Goal: Transaction & Acquisition: Subscribe to service/newsletter

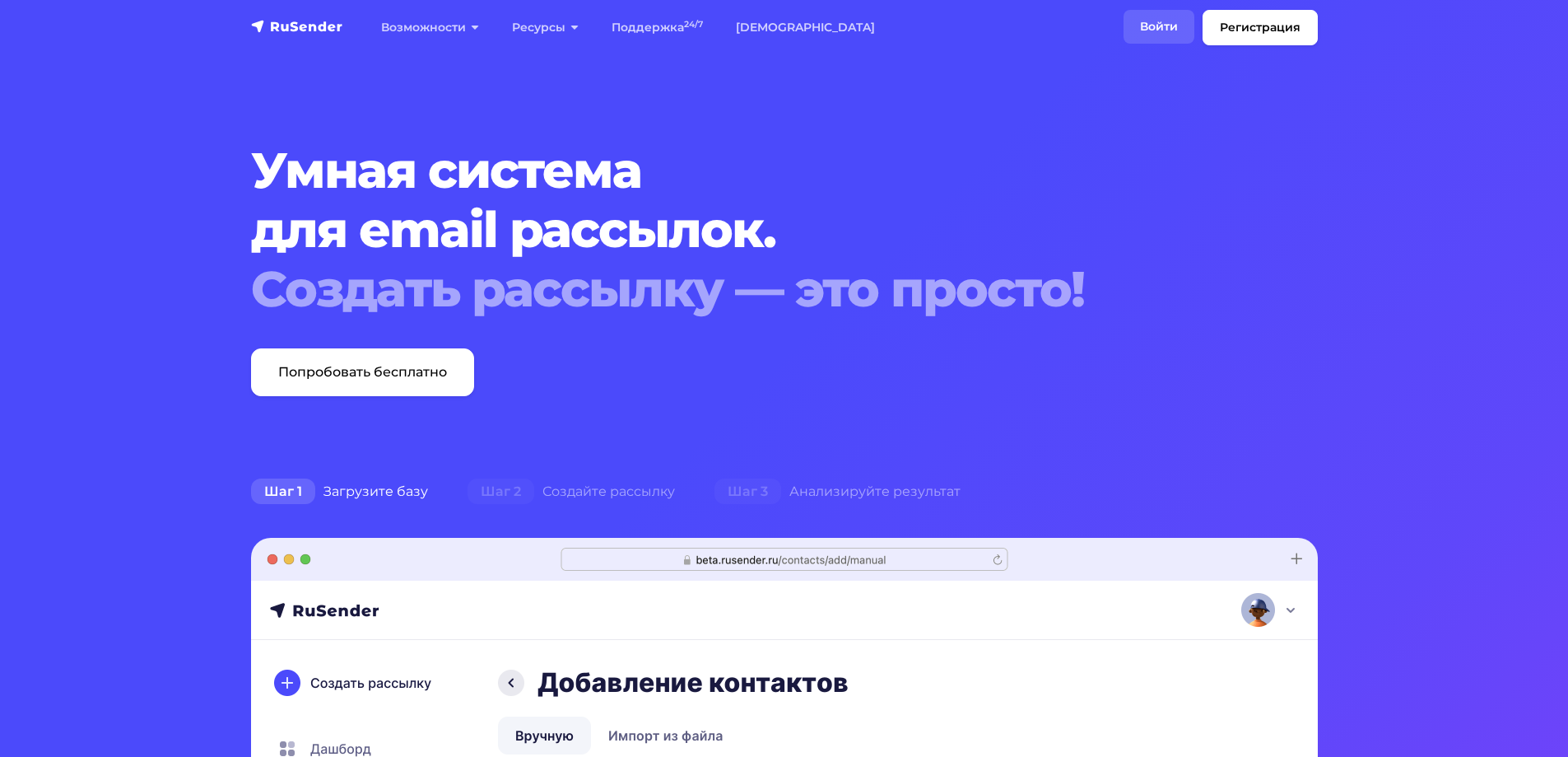
click at [1169, 28] on link "Войти" at bounding box center [1159, 27] width 71 height 34
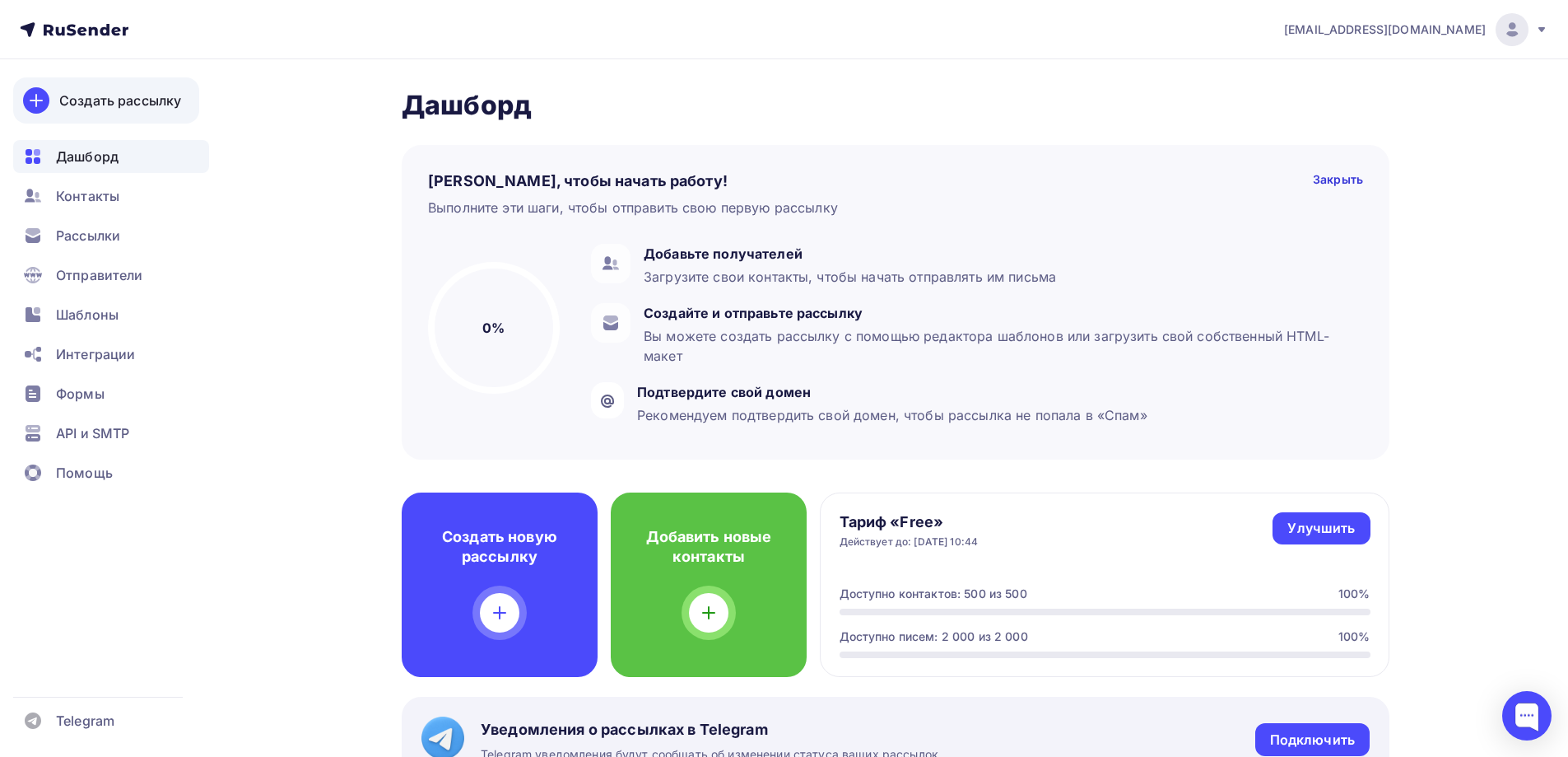
click at [108, 104] on div "Создать рассылку" at bounding box center [120, 100] width 122 height 20
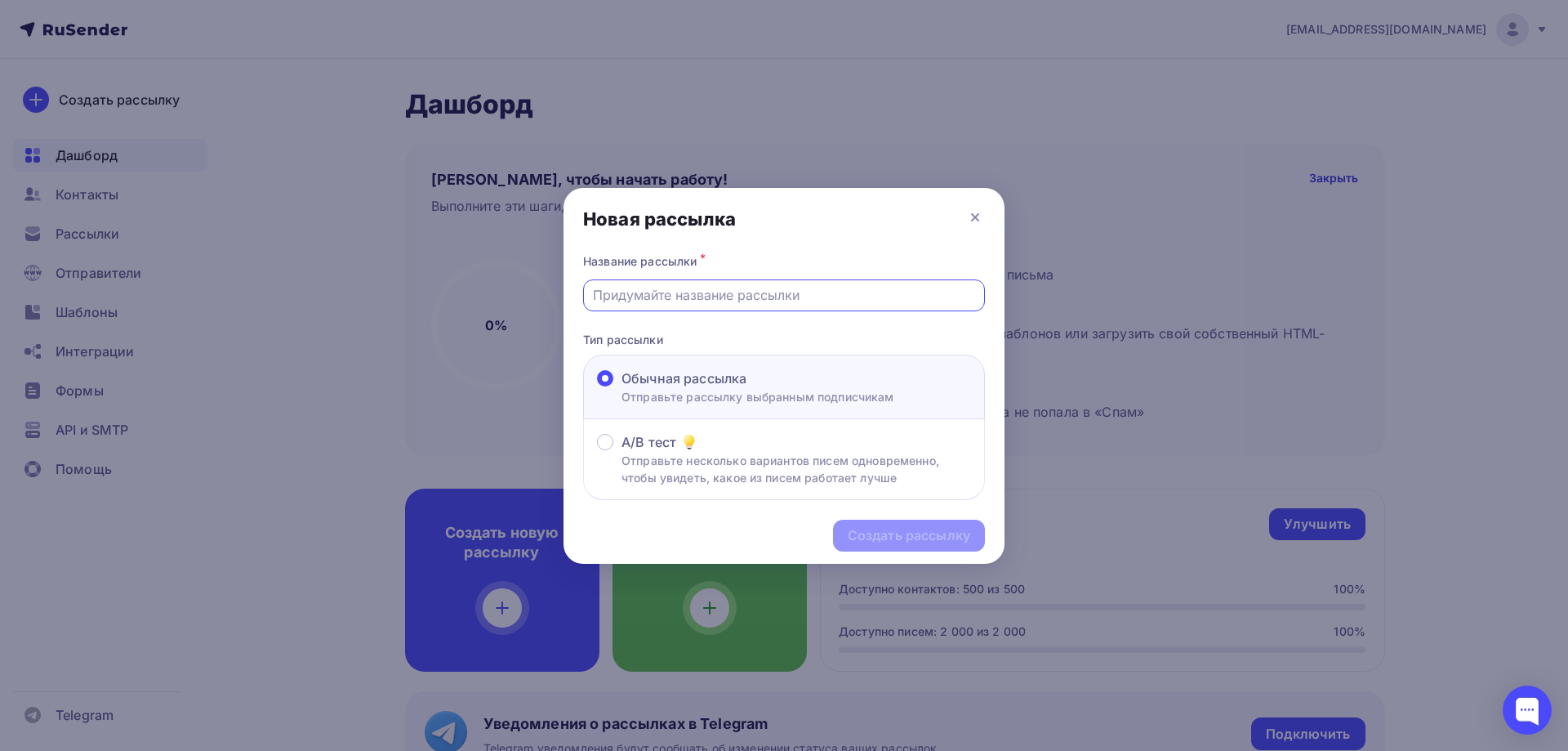
click at [743, 291] on input "text" at bounding box center [784, 295] width 384 height 20
type input "Обычная рассылка"
click at [954, 529] on div "Создать рассылку" at bounding box center [909, 535] width 122 height 19
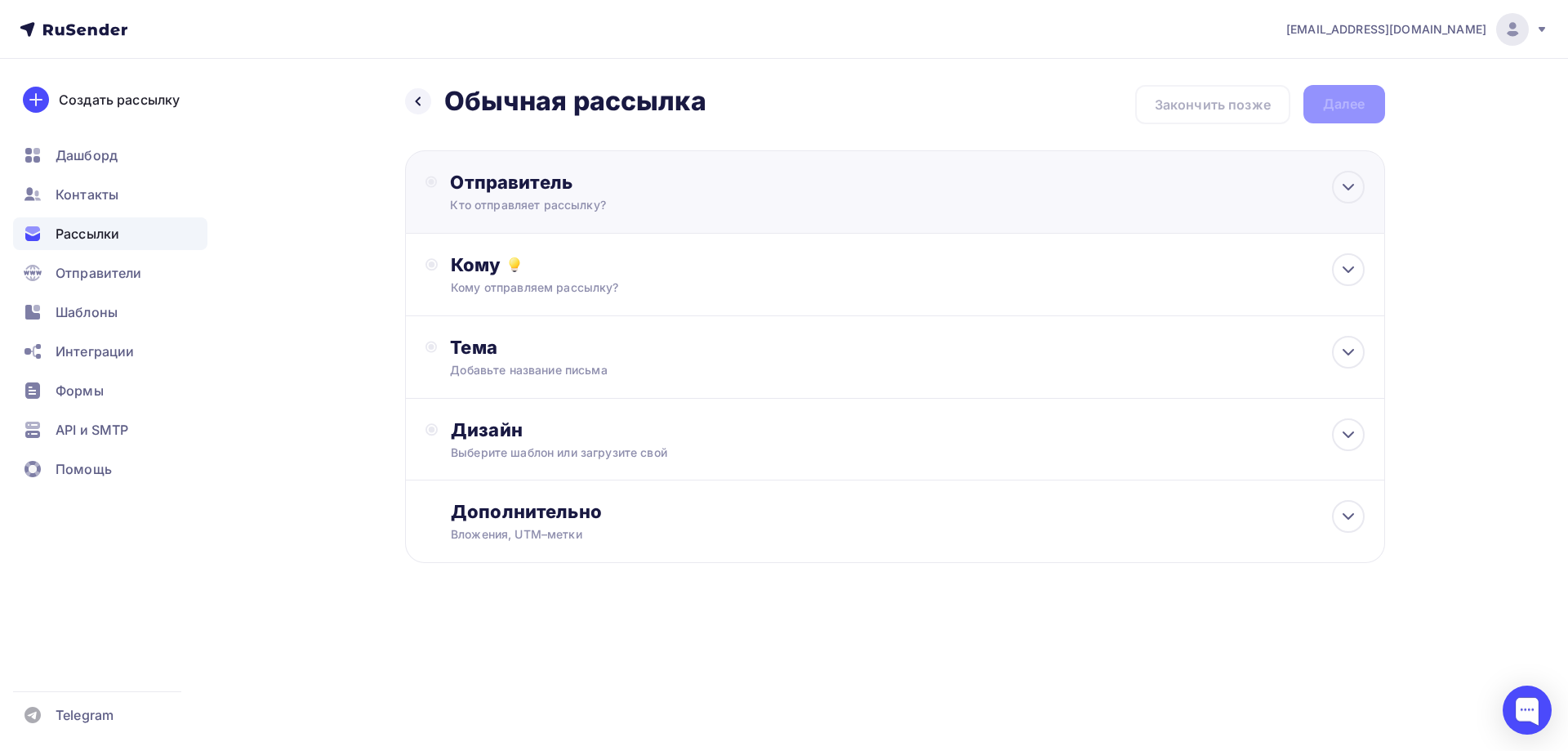
click at [854, 193] on div "Отправитель Кто отправляет рассылку? Email * un1ct0@yandex.ru un1ct0@yandex.ru …" at bounding box center [895, 191] width 980 height 83
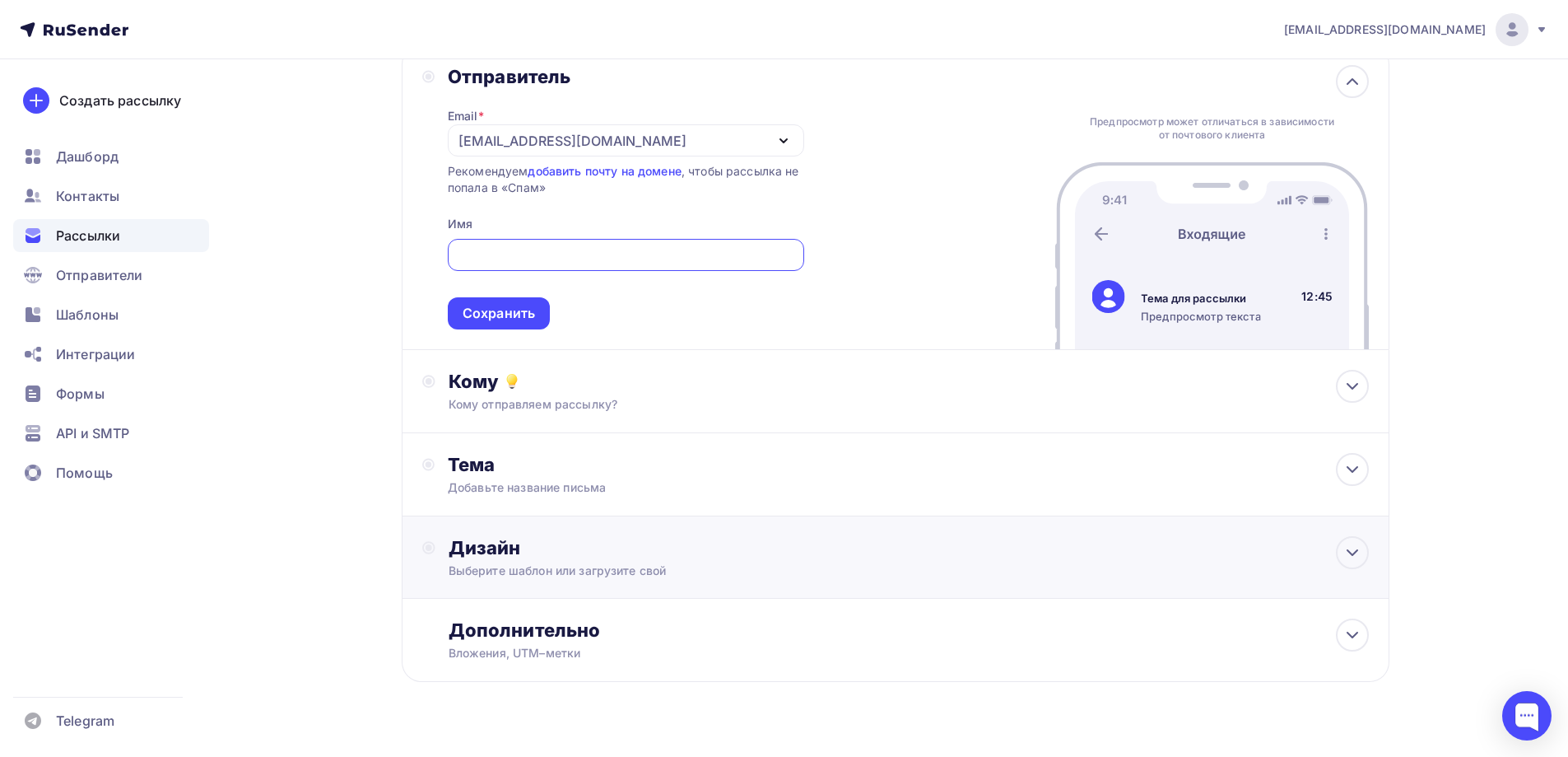
scroll to position [139, 0]
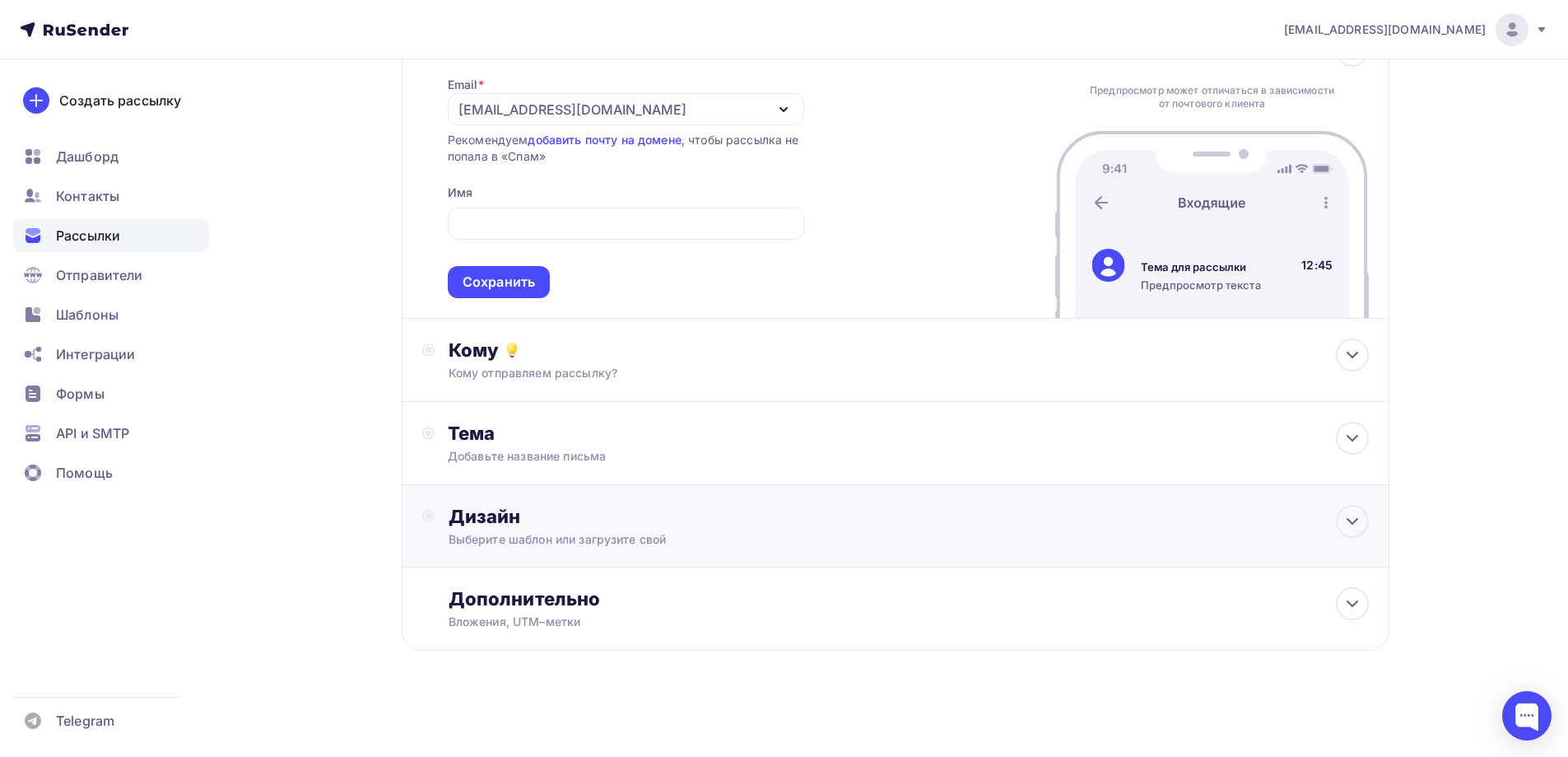
click at [621, 541] on div "Выберите шаблон или загрузите свой" at bounding box center [862, 539] width 829 height 16
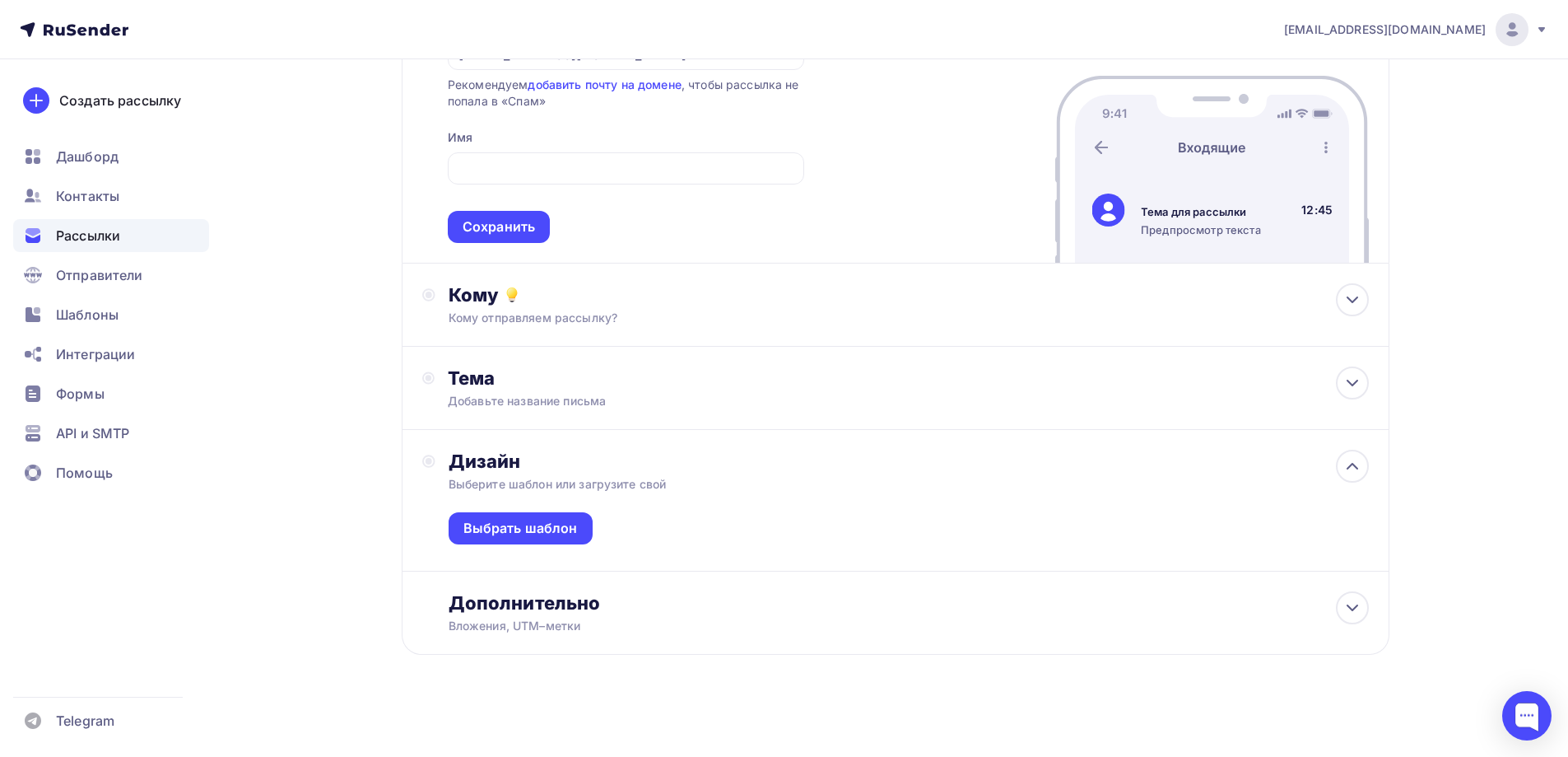
scroll to position [198, 0]
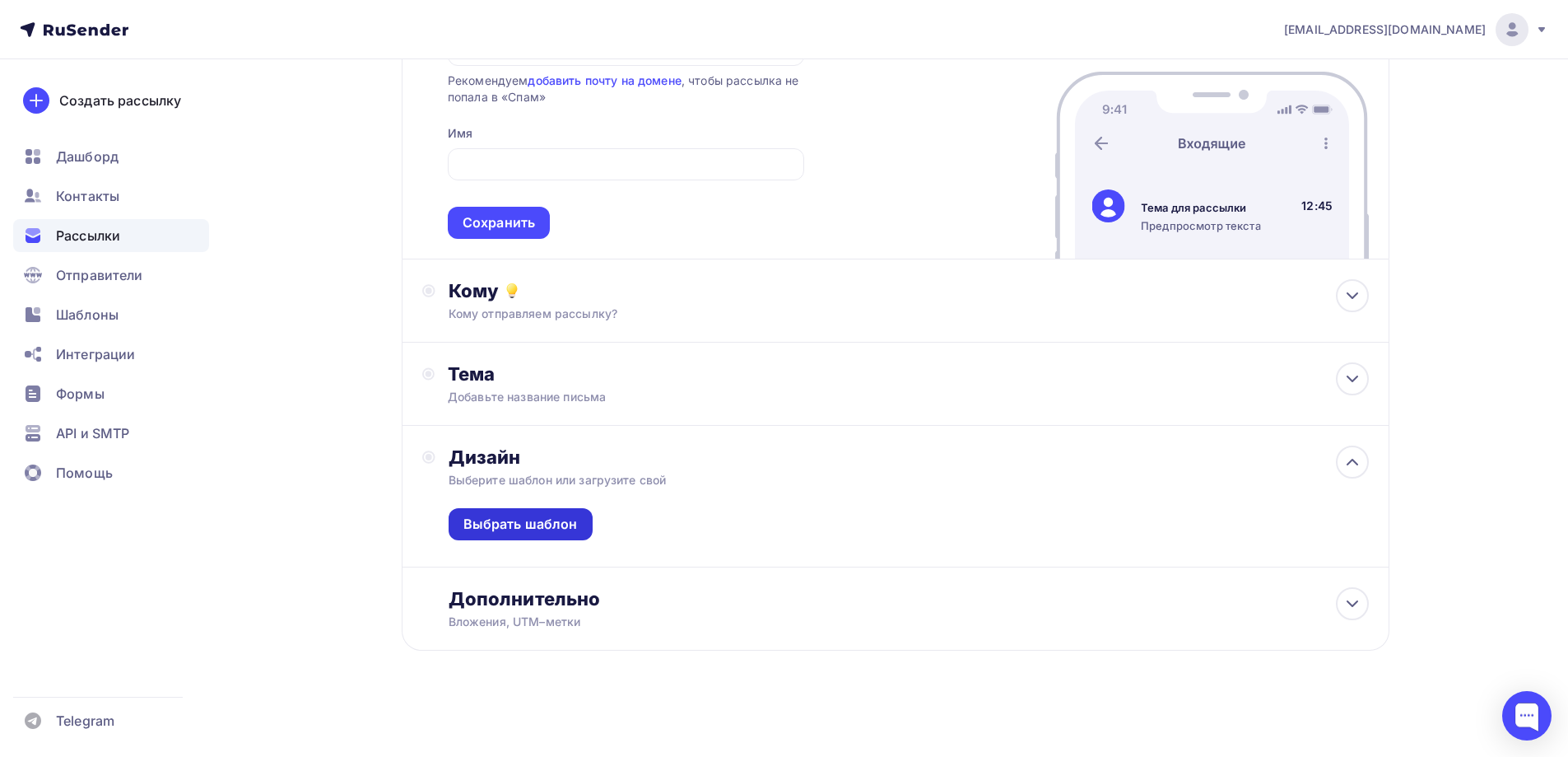
click at [551, 520] on div "Выбрать шаблон" at bounding box center [520, 524] width 114 height 19
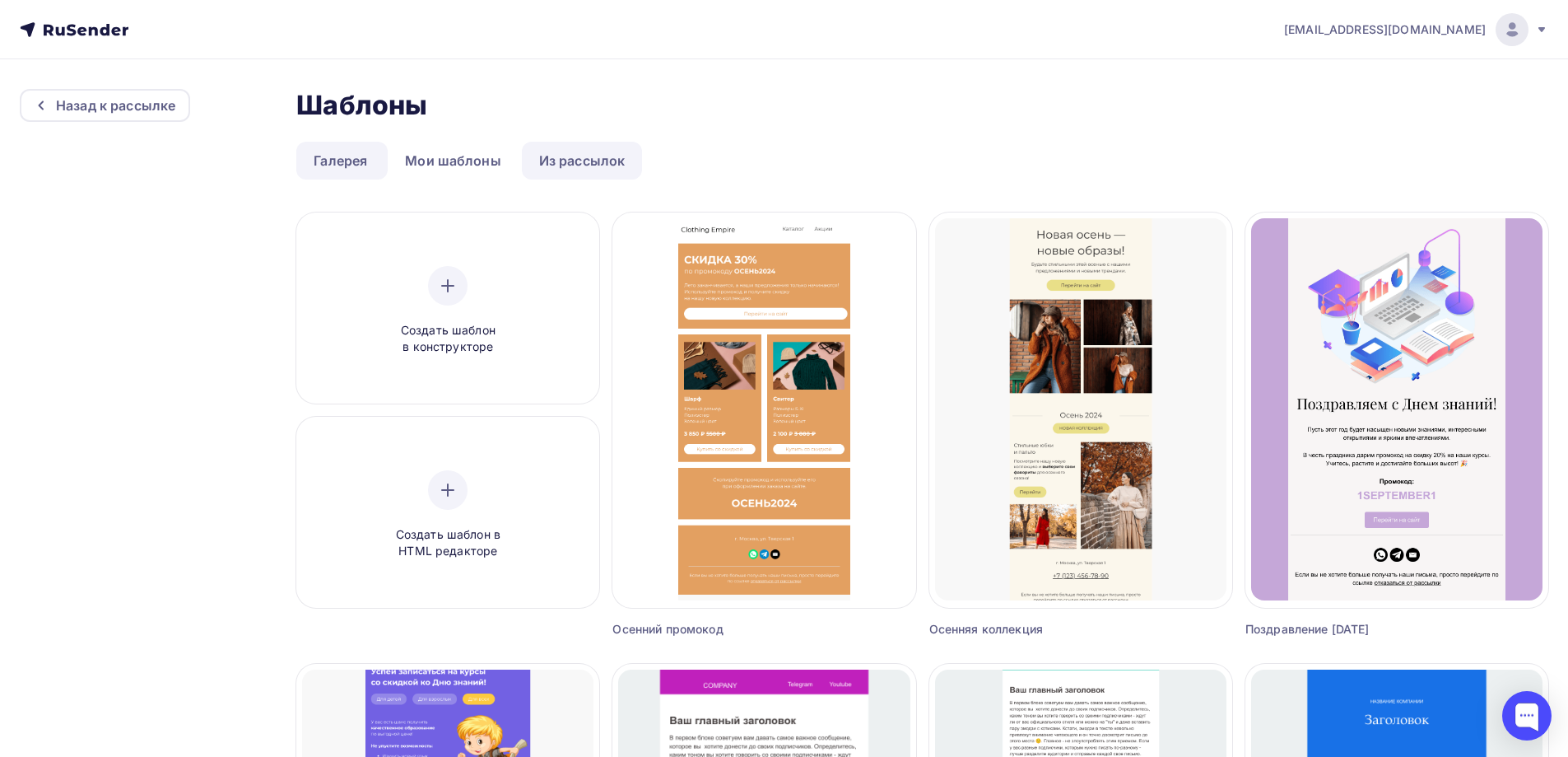
click at [589, 154] on link "Из рассылок" at bounding box center [582, 161] width 121 height 38
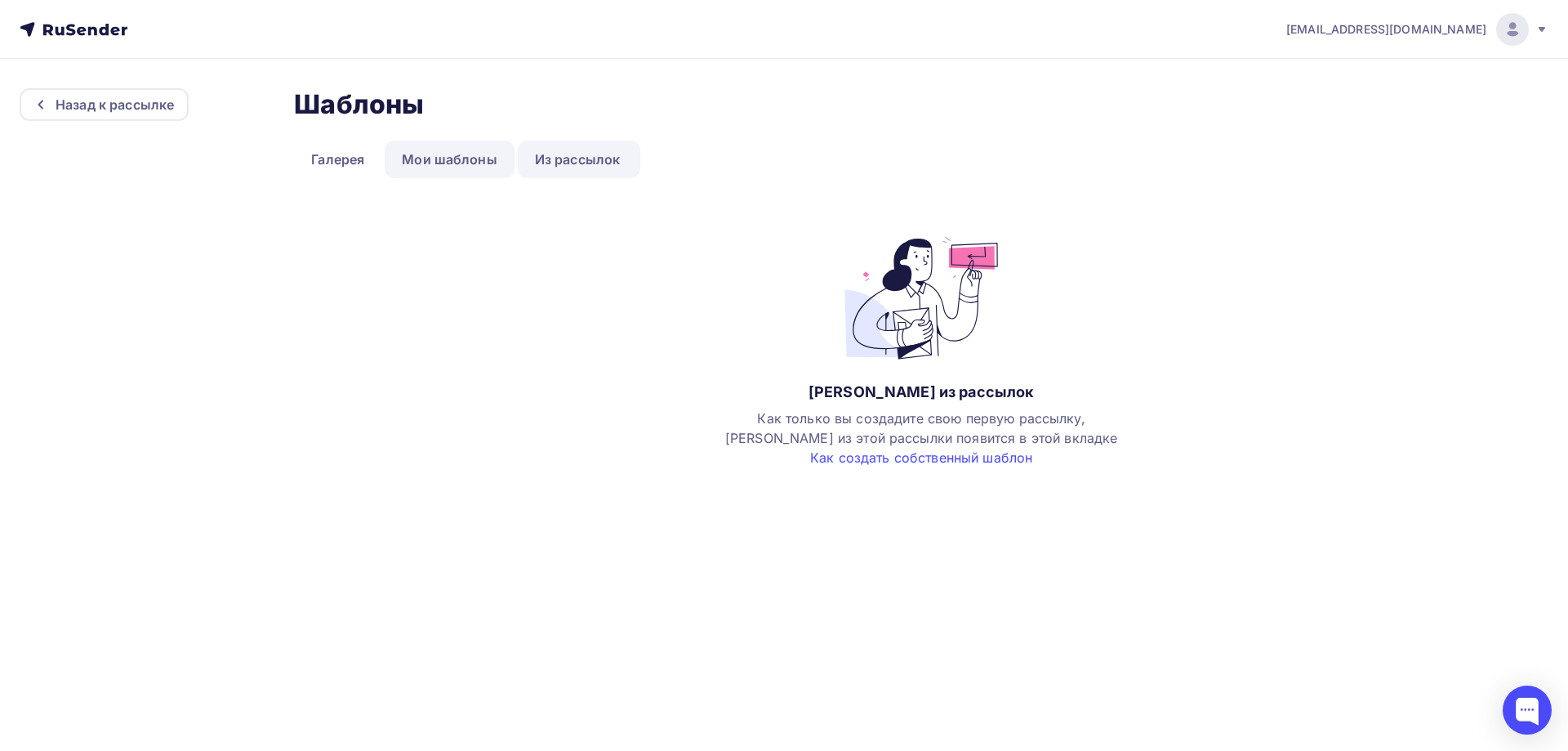
click at [496, 164] on link "Мои шаблоны" at bounding box center [449, 159] width 130 height 38
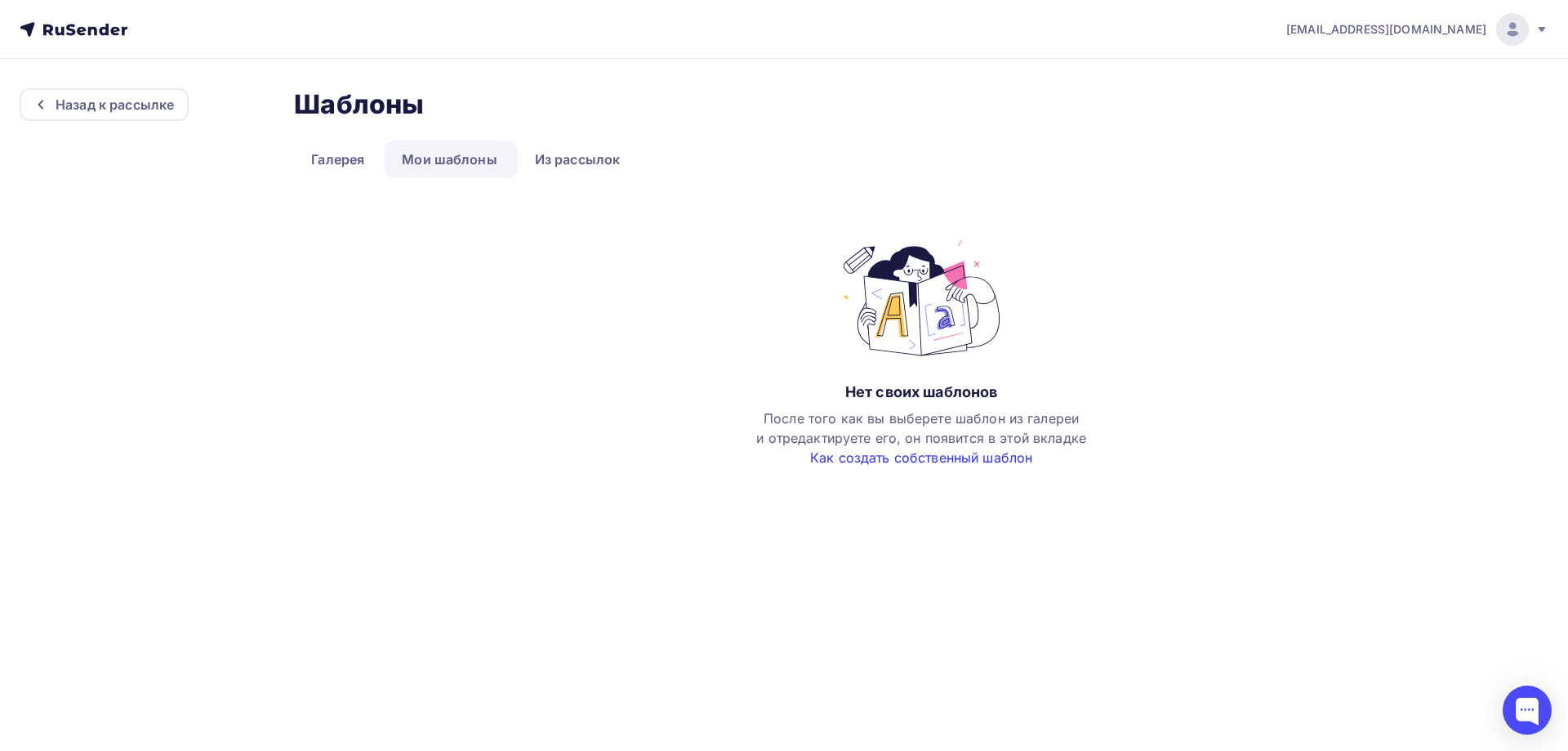
click at [966, 458] on link "Как создать собственный шаблон" at bounding box center [922, 457] width 222 height 16
click at [314, 165] on link "Галерея" at bounding box center [337, 159] width 88 height 38
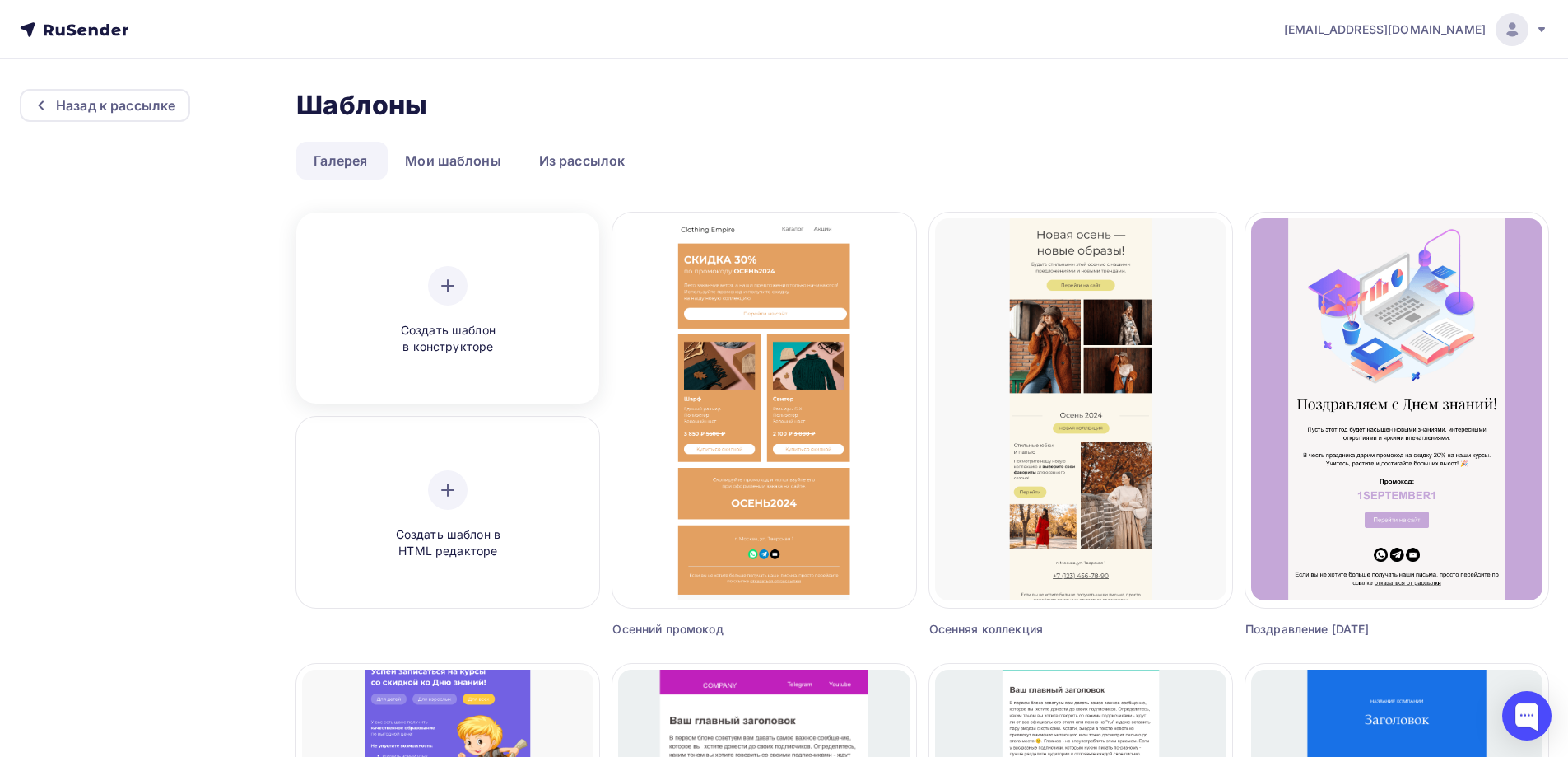
click at [508, 300] on div "Создать шаблон в конструкторе" at bounding box center [447, 311] width 157 height 89
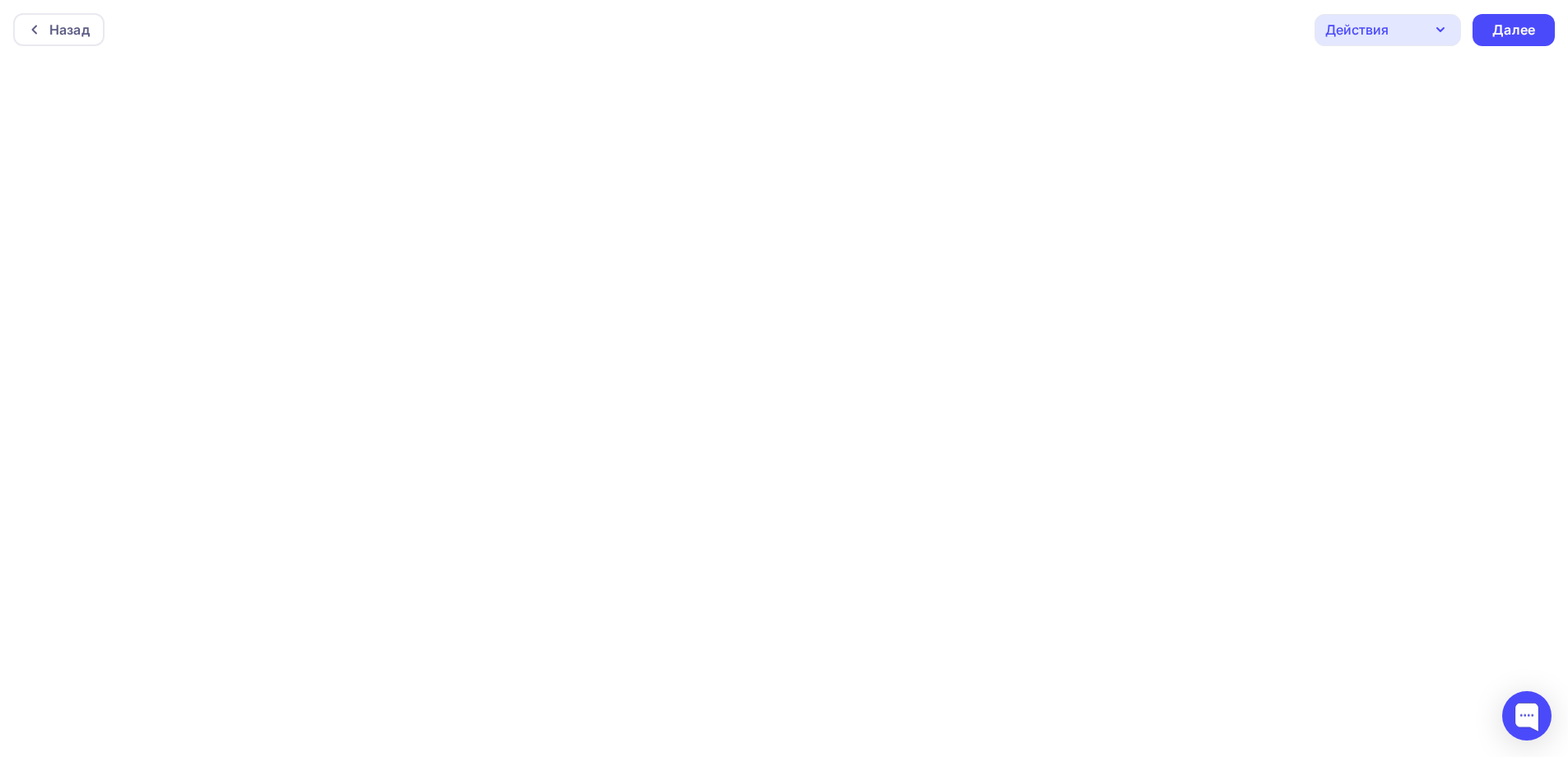
click at [1388, 33] on div "Действия" at bounding box center [1357, 29] width 64 height 20
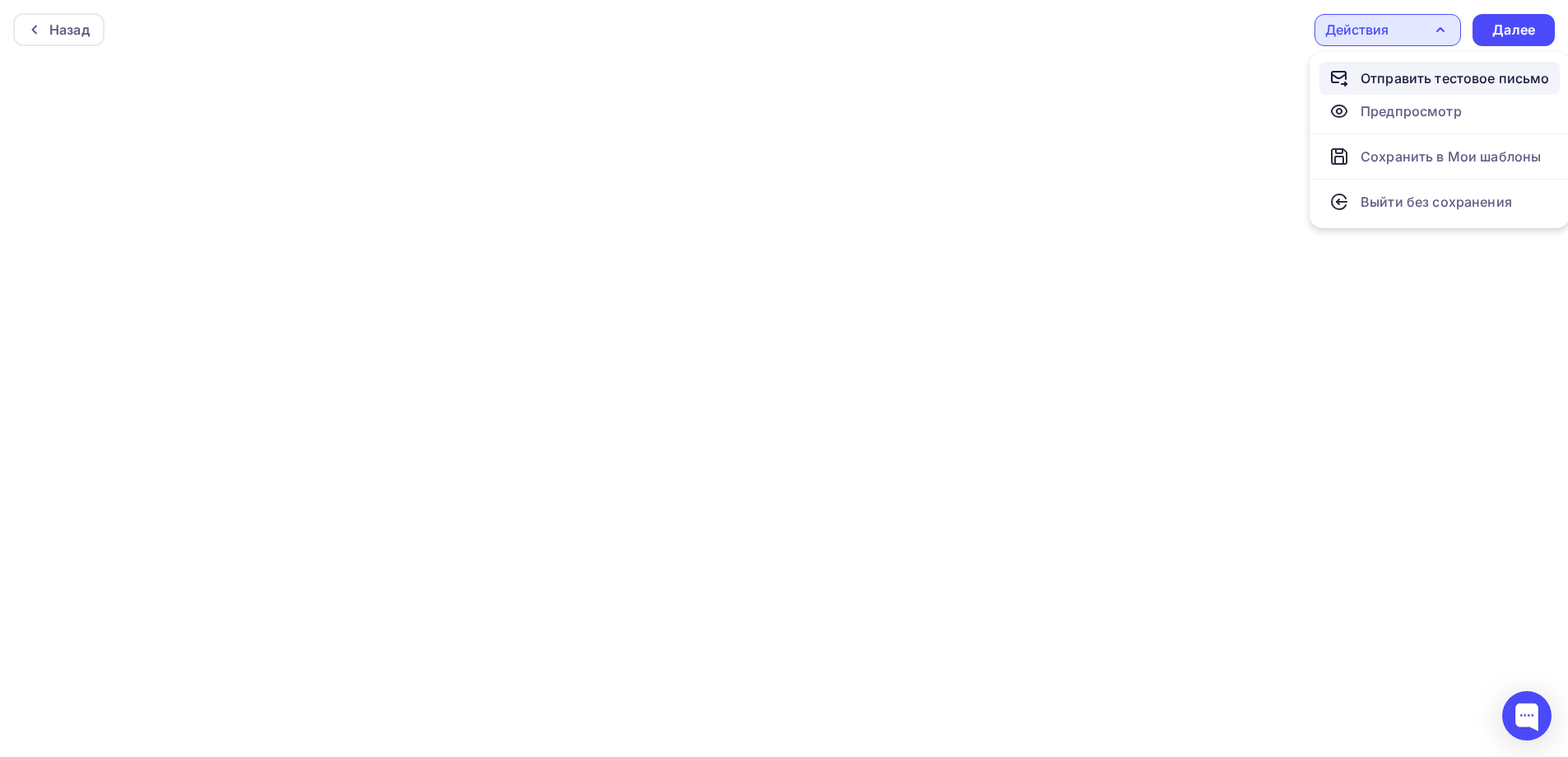
click at [1383, 76] on div "Отправить тестовое письмо" at bounding box center [1455, 78] width 189 height 20
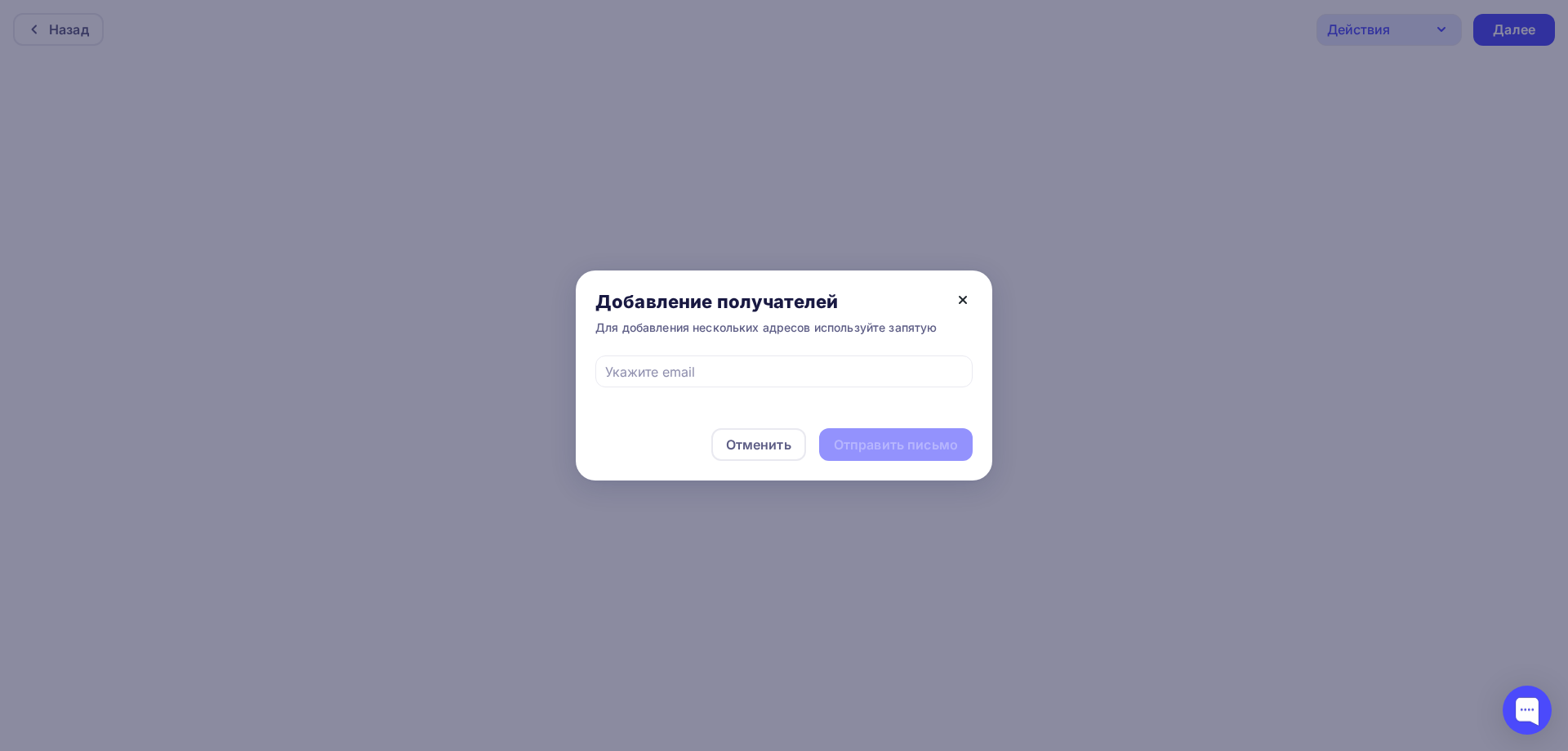
click at [960, 290] on icon at bounding box center [963, 300] width 20 height 20
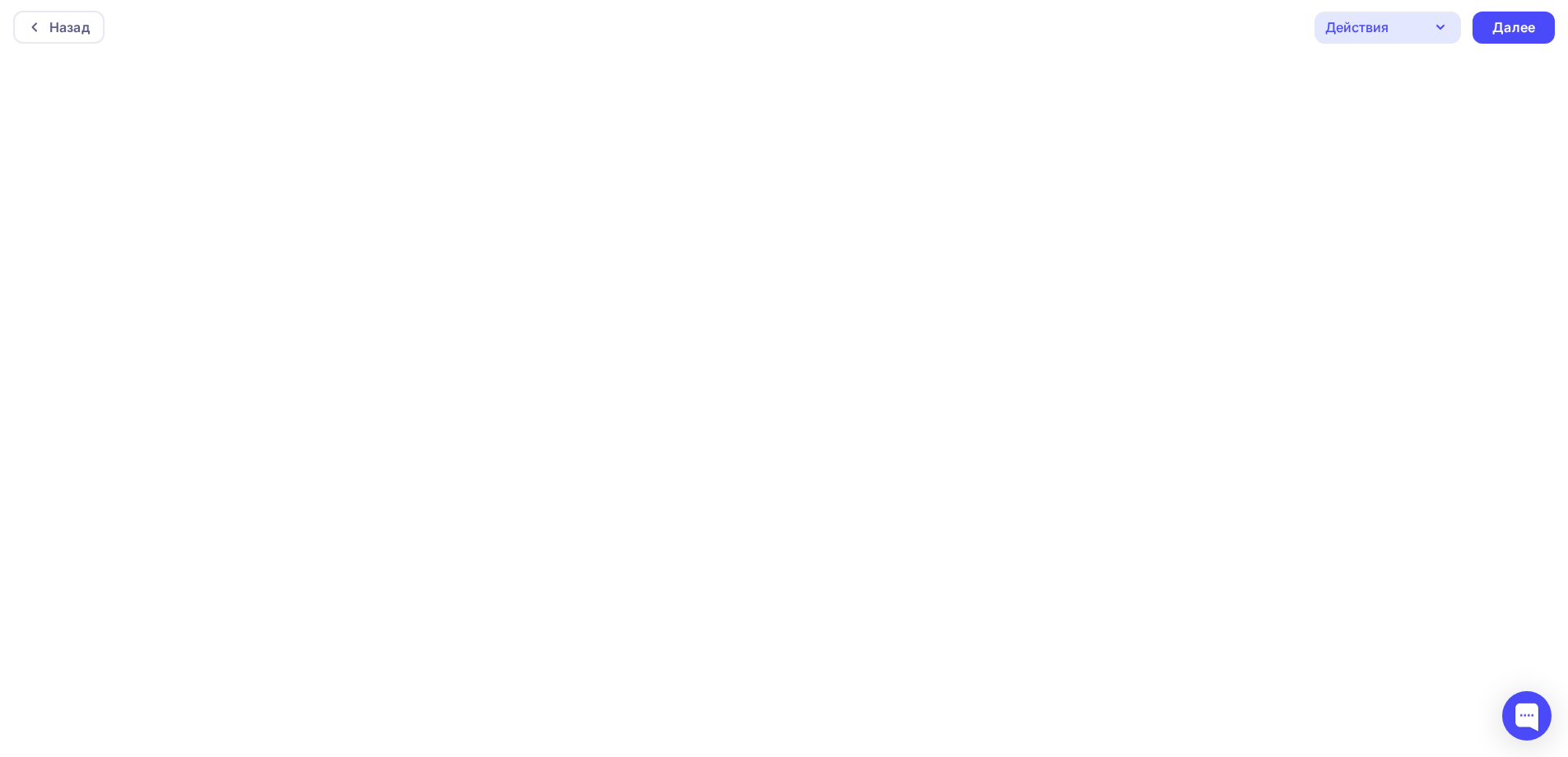
scroll to position [4, 0]
click at [1537, 31] on div "Далее" at bounding box center [1514, 26] width 83 height 32
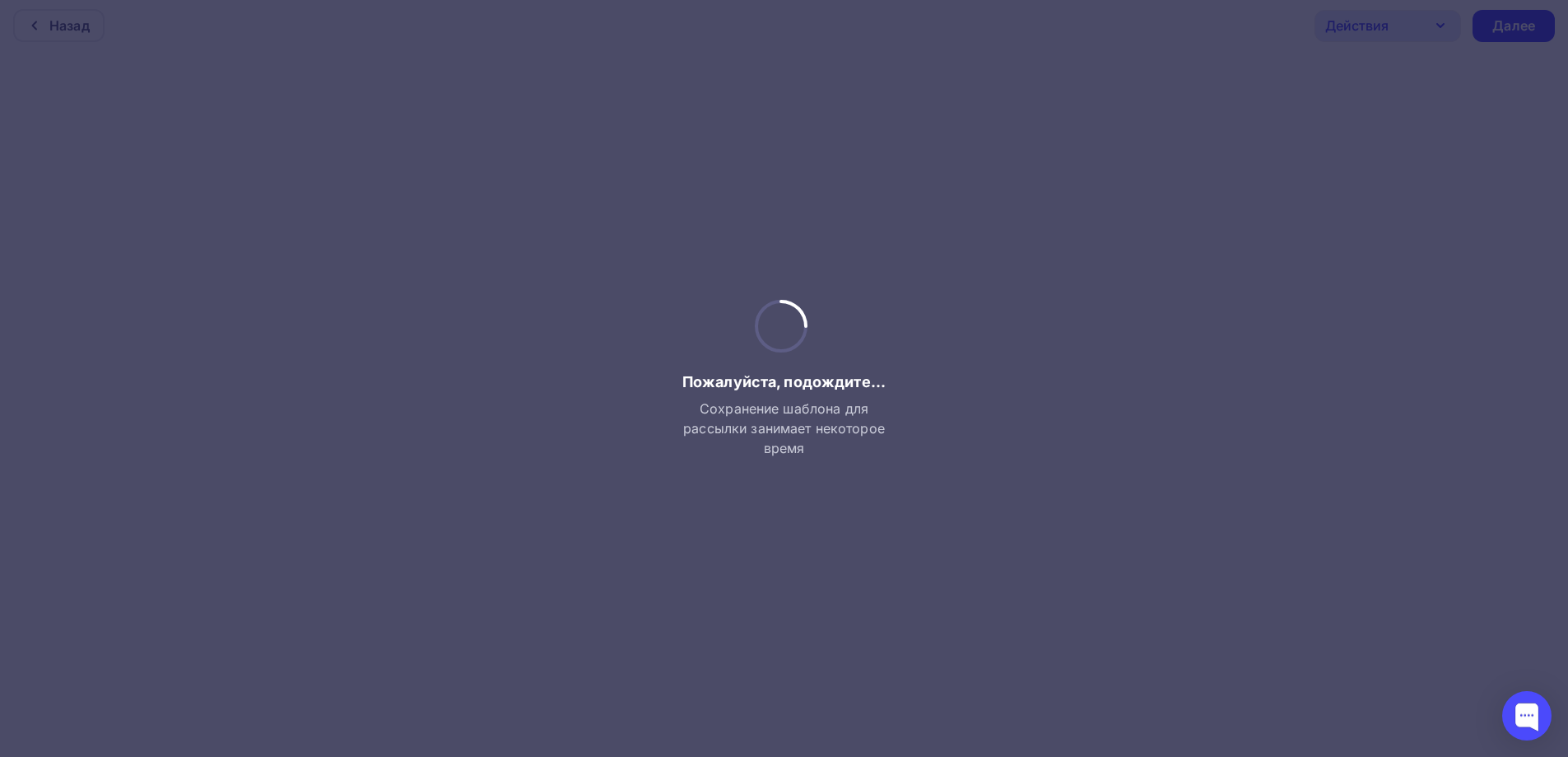
click at [1388, 51] on div at bounding box center [784, 378] width 1568 height 757
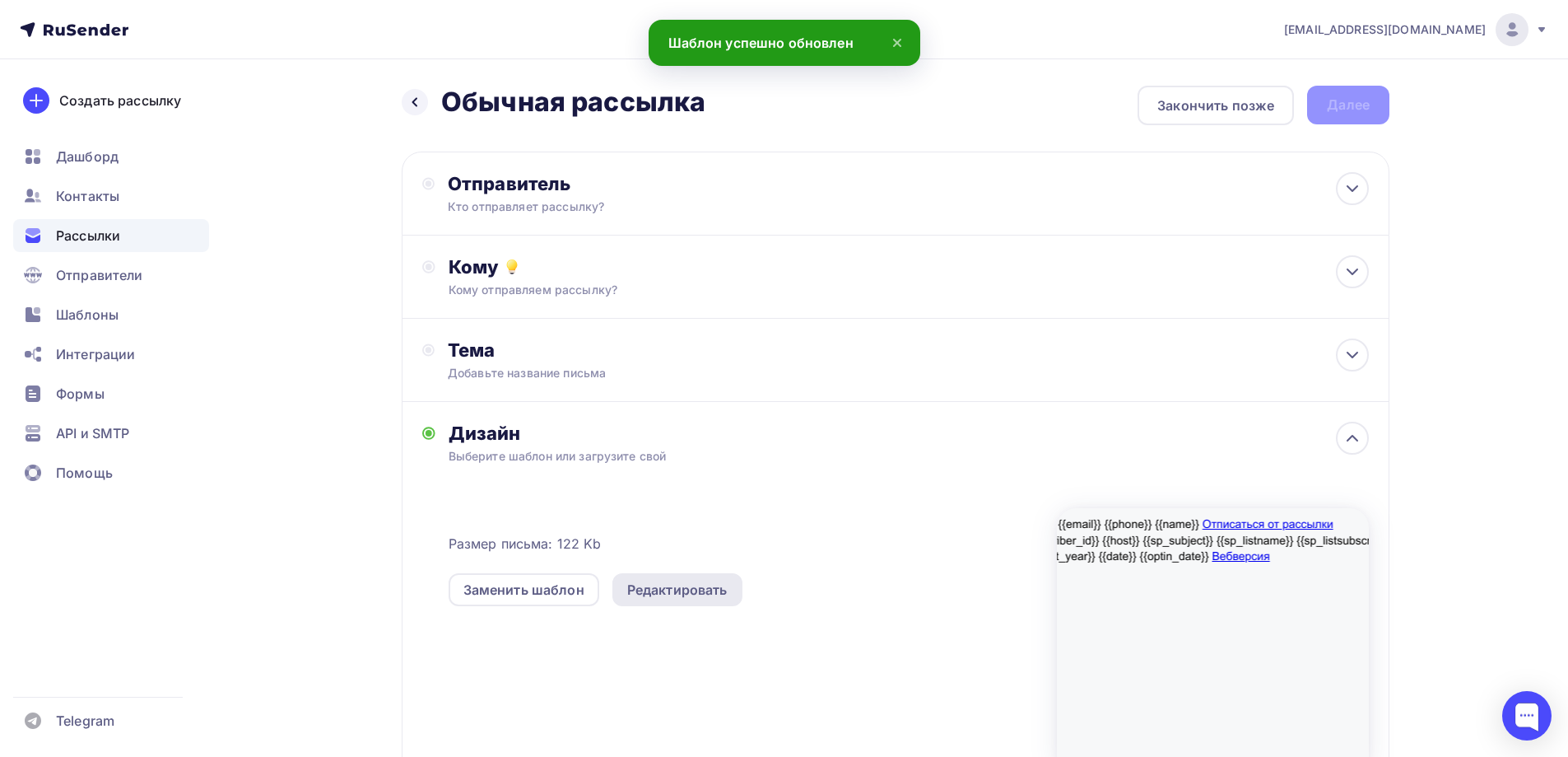
click at [684, 597] on div "Редактировать" at bounding box center [678, 589] width 101 height 20
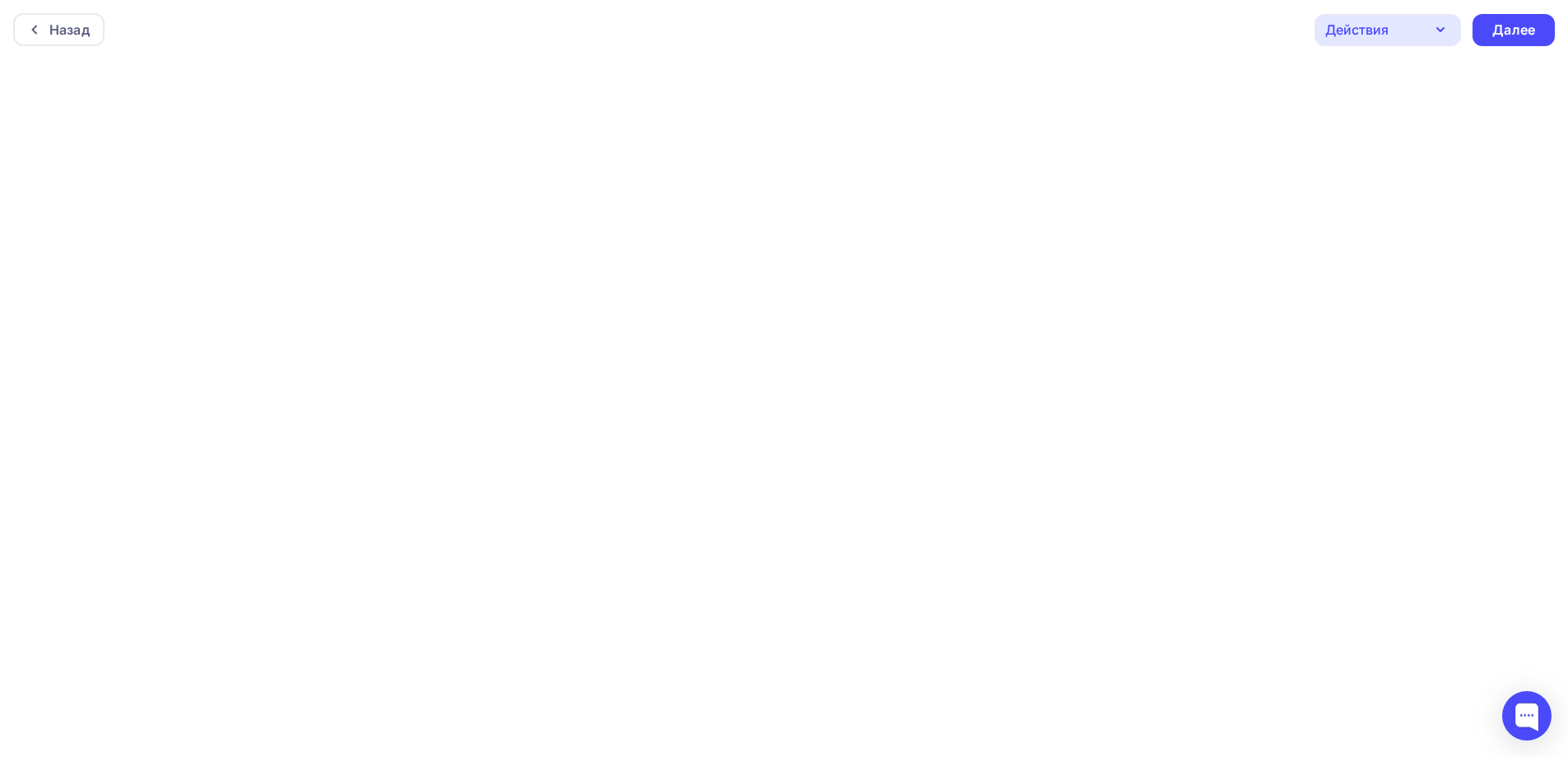
click at [1345, 32] on div "Действия" at bounding box center [1357, 29] width 64 height 20
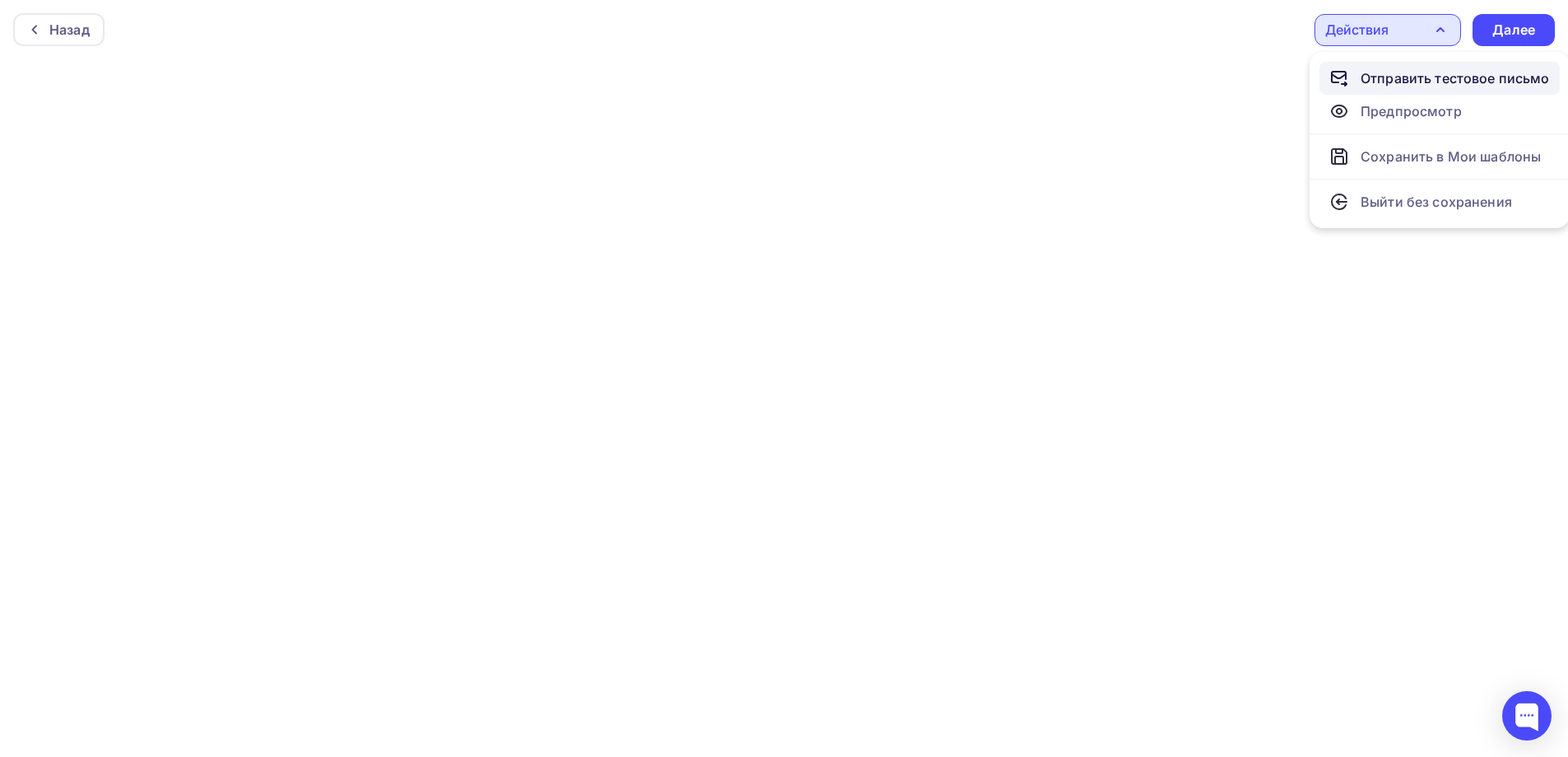
click at [1407, 85] on div "Отправить тестовое письмо" at bounding box center [1455, 78] width 189 height 20
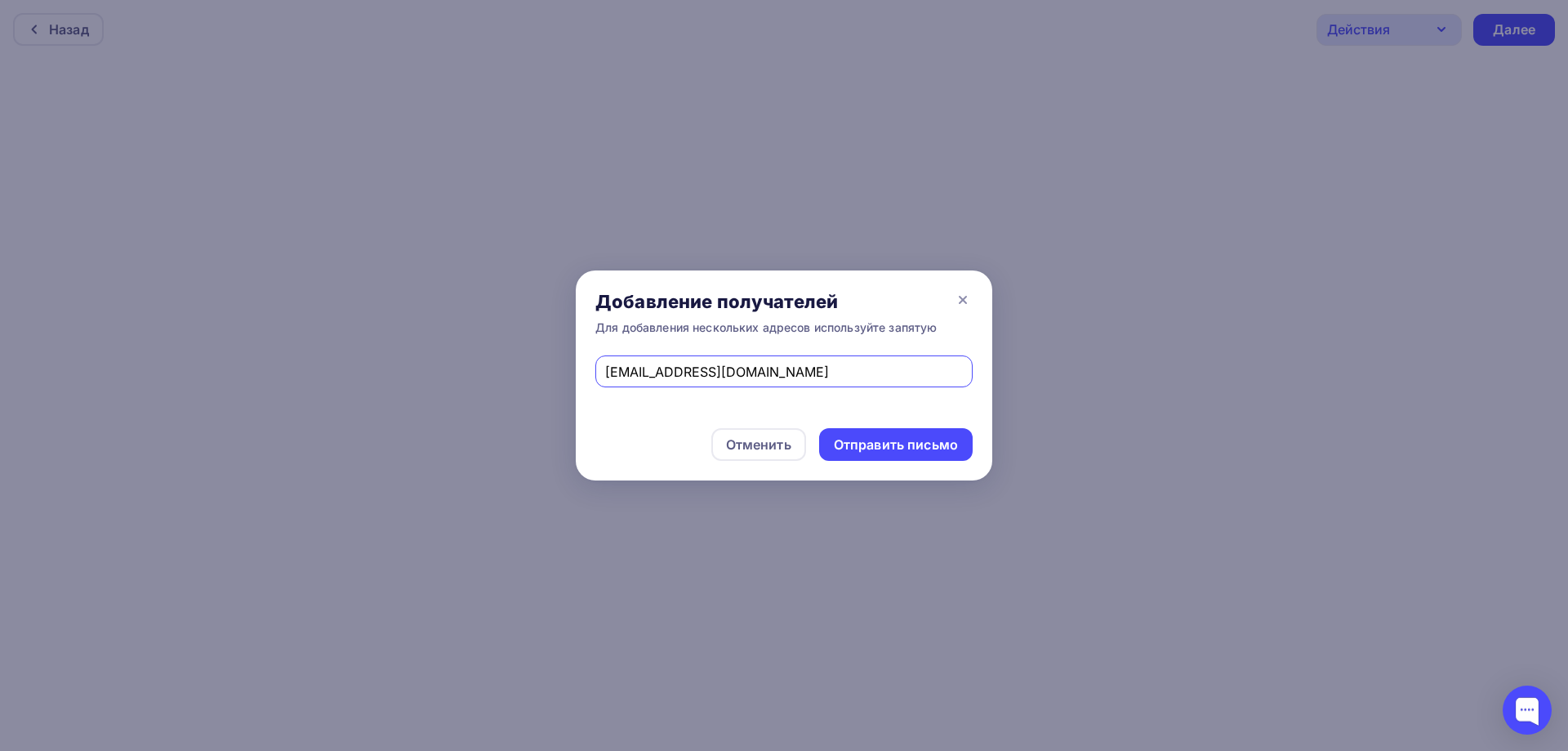
type input "Un1cT0@yandex.ru"
click at [954, 437] on div "Отправить письмо" at bounding box center [896, 445] width 124 height 19
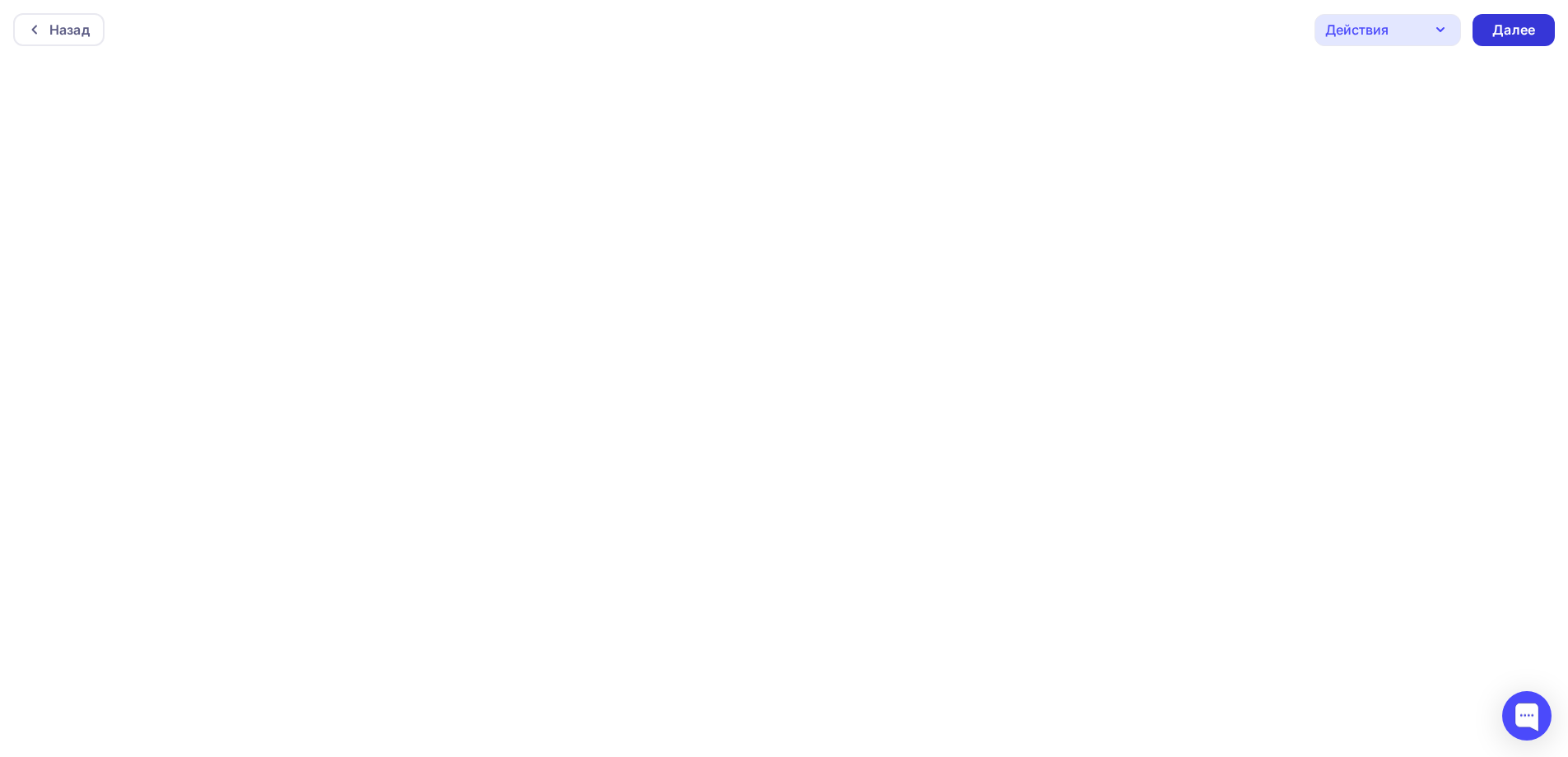
click at [1535, 39] on div "Далее" at bounding box center [1514, 30] width 43 height 19
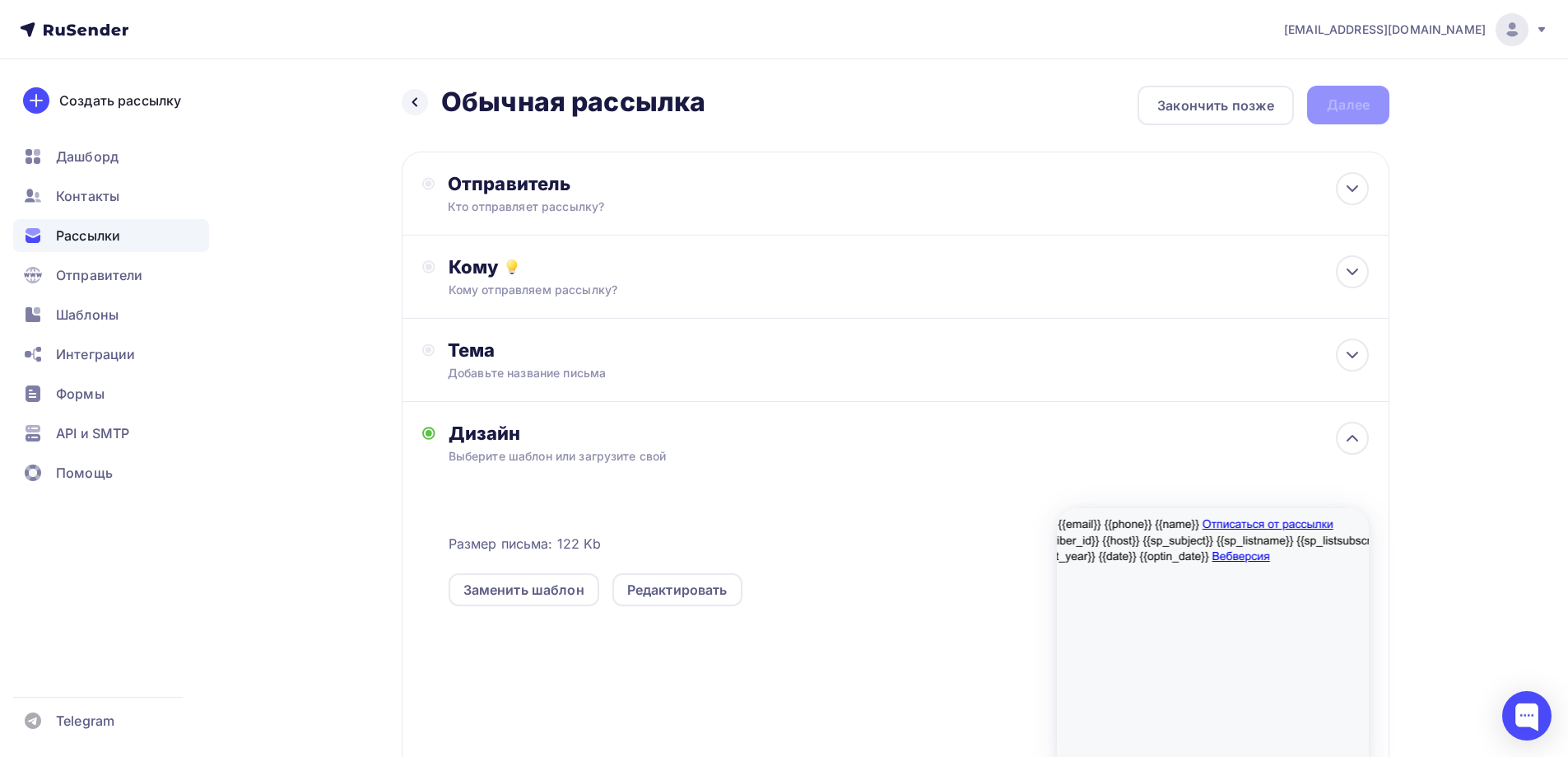
click at [1371, 126] on div "Назад Обычная рассылка Обычная рассылка Закончить позже Далее Отправитель Кто о…" at bounding box center [896, 487] width 988 height 804
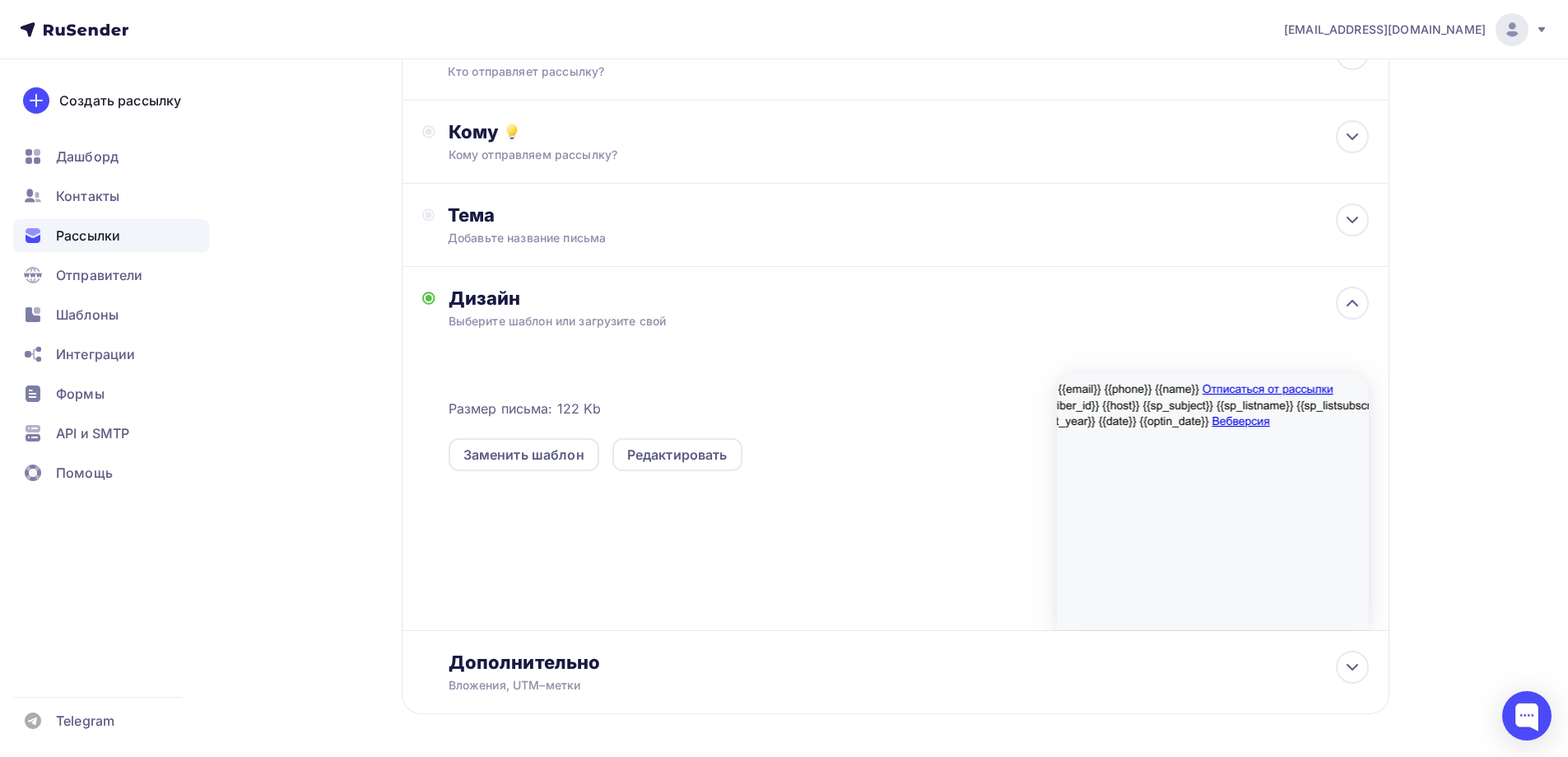
scroll to position [99, 0]
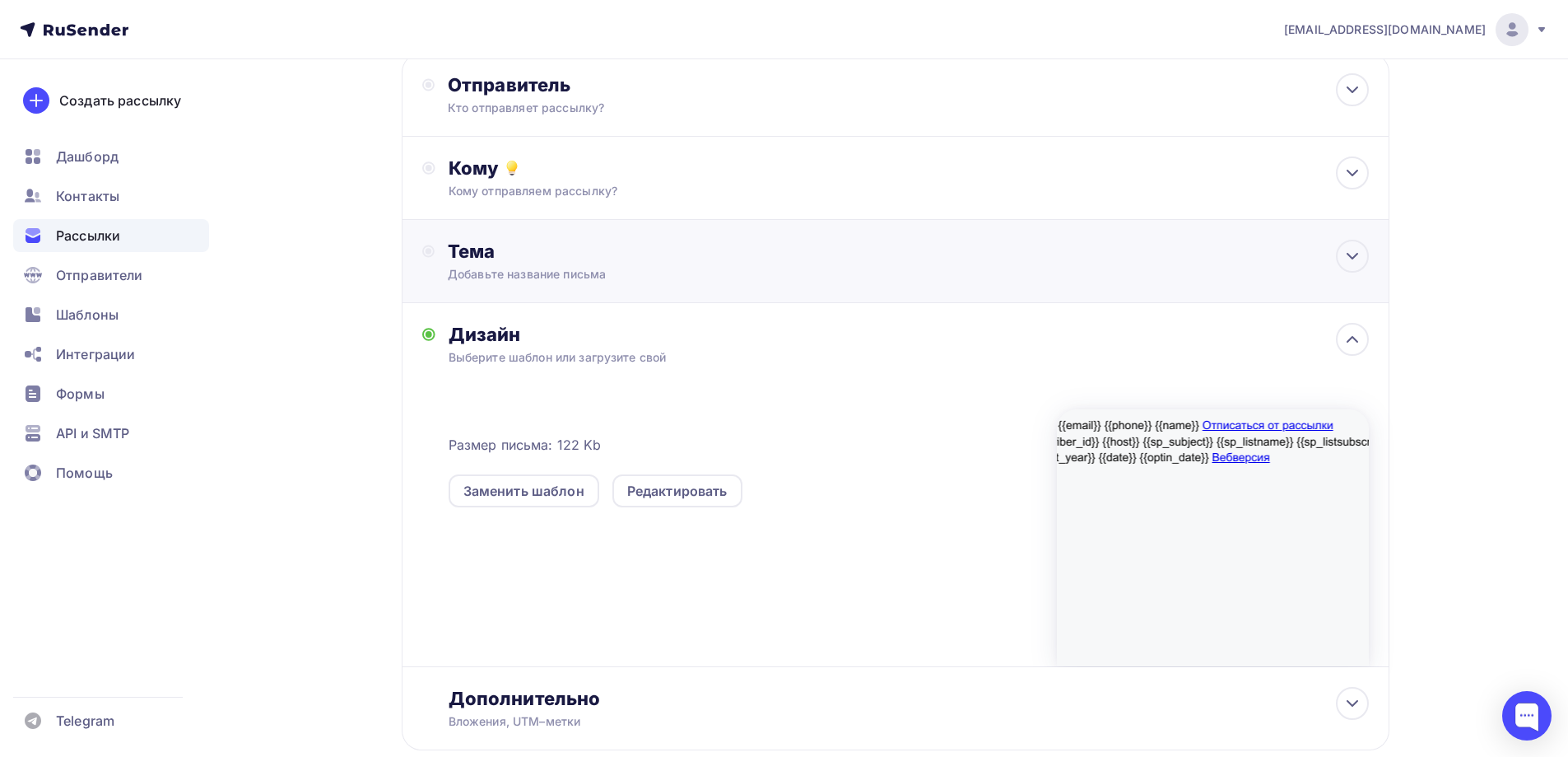
click at [714, 272] on div "Добавьте название письма" at bounding box center [595, 274] width 293 height 16
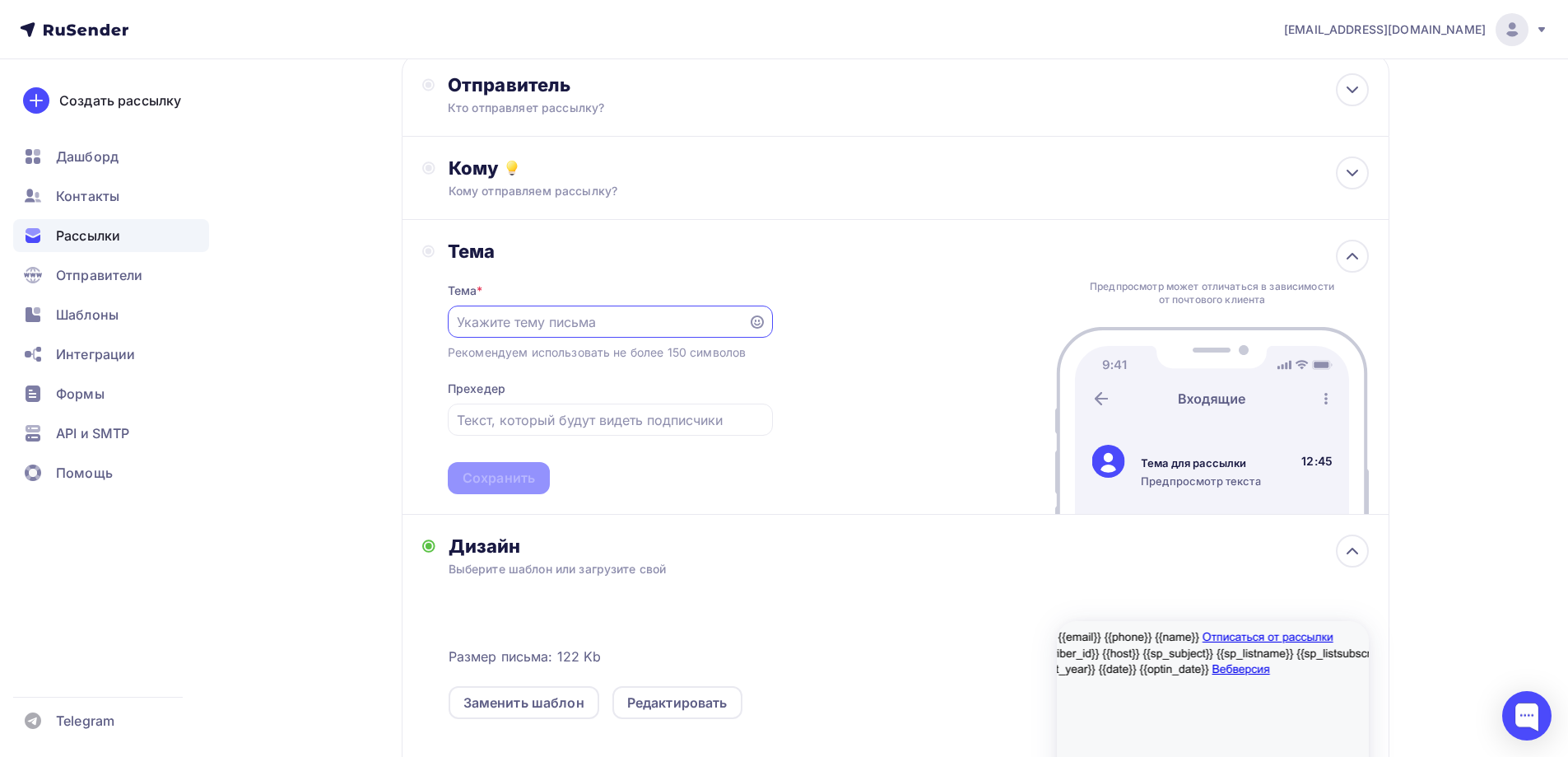
scroll to position [0, 0]
type input "тема"
click at [634, 405] on div at bounding box center [611, 420] width 325 height 32
click at [637, 426] on input "text" at bounding box center [610, 420] width 306 height 20
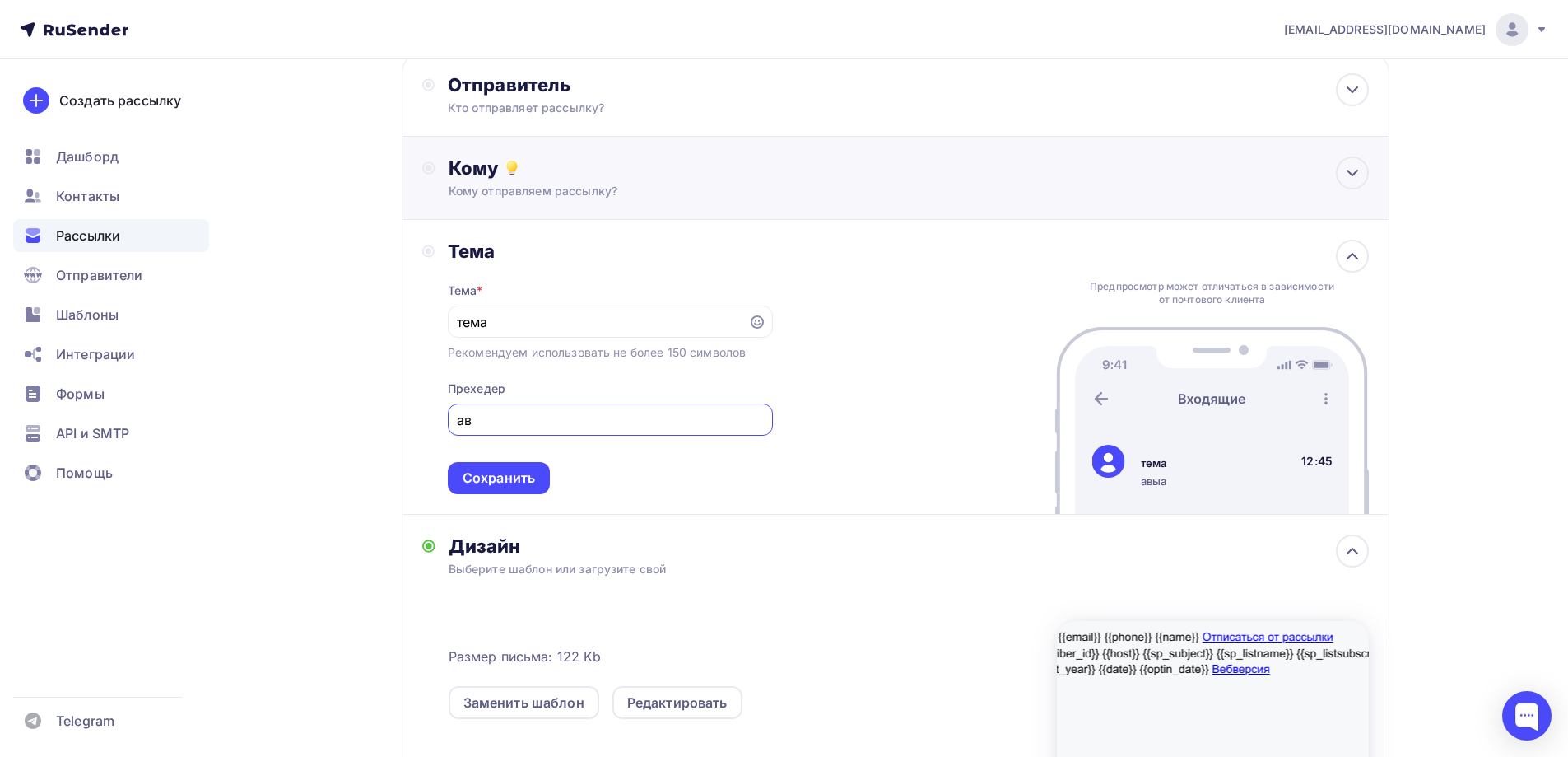
type input "а"
type input "Текст, который будут видеть подписчики"
click at [616, 325] on input "тема" at bounding box center [597, 322] width 281 height 20
type input "т"
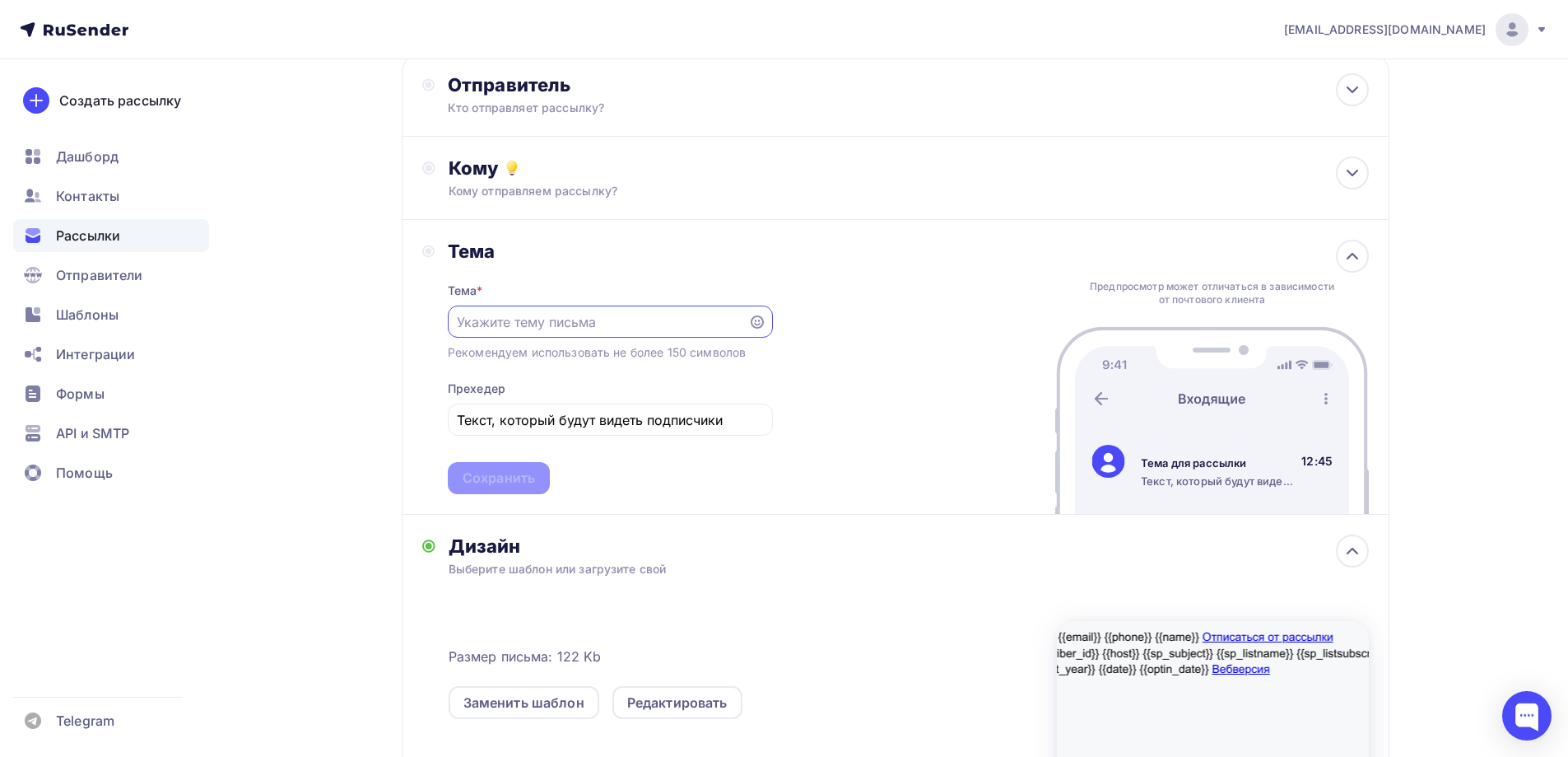
type input "Р"
type input "Укажите длину письма"
click at [538, 485] on div "Сохранить" at bounding box center [499, 478] width 102 height 32
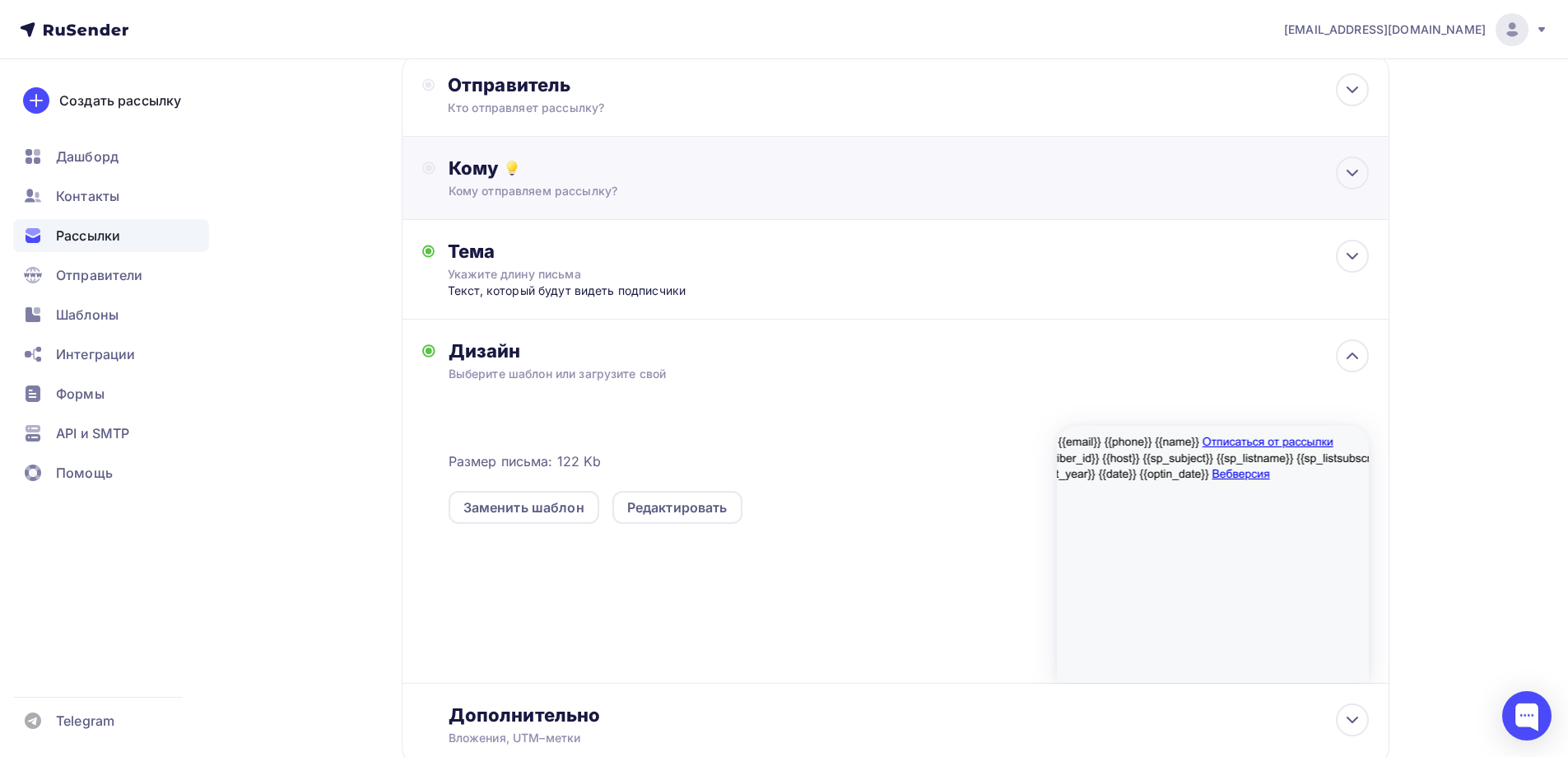
click at [748, 183] on div "Кому отправляем рассылку?" at bounding box center [862, 190] width 829 height 16
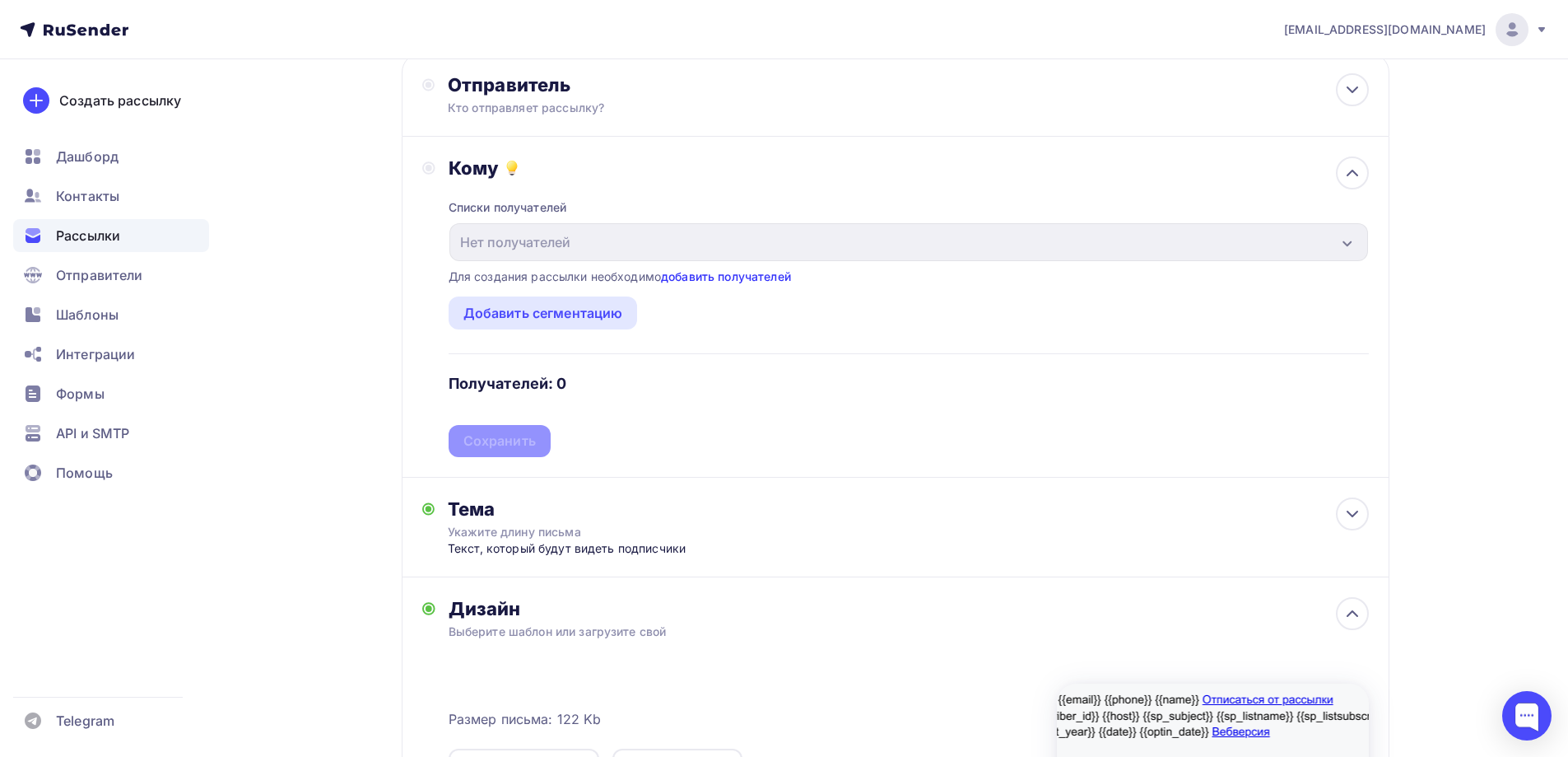
click at [728, 274] on link "добавить получателей" at bounding box center [726, 275] width 130 height 14
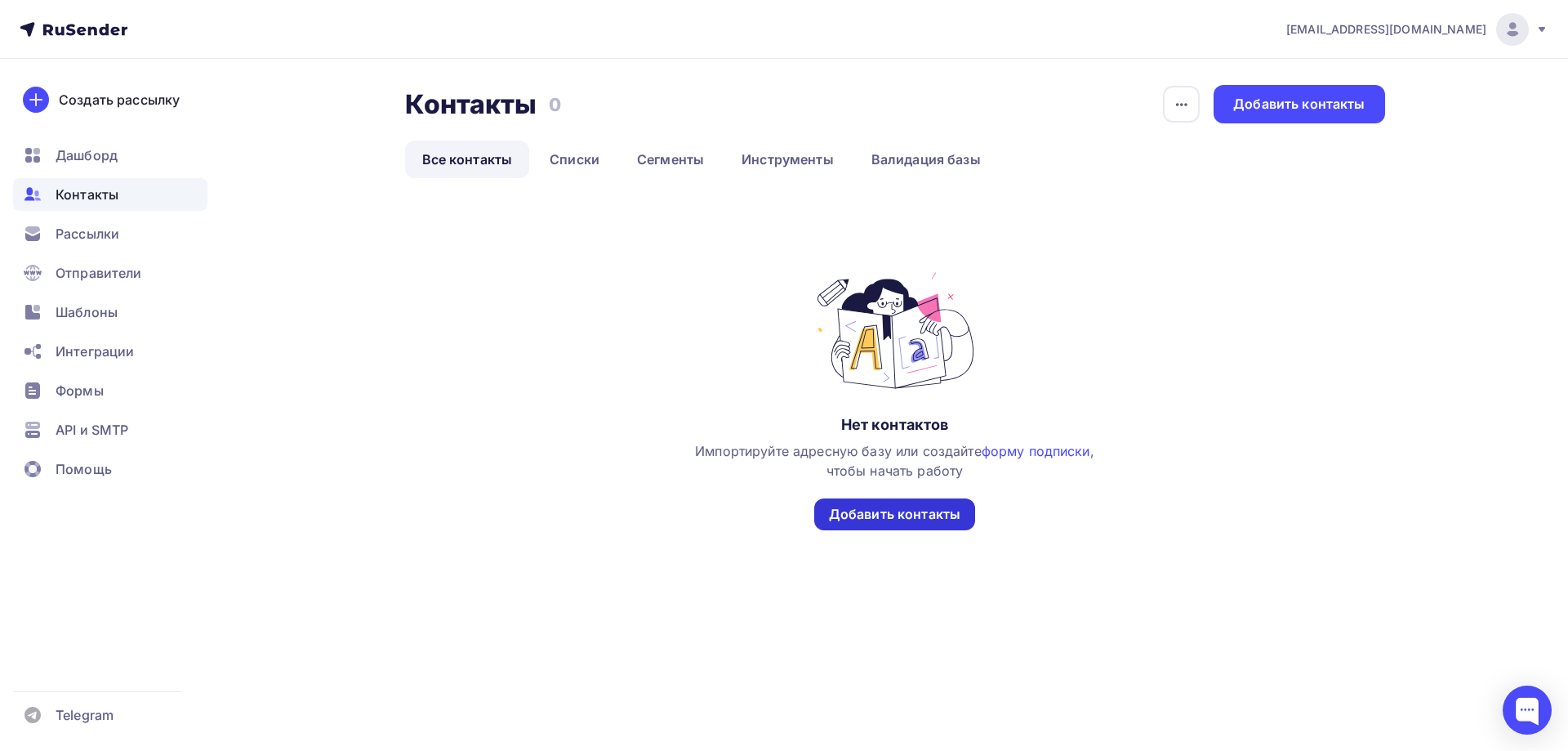
click at [880, 511] on div "Добавить контакты" at bounding box center [895, 514] width 132 height 19
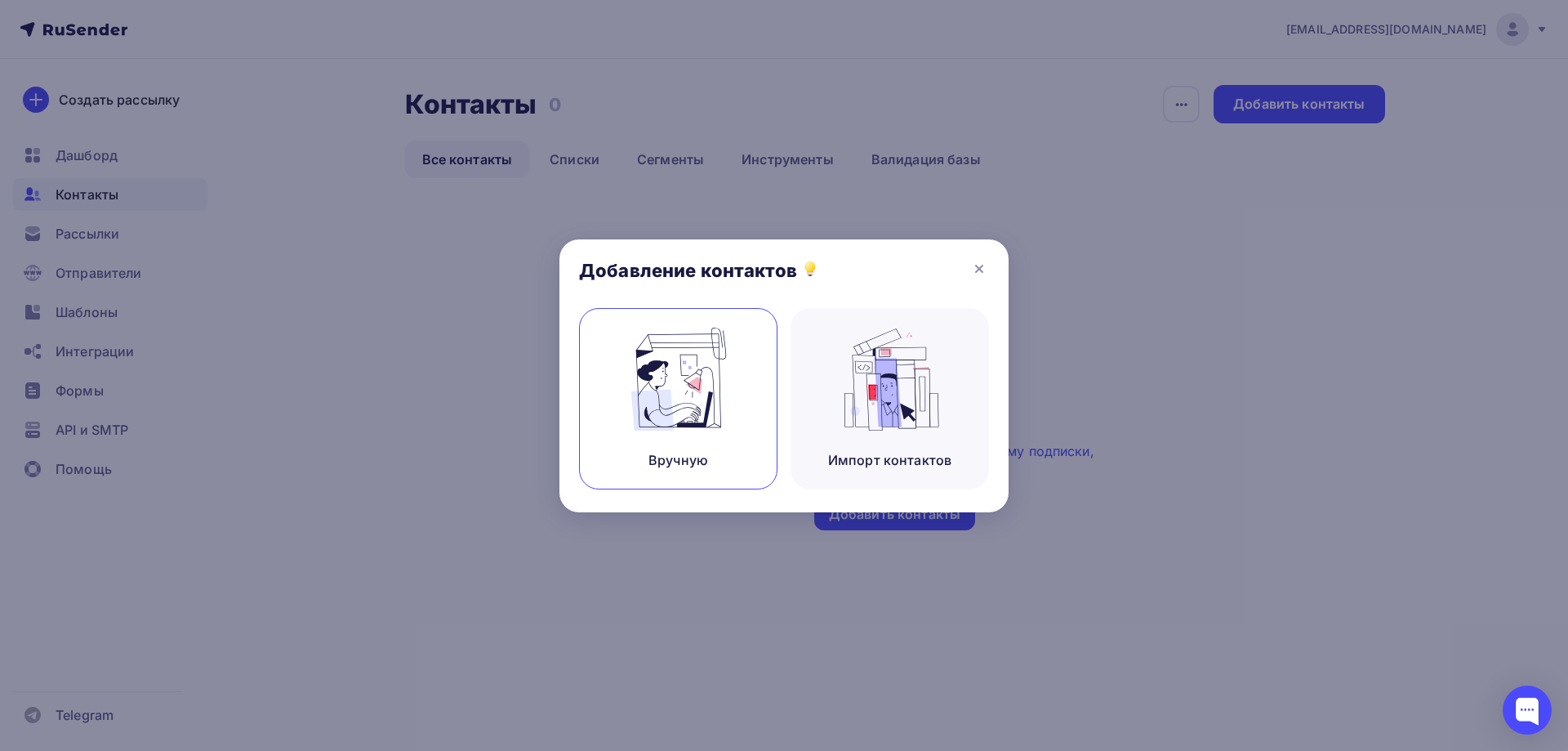
click at [742, 413] on div "Вручную" at bounding box center [678, 399] width 199 height 181
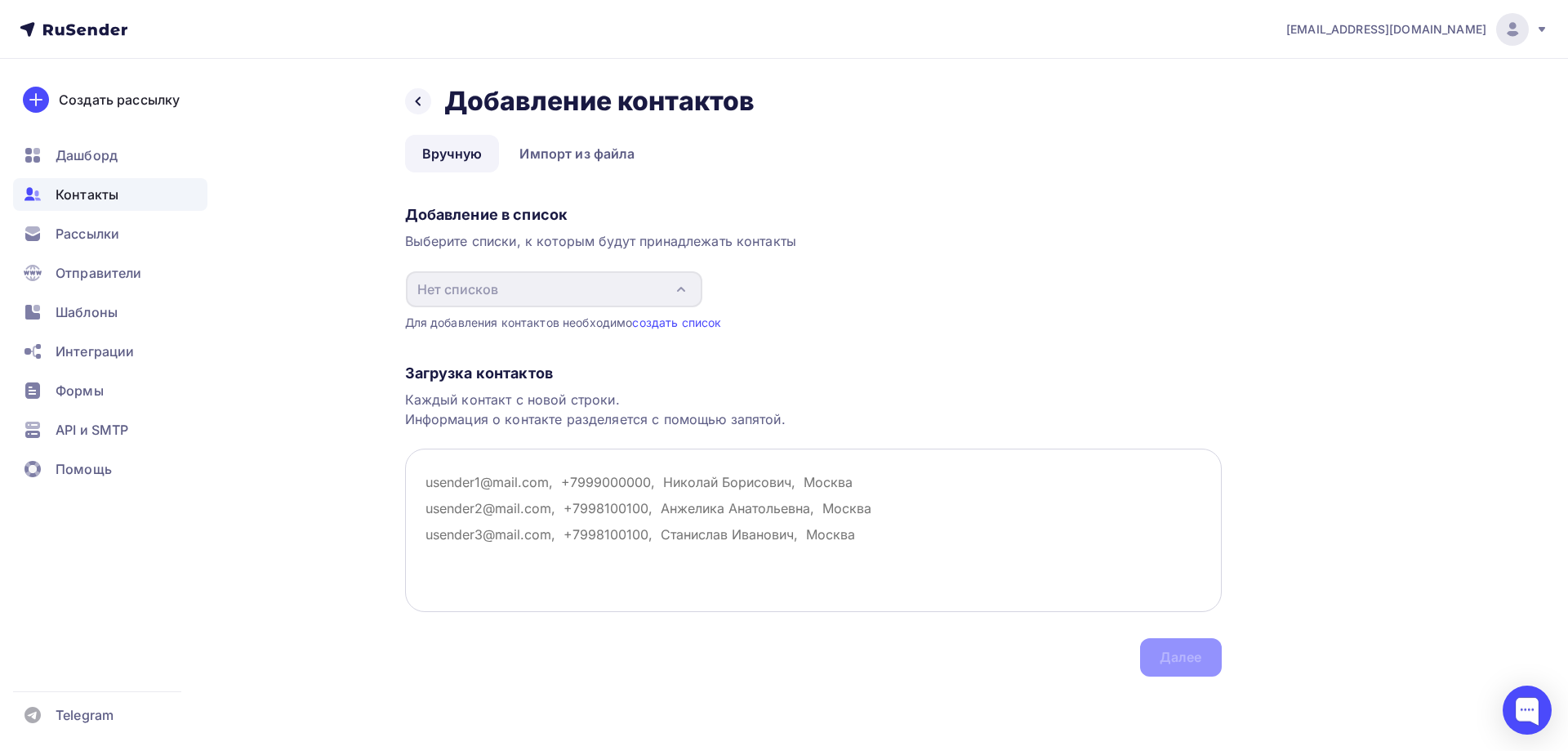
drag, startPoint x: 697, startPoint y: 550, endPoint x: 694, endPoint y: 542, distance: 8.5
click at [694, 543] on textarea at bounding box center [813, 530] width 817 height 163
click at [665, 319] on link "создать список" at bounding box center [677, 322] width 89 height 14
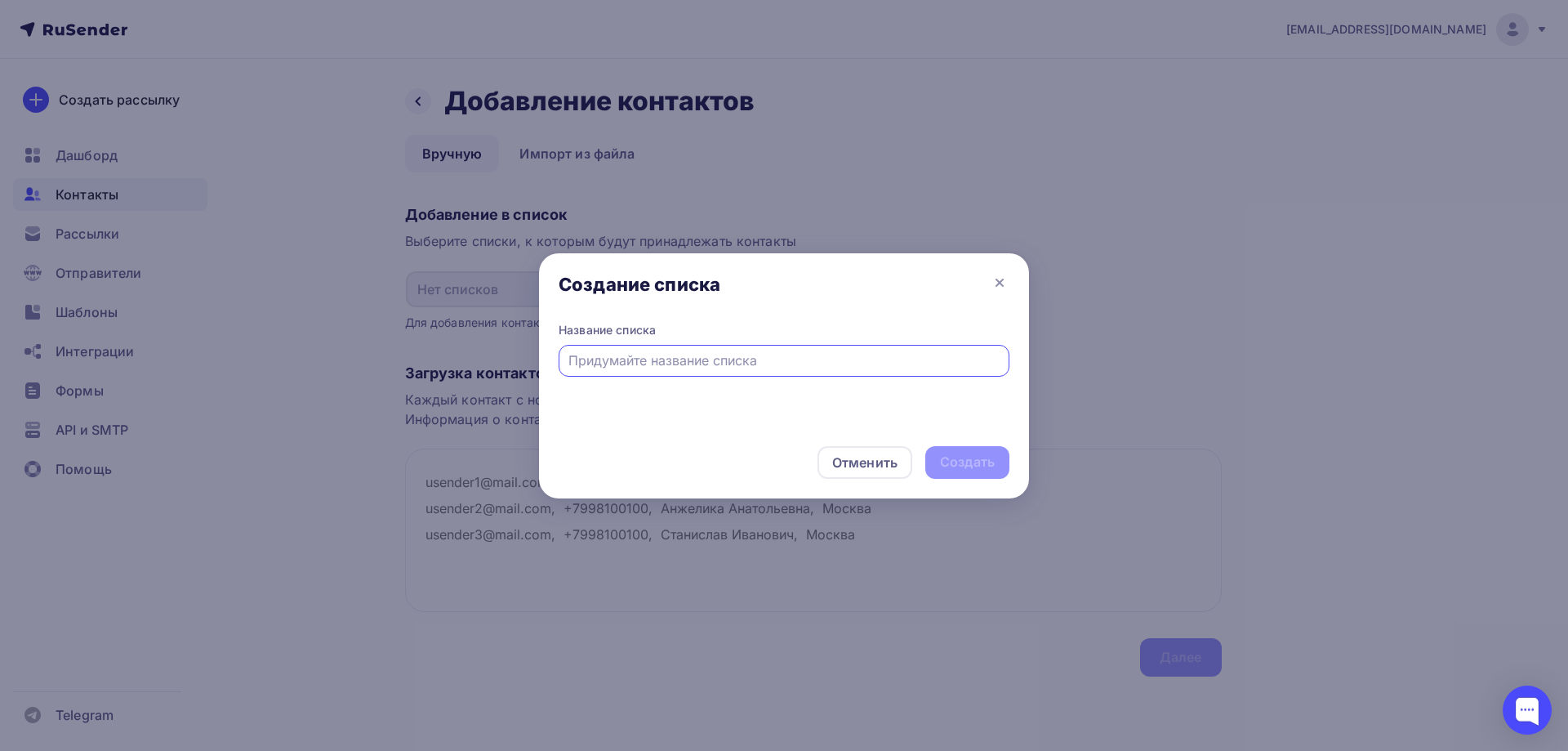
click at [694, 358] on input "text" at bounding box center [784, 360] width 433 height 20
type input "тестов список"
click at [966, 463] on div "Создать" at bounding box center [968, 462] width 55 height 19
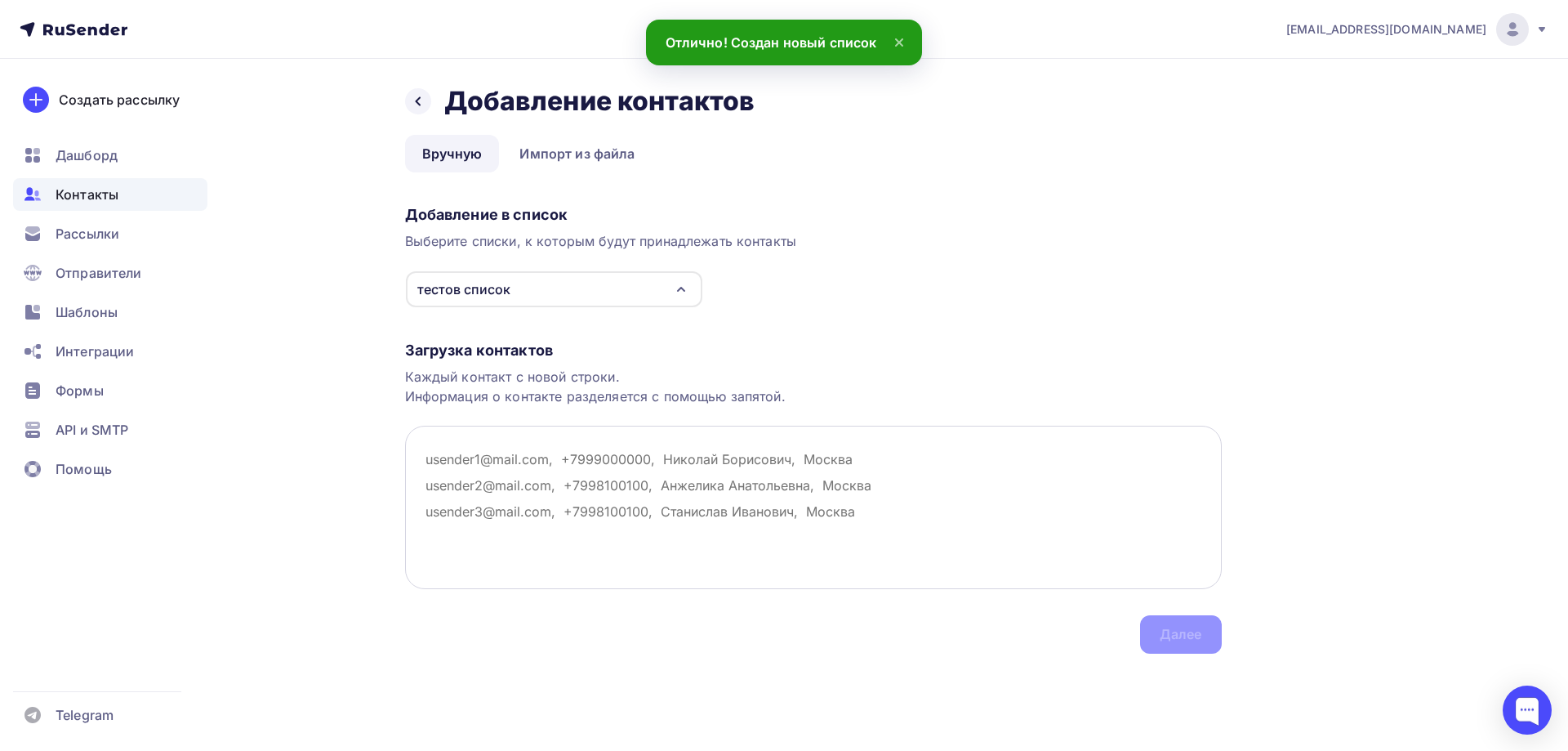
click at [537, 494] on textarea at bounding box center [813, 507] width 817 height 163
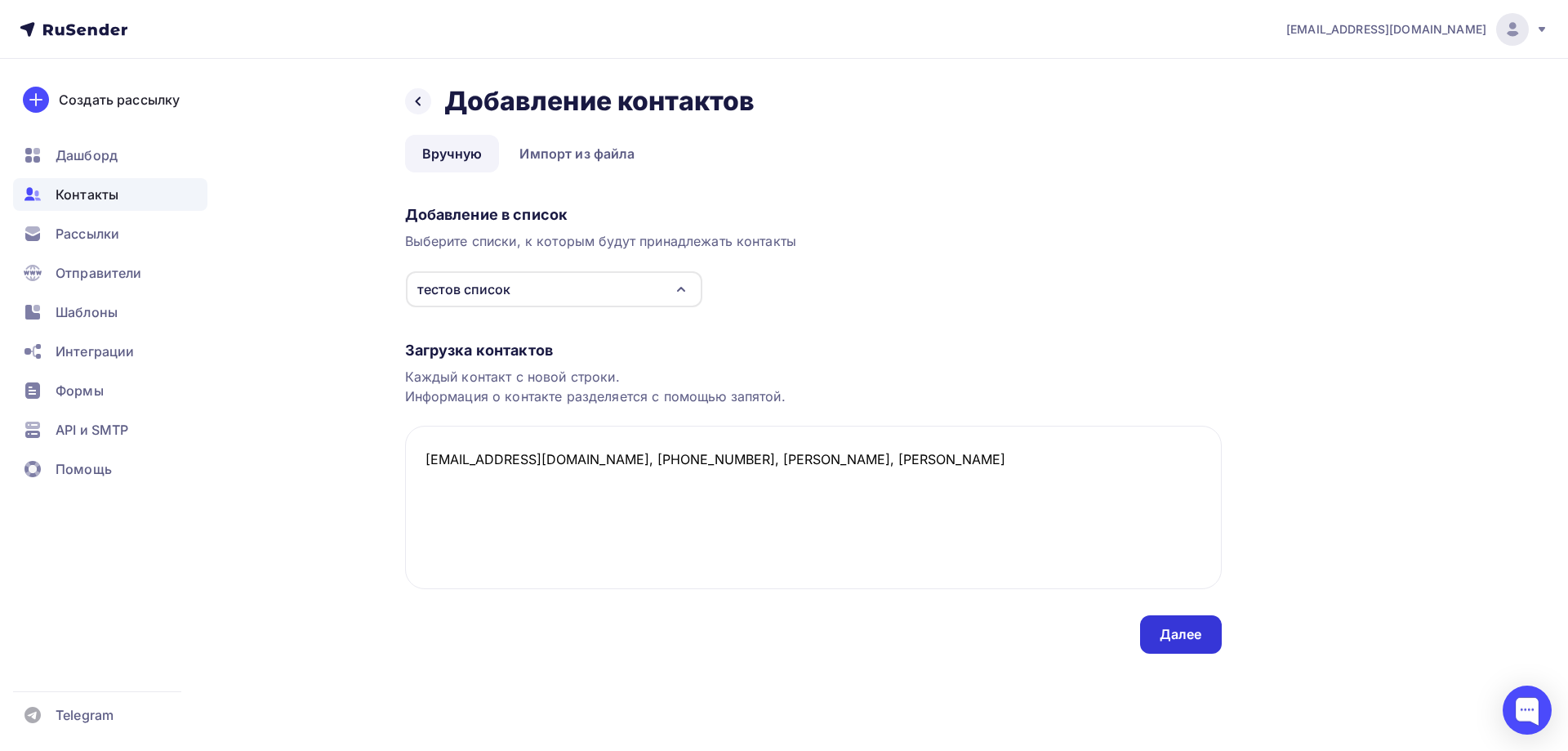
type textarea "Un1cT0@yandex.ru, +79995211233, Михаил, Коваленко"
click at [1193, 627] on div "Далее" at bounding box center [1181, 634] width 42 height 19
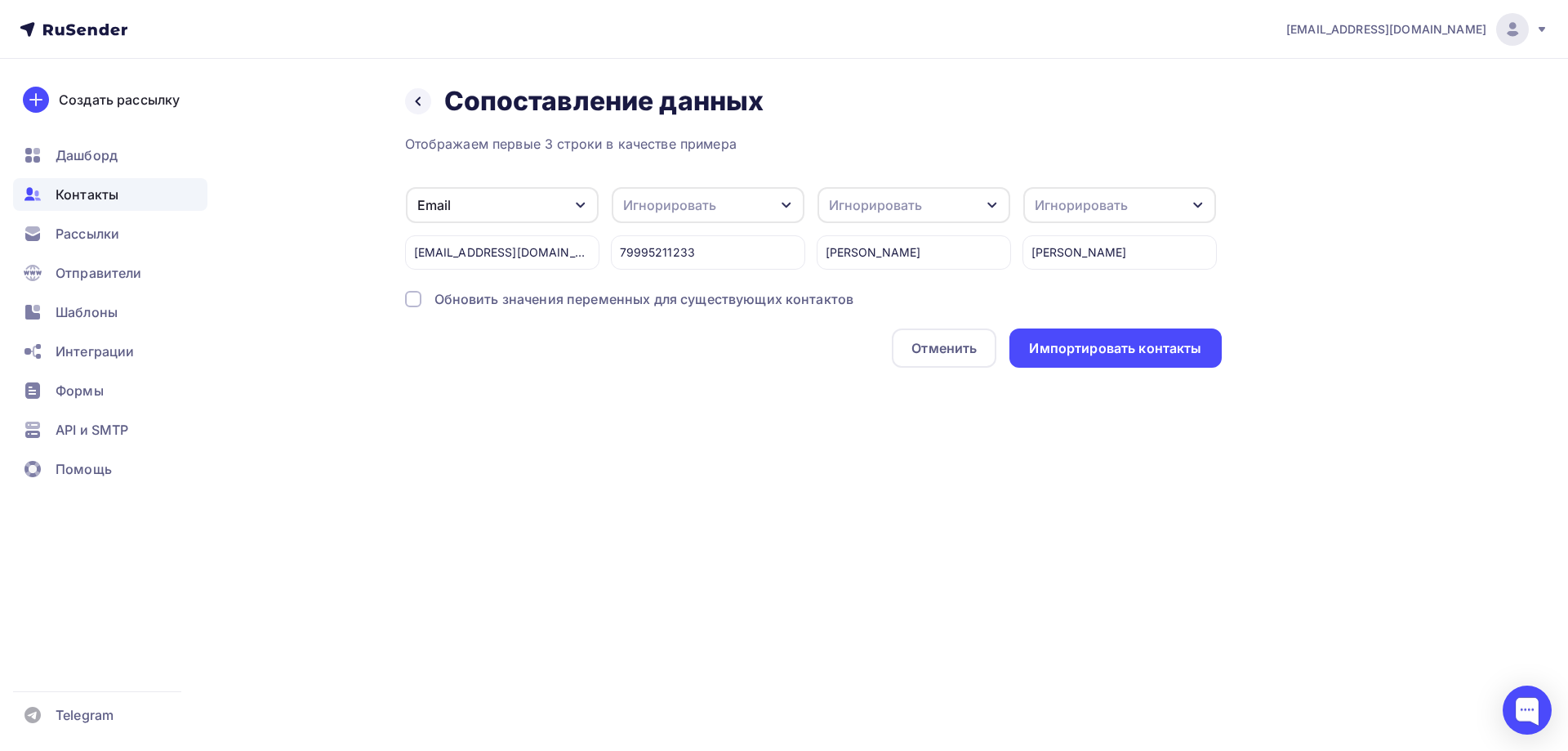
click at [752, 204] on div "Игнорировать" at bounding box center [708, 205] width 193 height 36
click at [774, 330] on div "Отменить Импортировать контакты" at bounding box center [813, 348] width 817 height 40
click at [758, 213] on div "Игнорировать" at bounding box center [708, 205] width 193 height 36
click at [727, 237] on link "Телефон" at bounding box center [678, 231] width 114 height 33
click at [624, 254] on div "79995211233" at bounding box center [708, 253] width 194 height 34
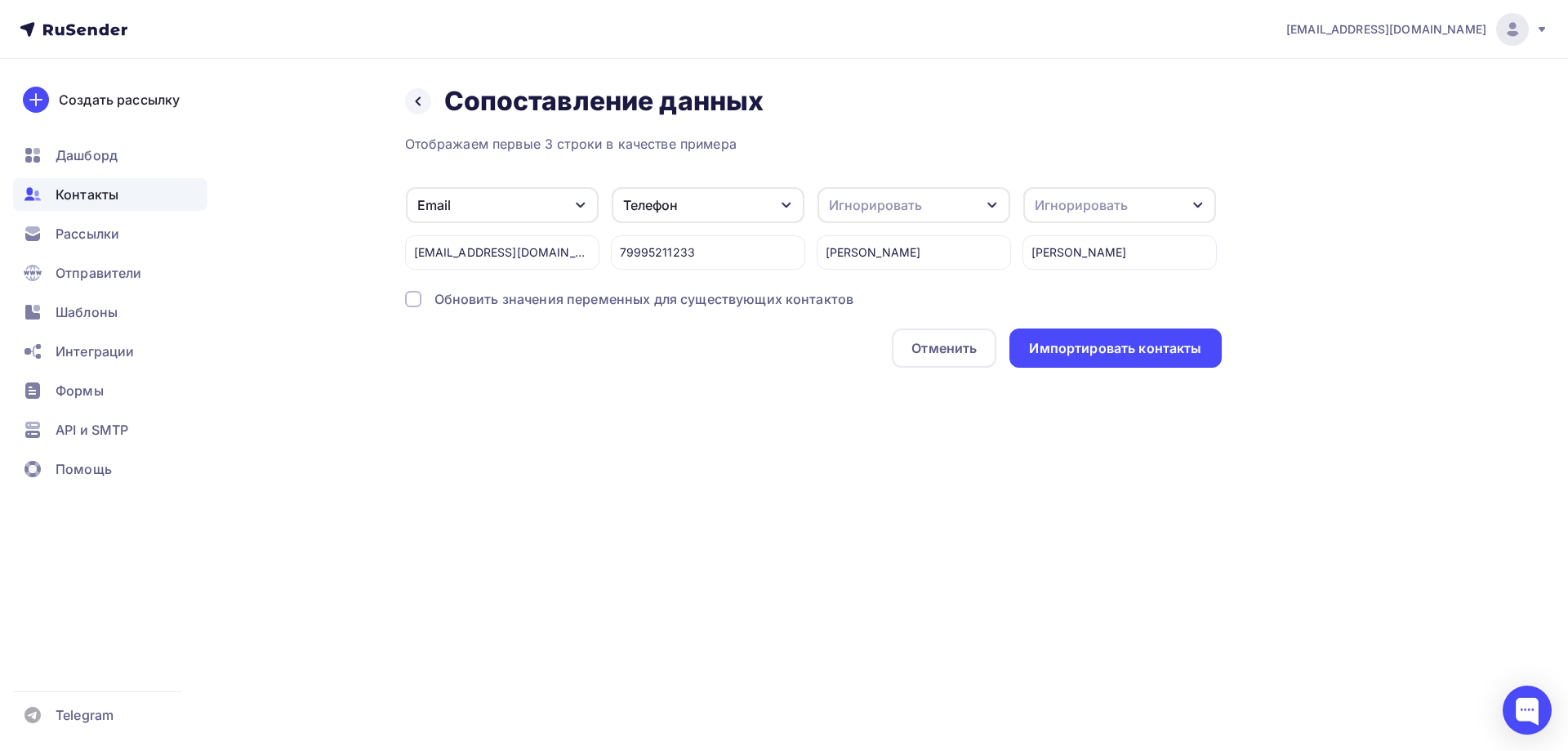
click at [839, 211] on div "Игнорировать" at bounding box center [875, 204] width 93 height 20
click at [879, 230] on div "Имя" at bounding box center [884, 231] width 95 height 20
click at [1107, 191] on div "Игнорировать" at bounding box center [1119, 205] width 193 height 36
drag, startPoint x: 1271, startPoint y: 289, endPoint x: 1234, endPoint y: 262, distance: 45.8
click at [1268, 289] on div "Назад Сопоставление данных Сопоставление данных Отображаем первые 3 строки в ка…" at bounding box center [784, 245] width 1339 height 374
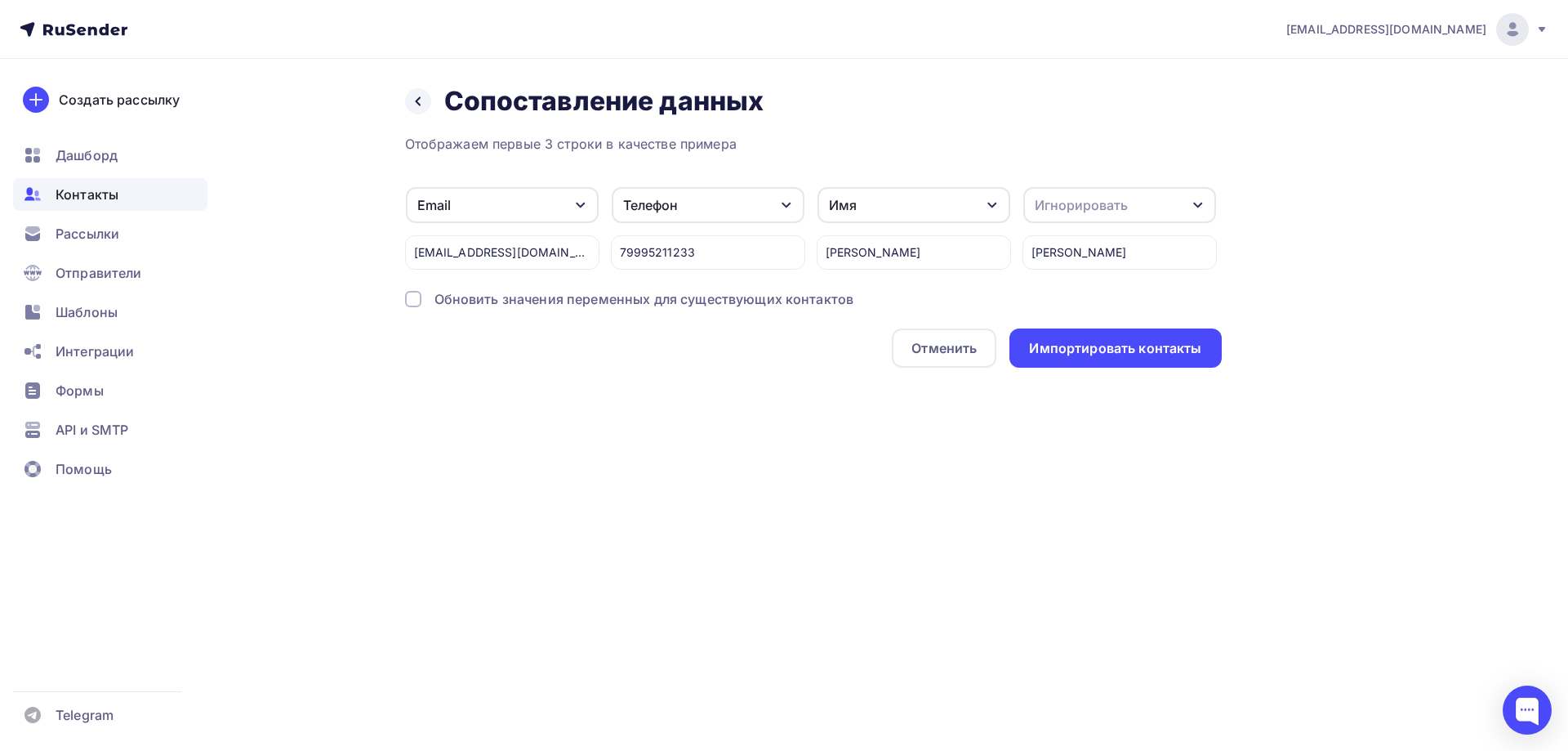
click at [1171, 201] on div "Игнорировать" at bounding box center [1119, 205] width 193 height 36
click at [1132, 291] on div "Создать поле" at bounding box center [1089, 280] width 114 height 41
type input "Фамилия"
drag, startPoint x: 1268, startPoint y: 280, endPoint x: 1265, endPoint y: 288, distance: 8.5
click at [1265, 288] on div "Назад Сопоставление данных Сопоставление данных Отображаем первые 3 строки в ка…" at bounding box center [784, 245] width 1339 height 374
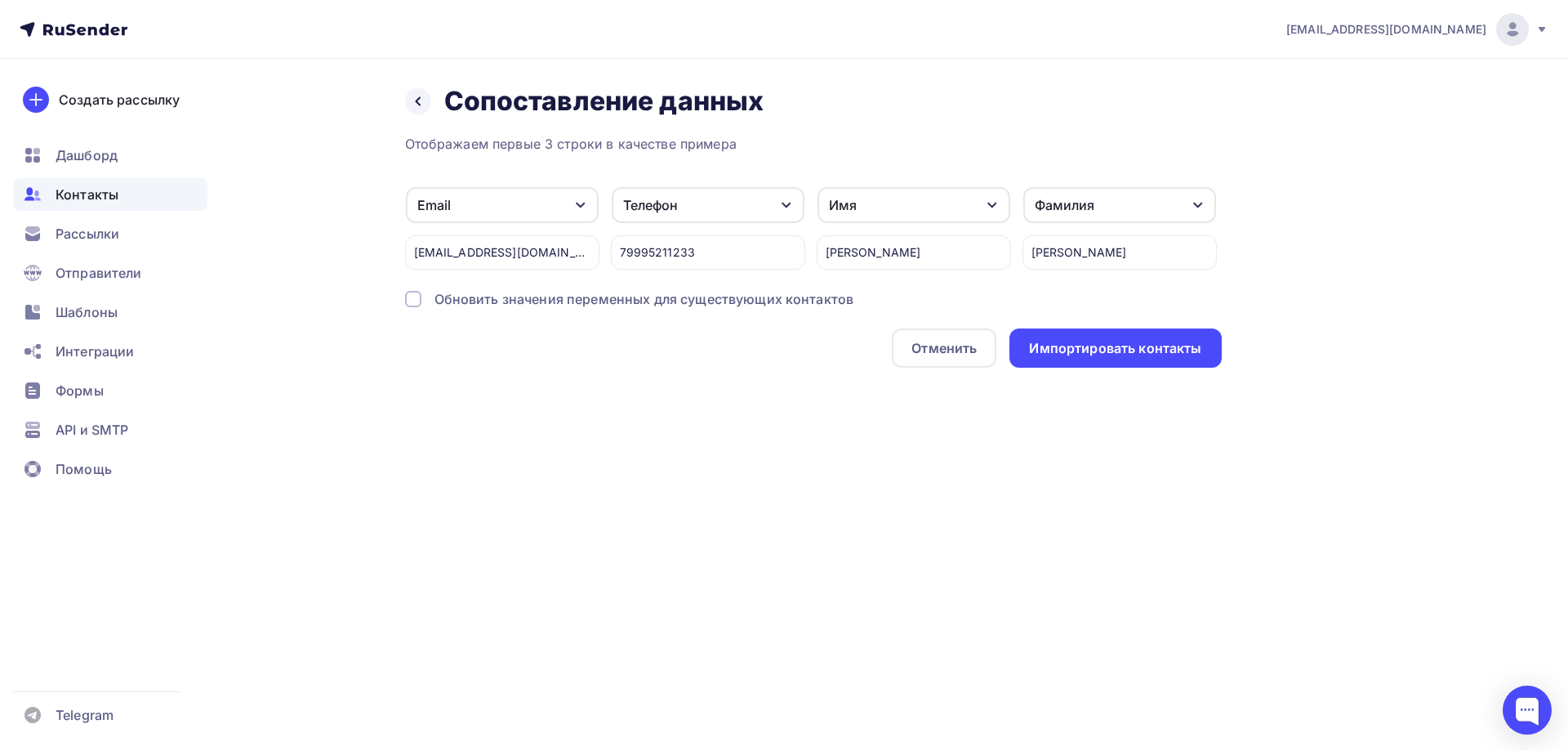
click at [750, 295] on div "Обновить значения переменных для существующих контактов" at bounding box center [645, 299] width 420 height 20
click at [1135, 351] on div "Импортировать контакты" at bounding box center [1115, 349] width 172 height 19
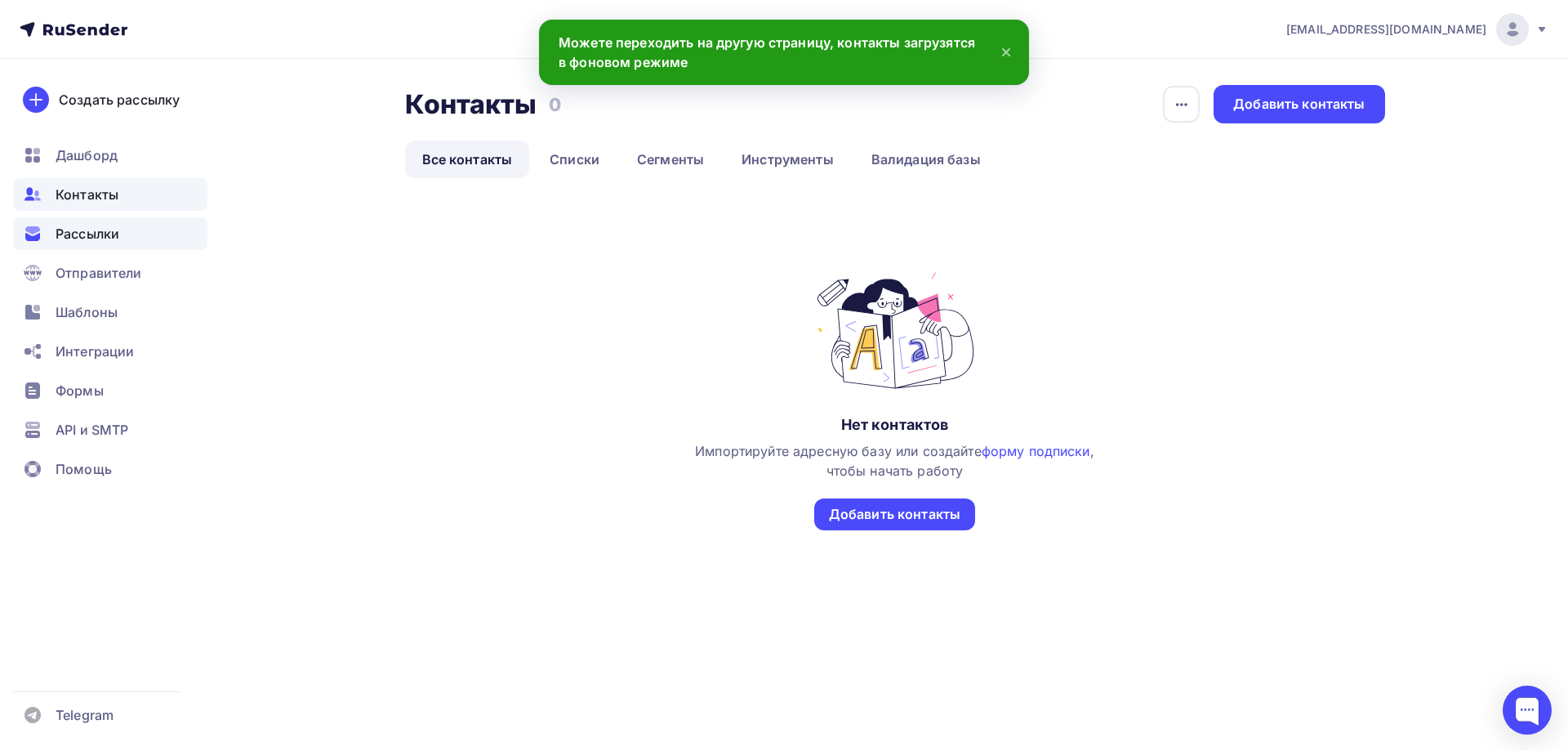
click at [115, 234] on span "Рассылки" at bounding box center [88, 234] width 64 height 20
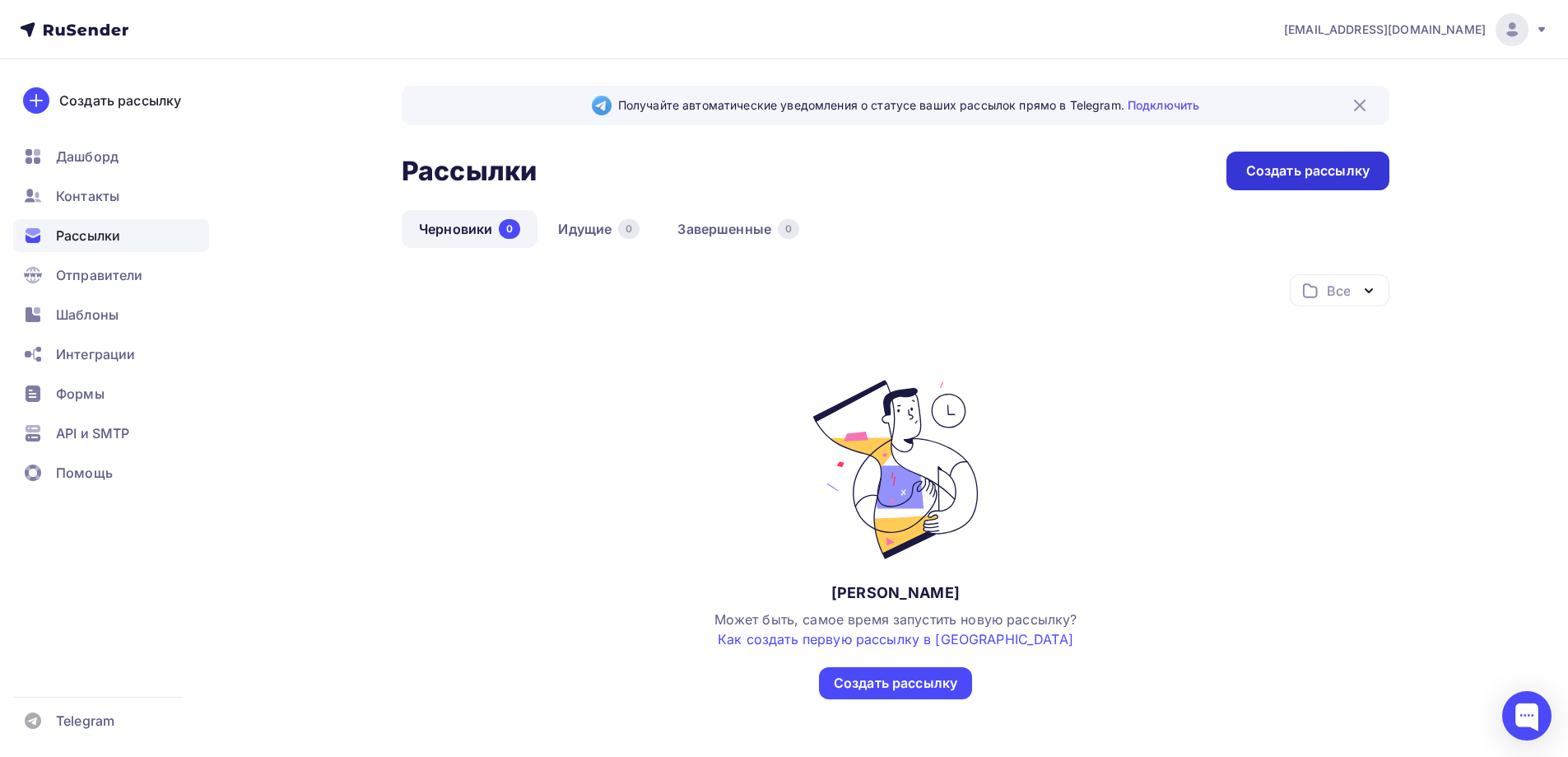
click at [1293, 168] on div "Создать рассылку" at bounding box center [1308, 171] width 123 height 19
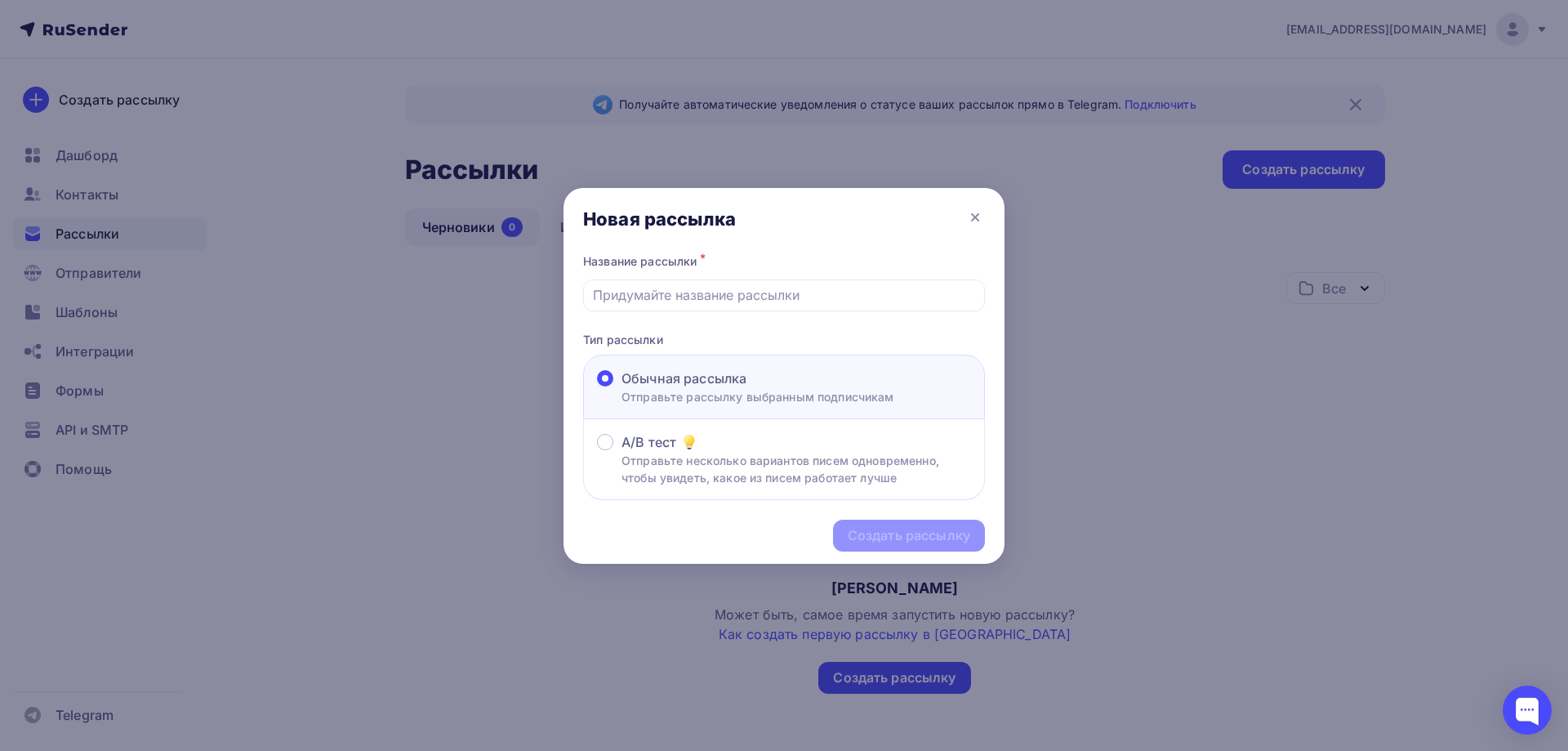
click at [902, 536] on div "Создать рассылку" at bounding box center [784, 535] width 441 height 71
click at [833, 286] on input "text" at bounding box center [784, 295] width 384 height 20
type input "Придумайте название рассылке"
click at [928, 549] on div "Создать рассылку" at bounding box center [908, 535] width 152 height 32
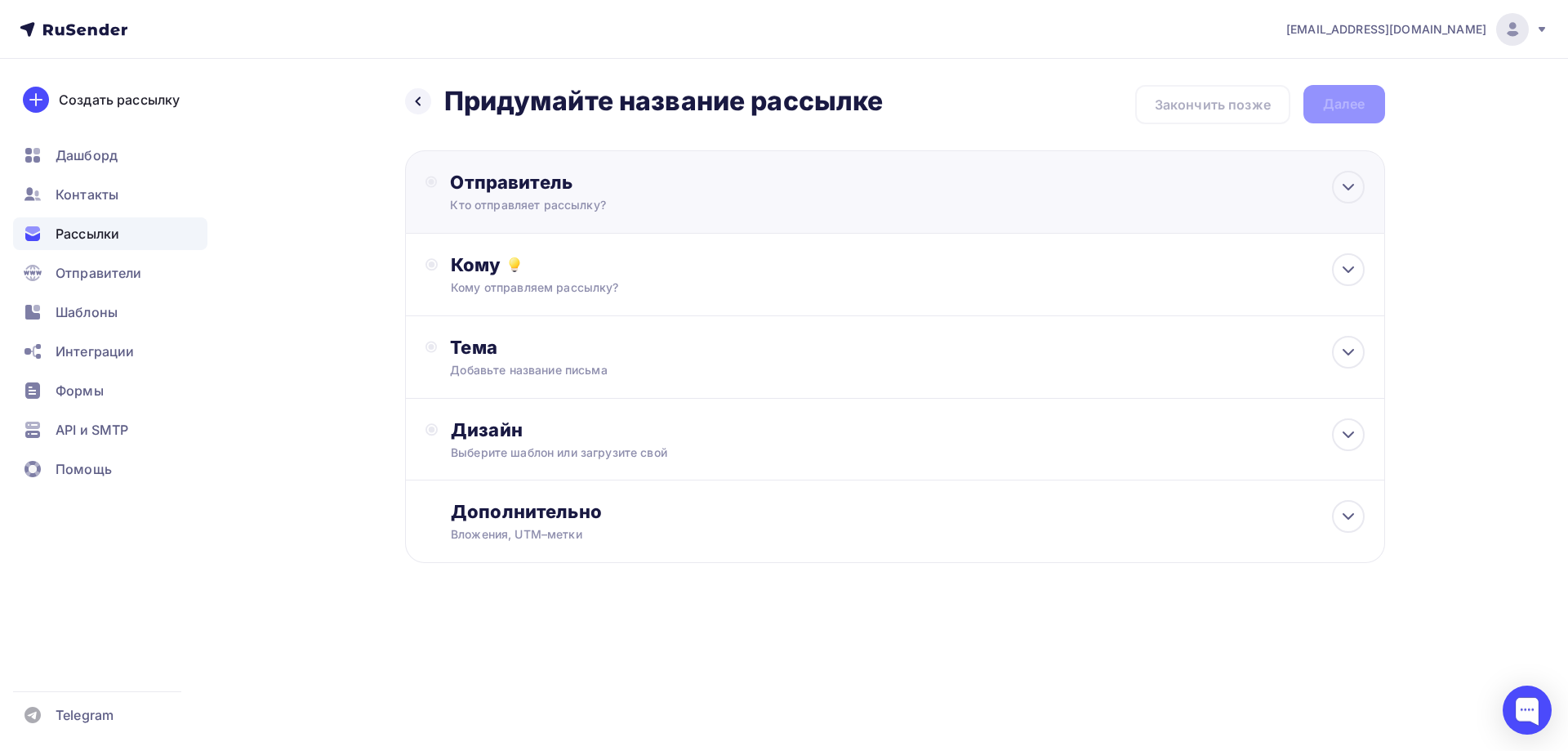
click at [849, 166] on div "Отправитель Кто отправляет рассылку? Email * un1ct0@yandex.ru un1ct0@yandex.ru …" at bounding box center [895, 191] width 980 height 83
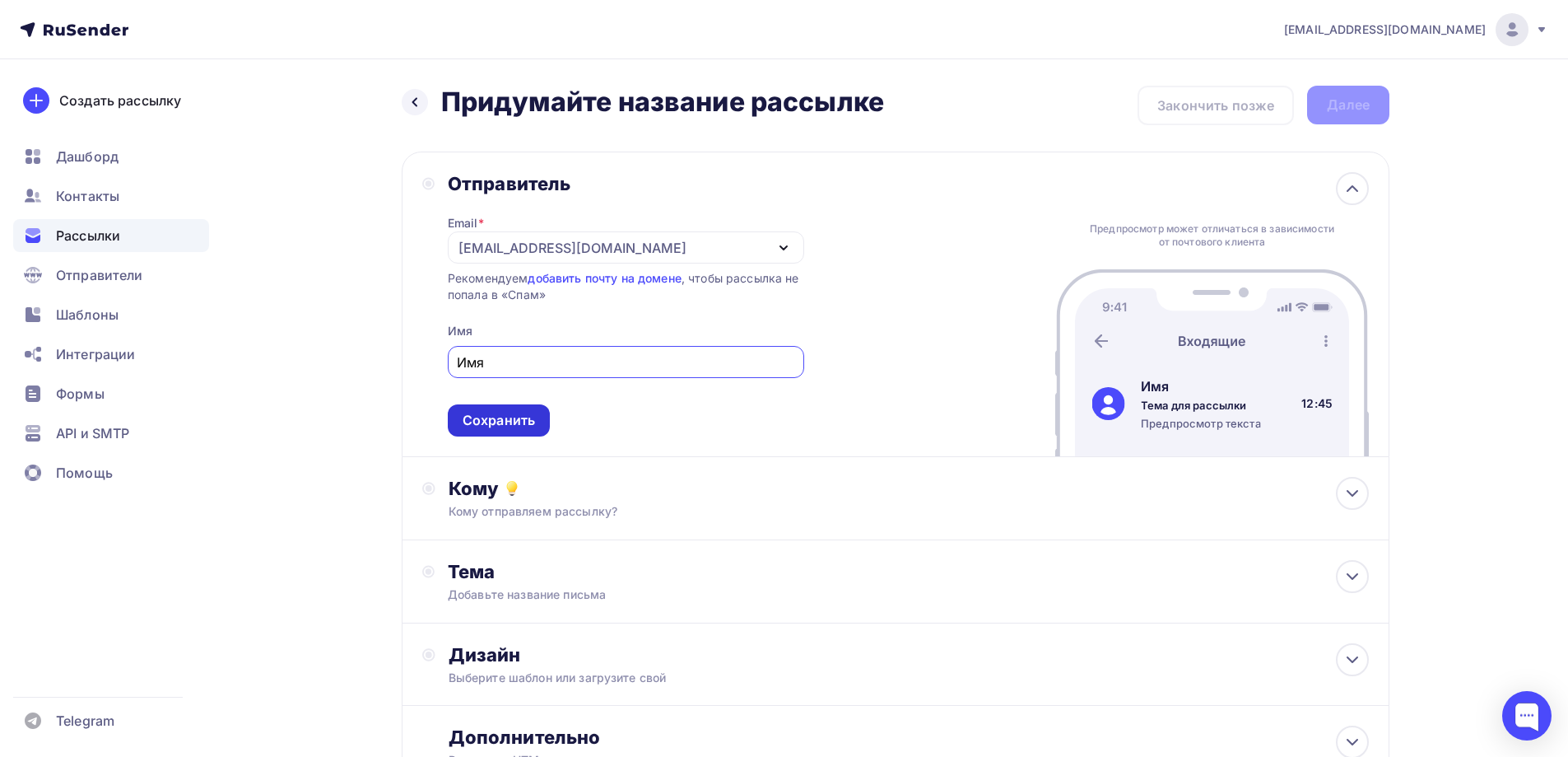
type input "Имя"
click at [481, 422] on div "Сохранить" at bounding box center [499, 421] width 72 height 19
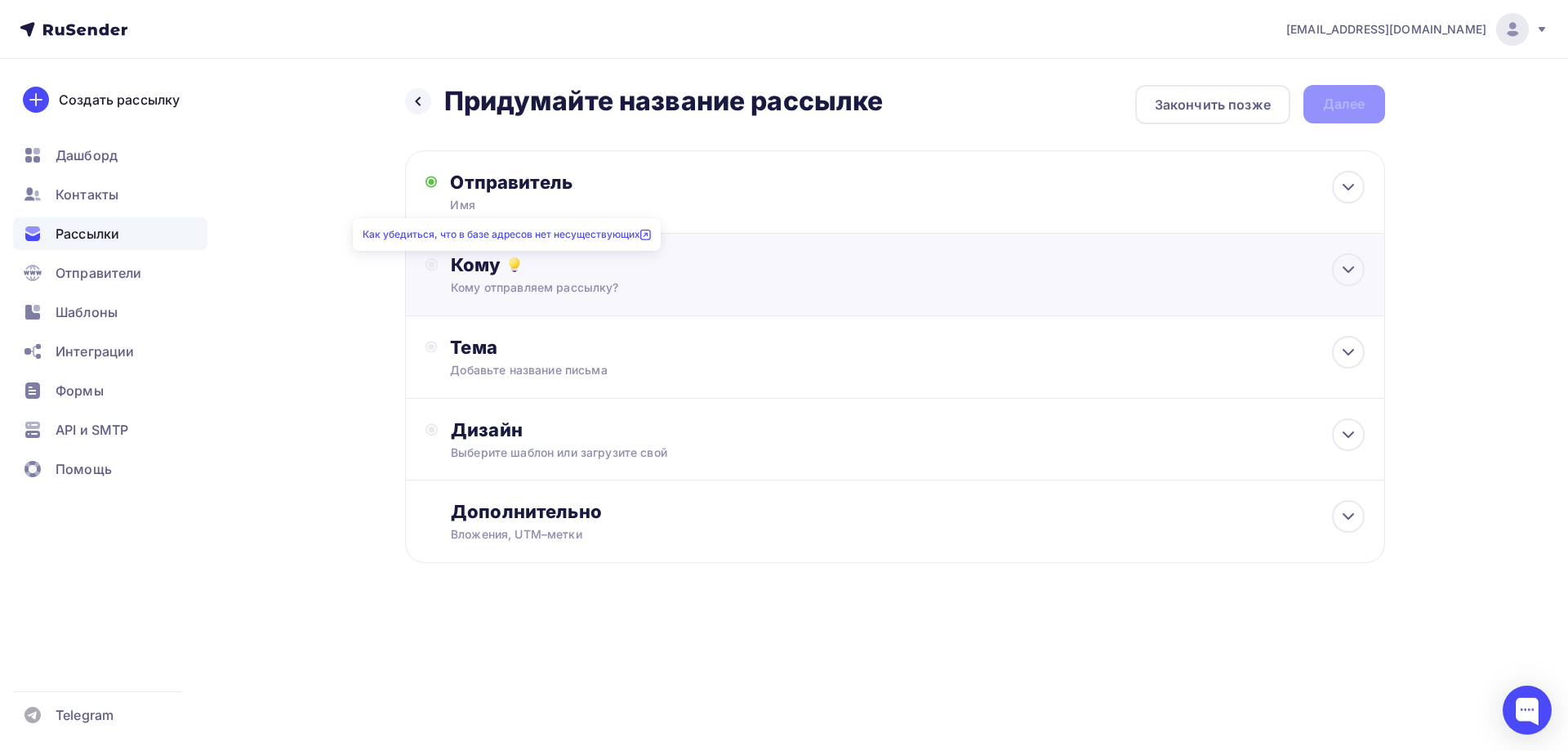
click at [537, 276] on div "Кому Кому отправляем рассылку? Списки получателей Выберите список Все списки id…" at bounding box center [906, 274] width 913 height 42
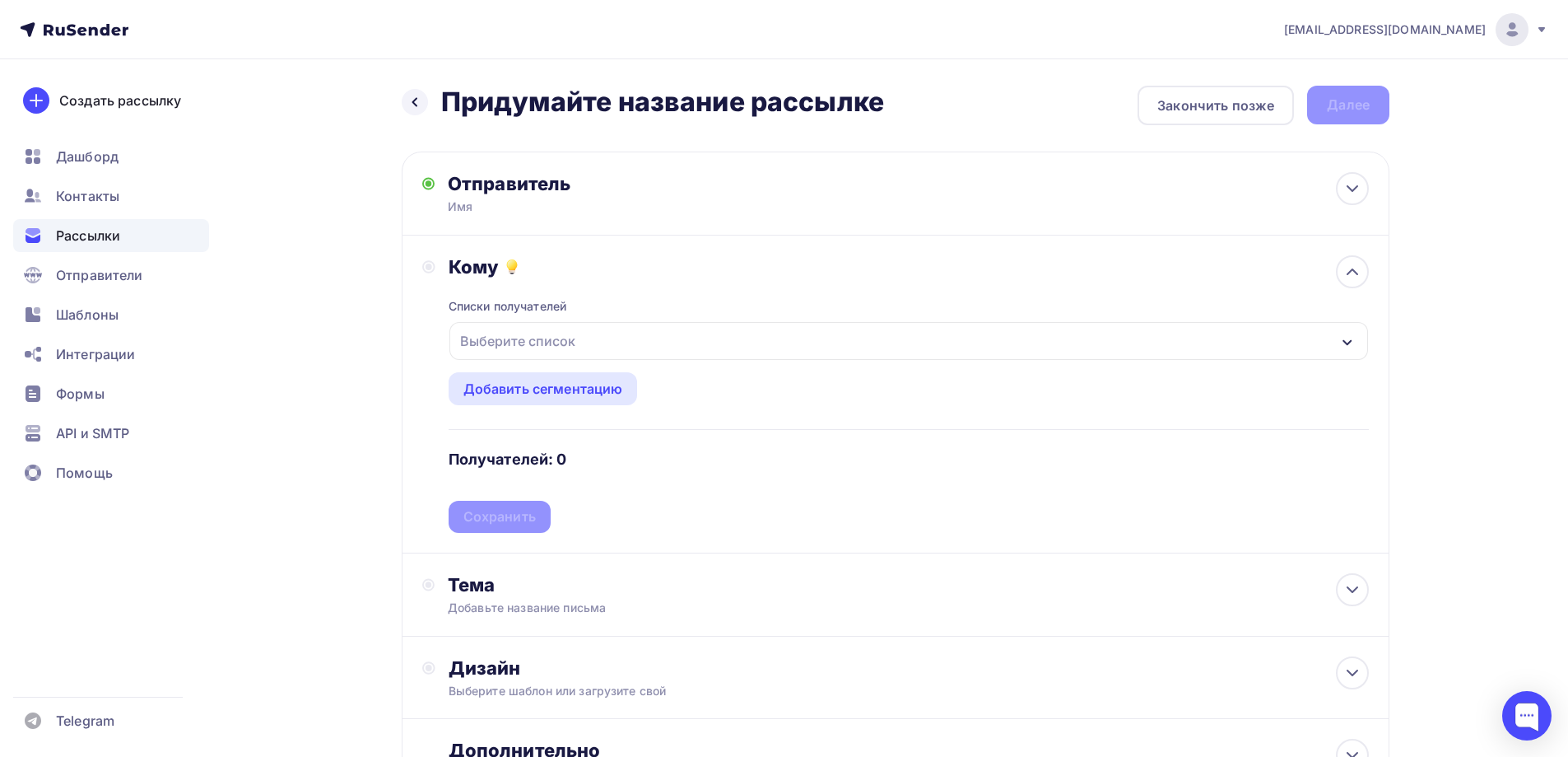
click at [562, 336] on div "Выберите список" at bounding box center [518, 340] width 128 height 29
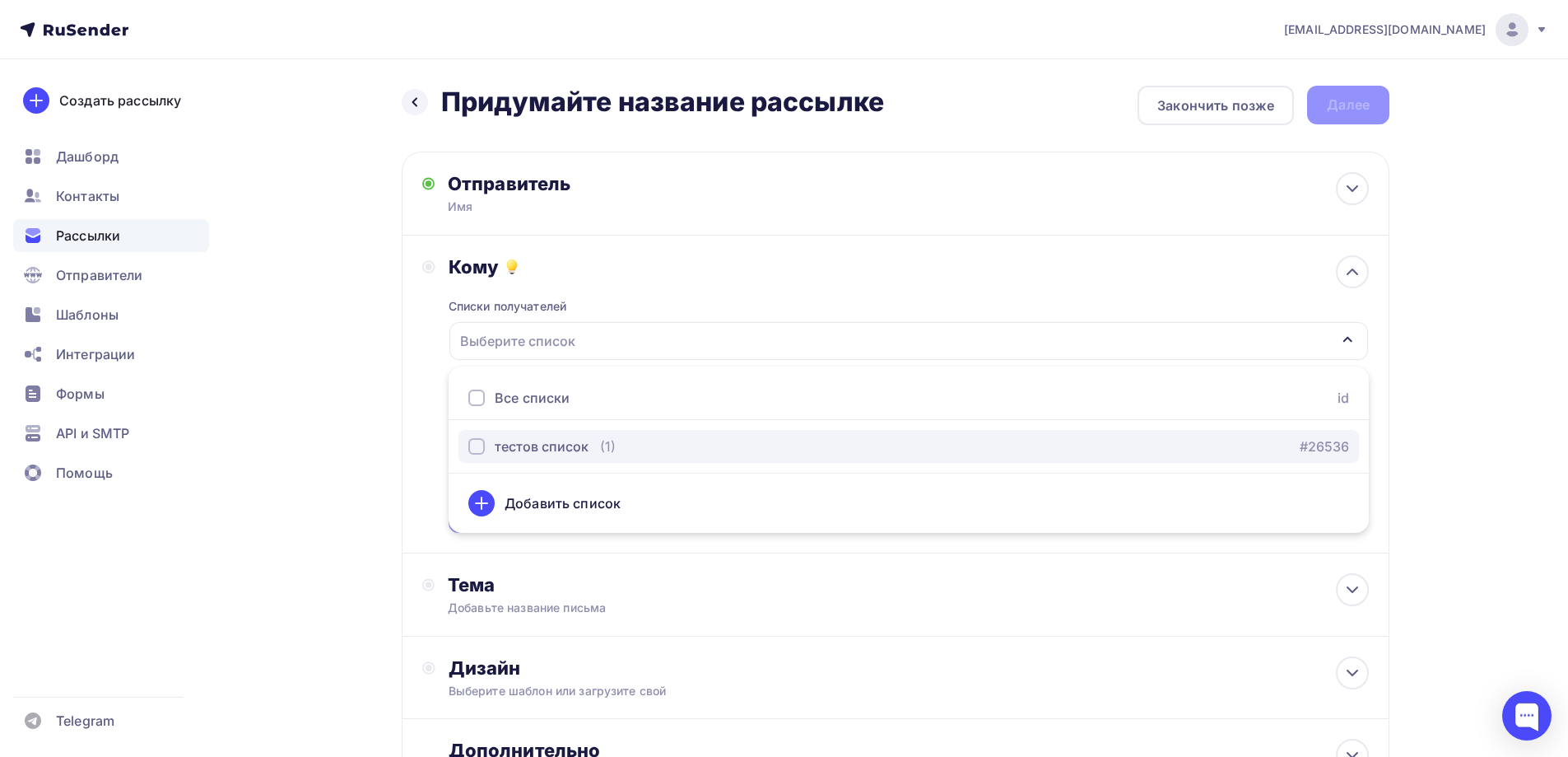
click at [567, 445] on div "тестов список" at bounding box center [541, 445] width 94 height 20
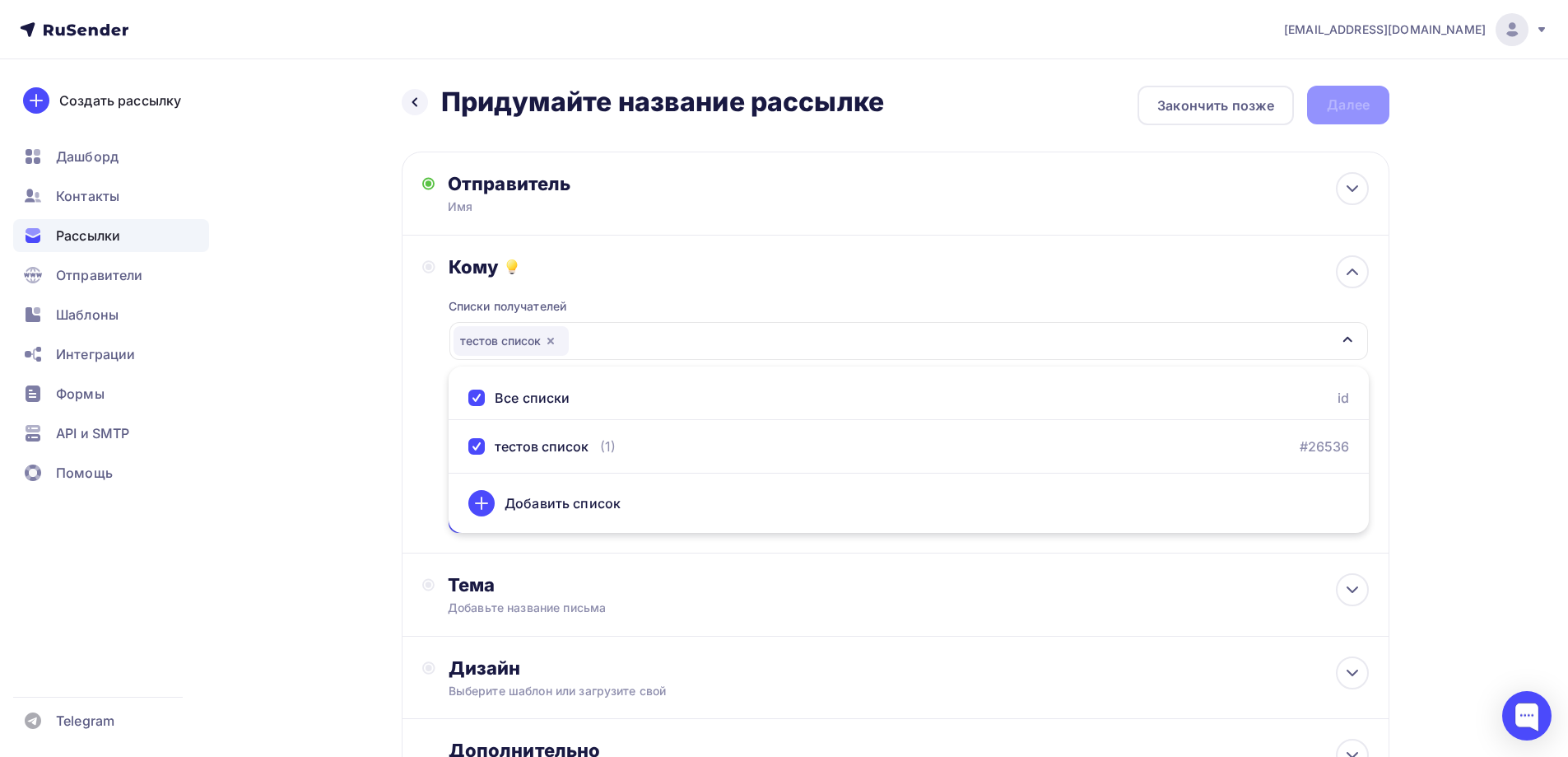
click at [339, 378] on div "Назад Придумайте название рассылке Придумайте название рассылке Закончить позже…" at bounding box center [784, 483] width 1350 height 849
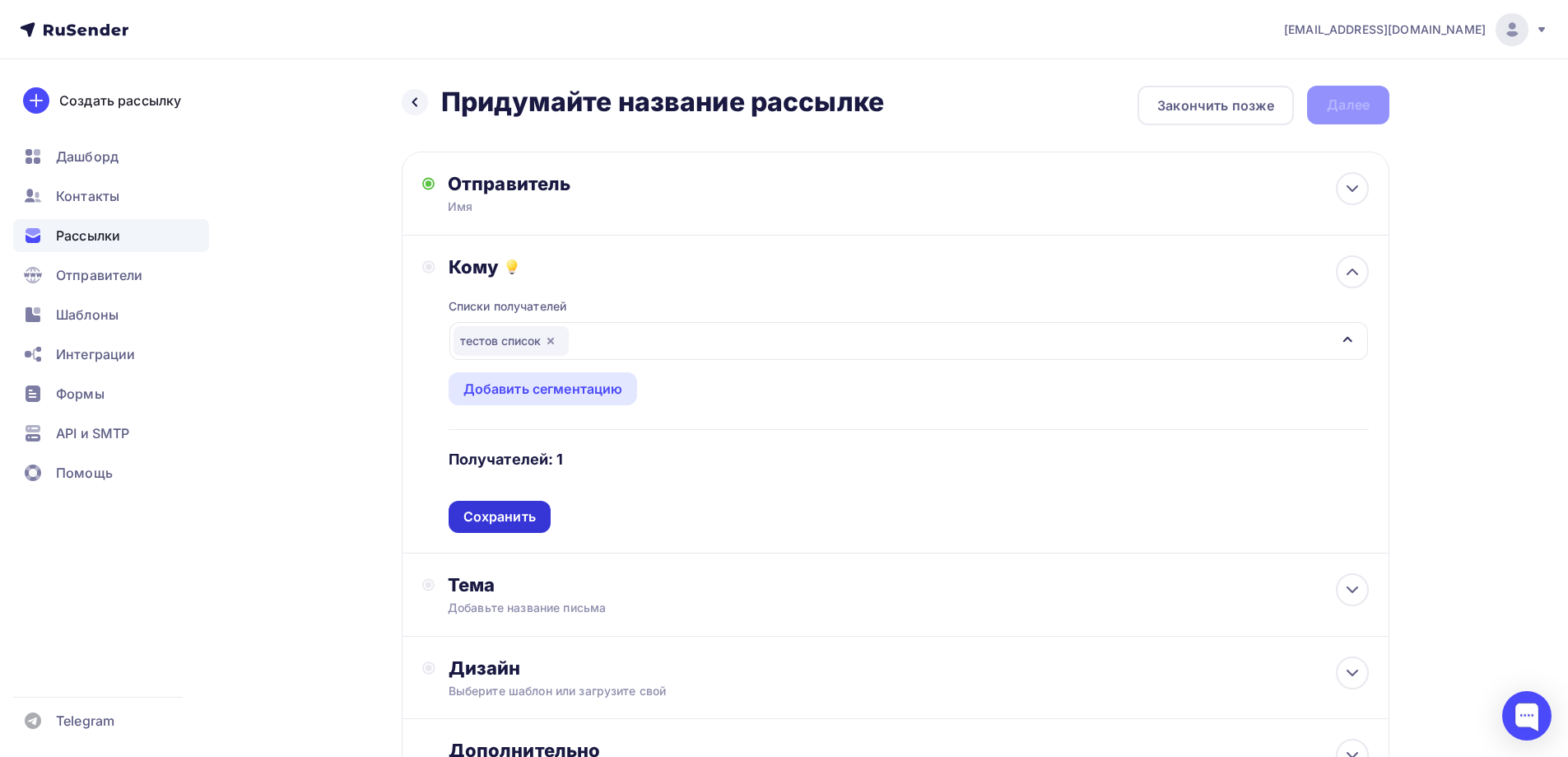
click at [507, 521] on div "Сохранить" at bounding box center [500, 517] width 72 height 19
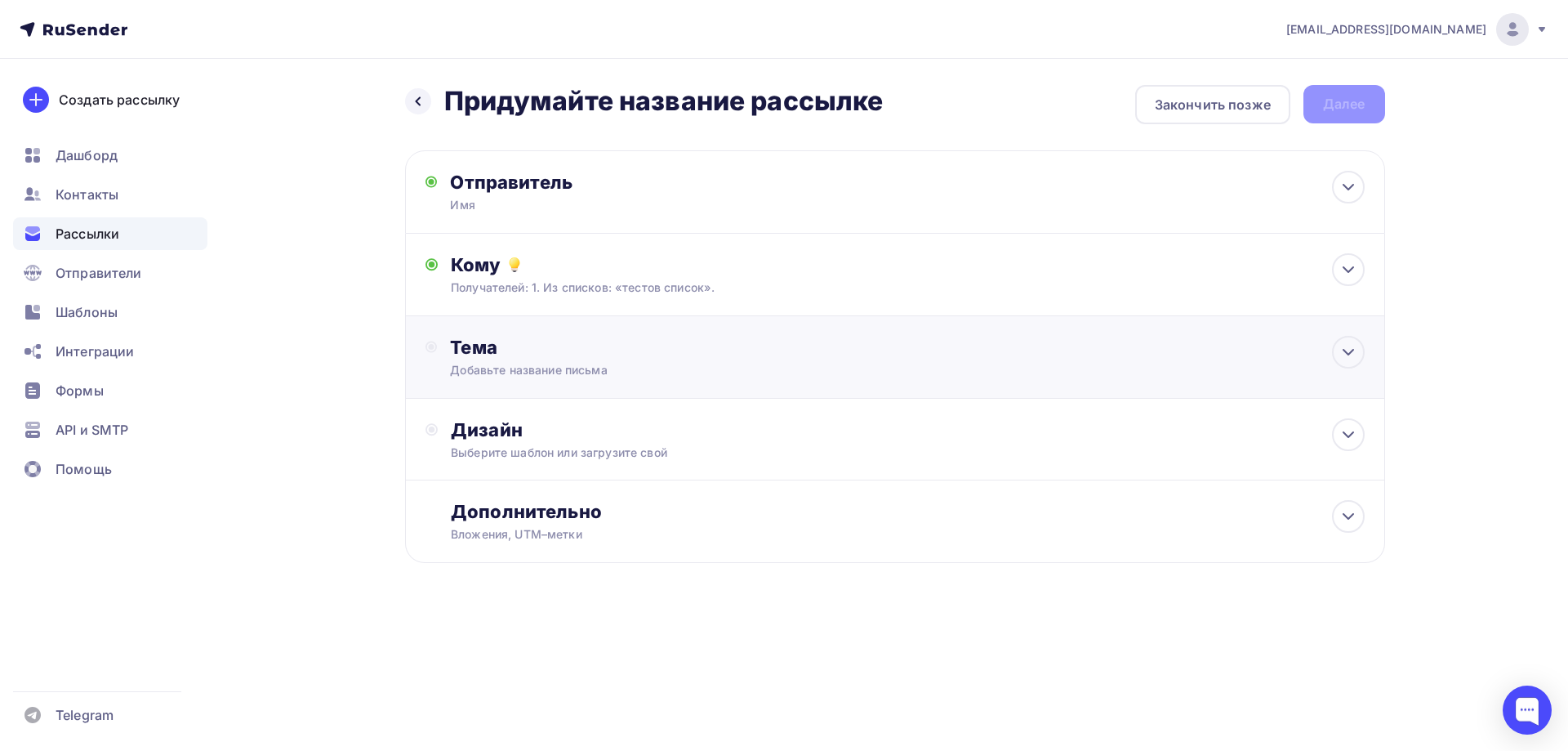
click at [503, 392] on div "Тема Добавьте название письма Тема * Рекомендуем использовать не более 150 симв…" at bounding box center [895, 357] width 980 height 83
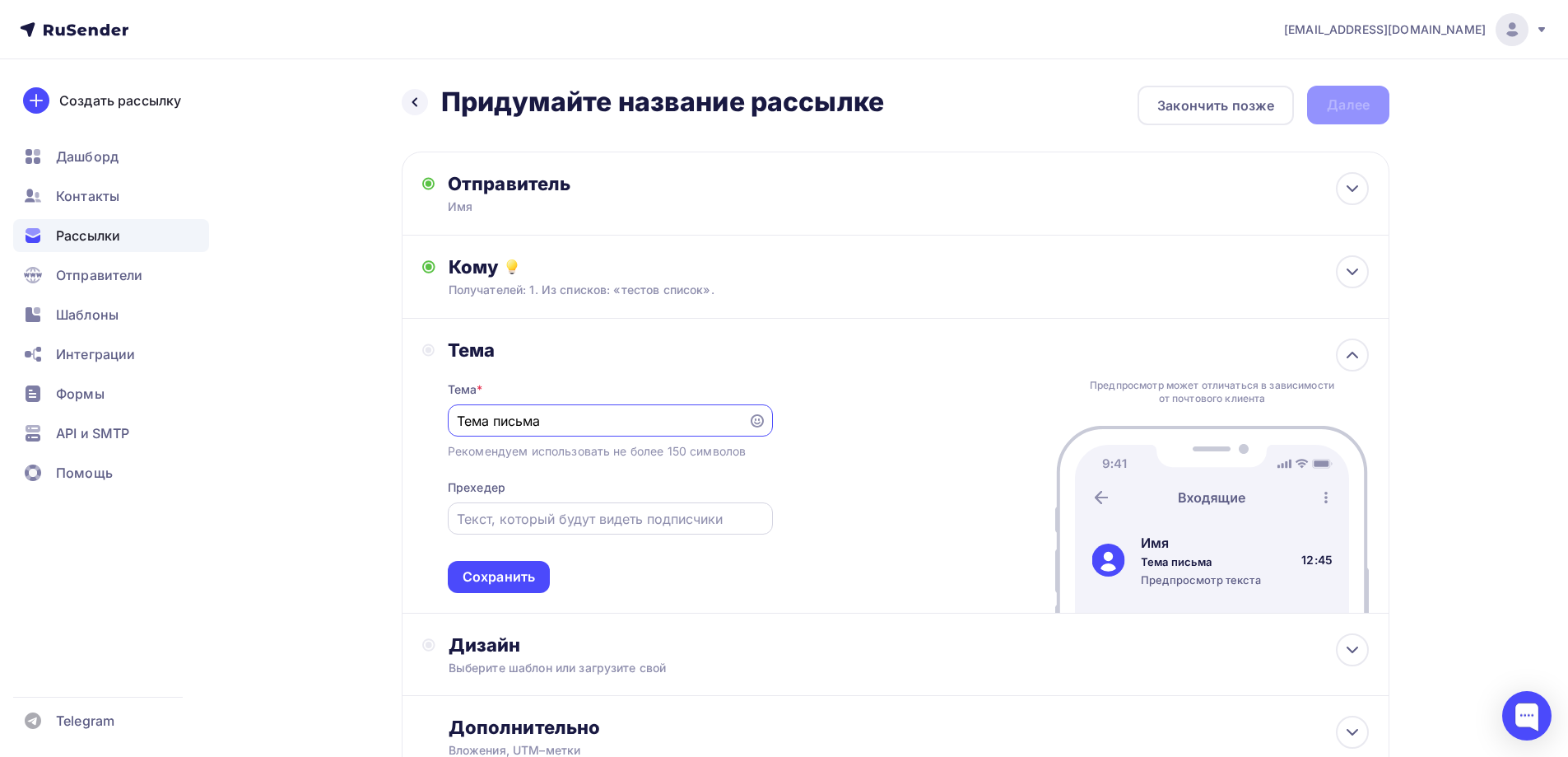
type input "Тема письма"
click at [746, 528] on input "text" at bounding box center [610, 519] width 306 height 20
type input "Т"
type input "Текст, который буду видеть подписчики"
click at [515, 580] on div "Сохранить" at bounding box center [499, 577] width 72 height 19
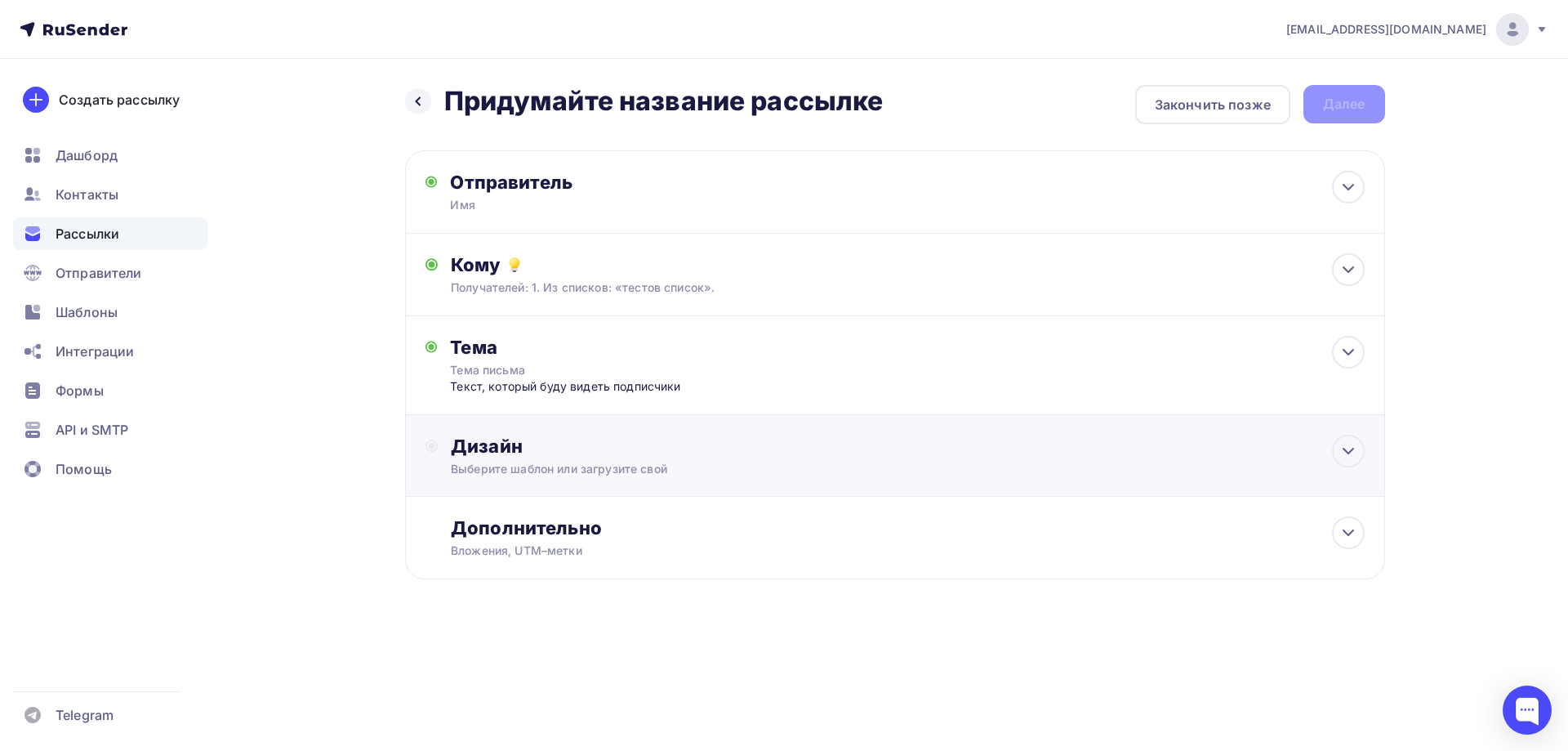
click at [496, 480] on div "Дизайн Выберите шаблон или загрузите свой" at bounding box center [895, 465] width 939 height 61
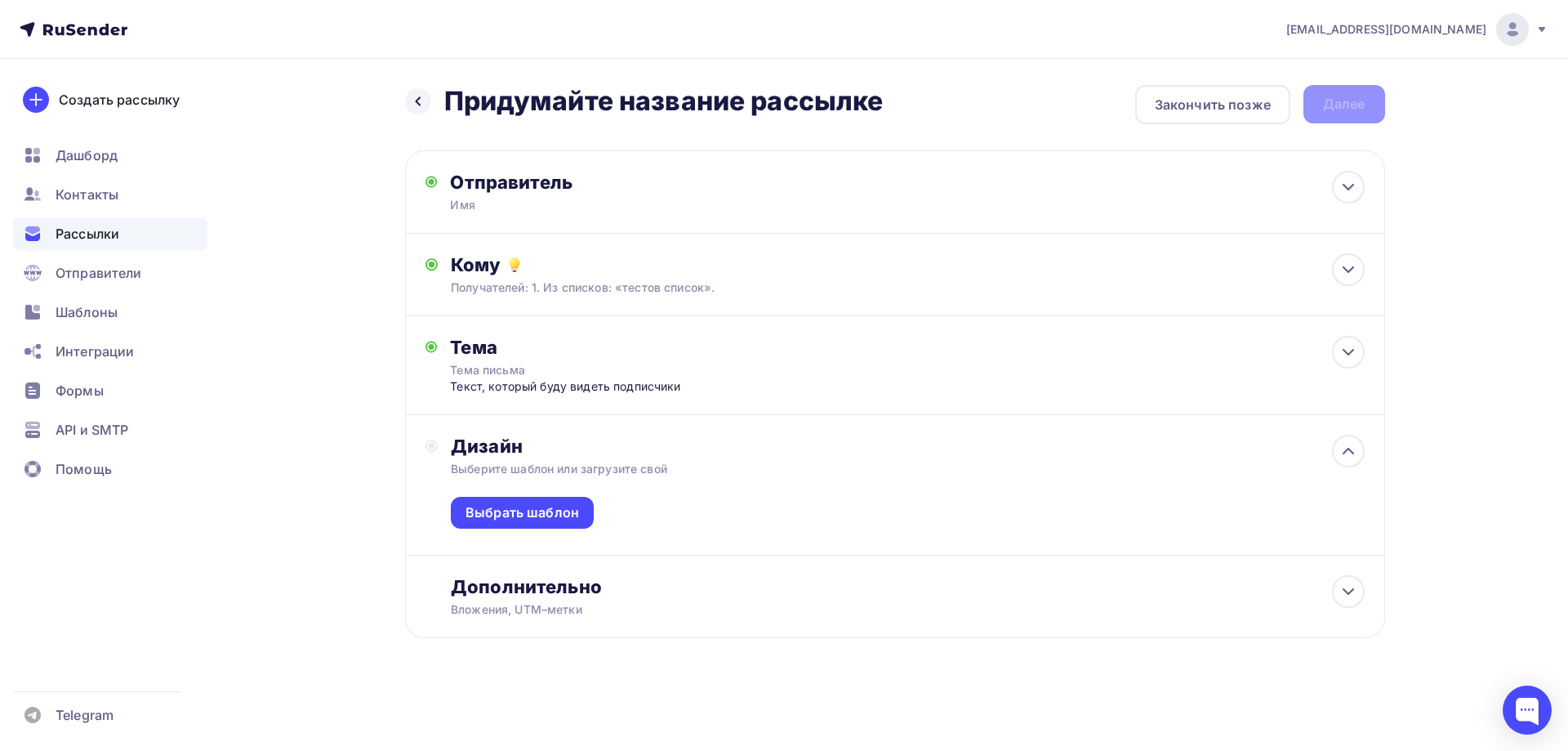
click at [482, 495] on div "Выбрать шаблон" at bounding box center [906, 515] width 913 height 77
click at [486, 504] on div "Выбрать шаблон" at bounding box center [522, 513] width 113 height 19
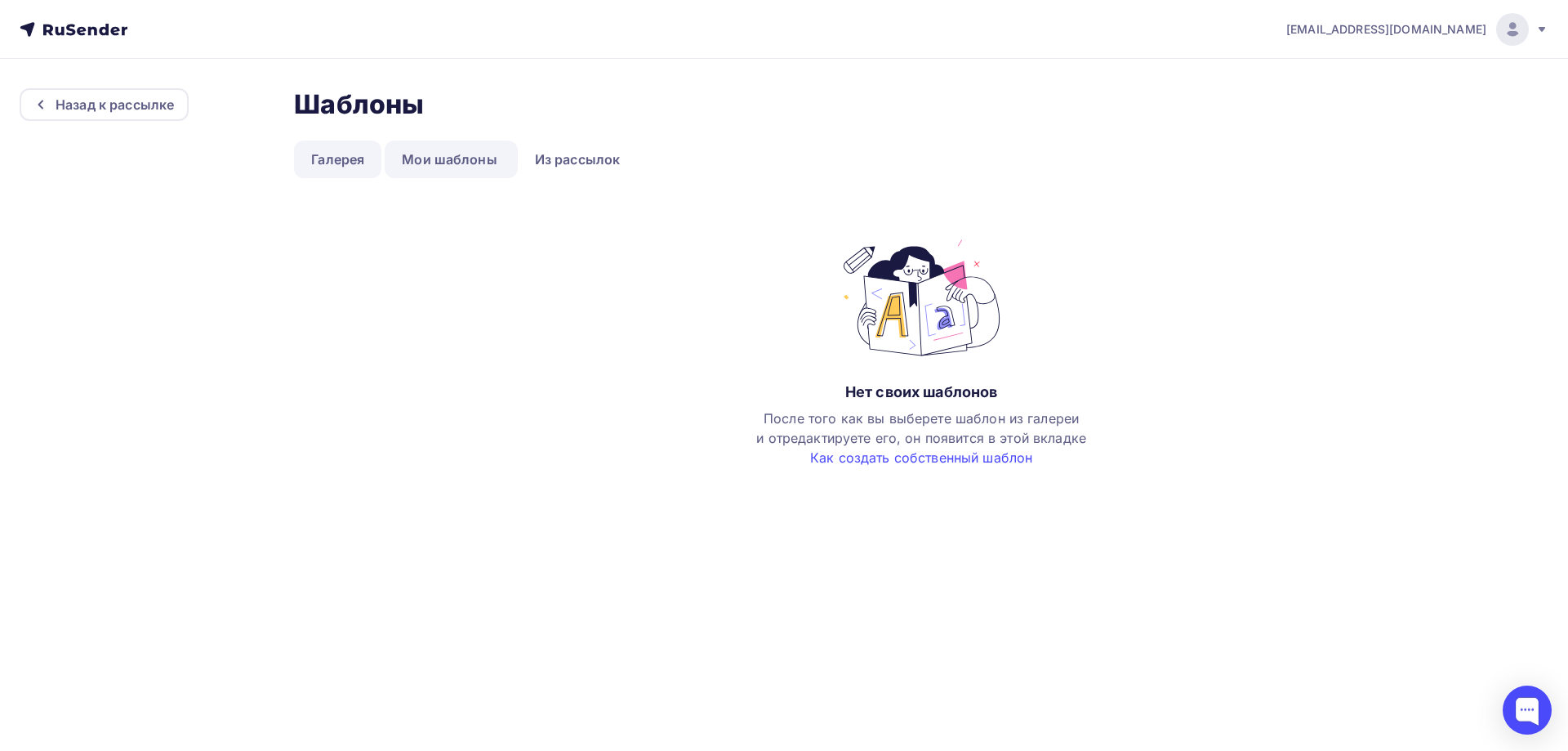
click at [305, 161] on link "Галерея" at bounding box center [337, 159] width 88 height 38
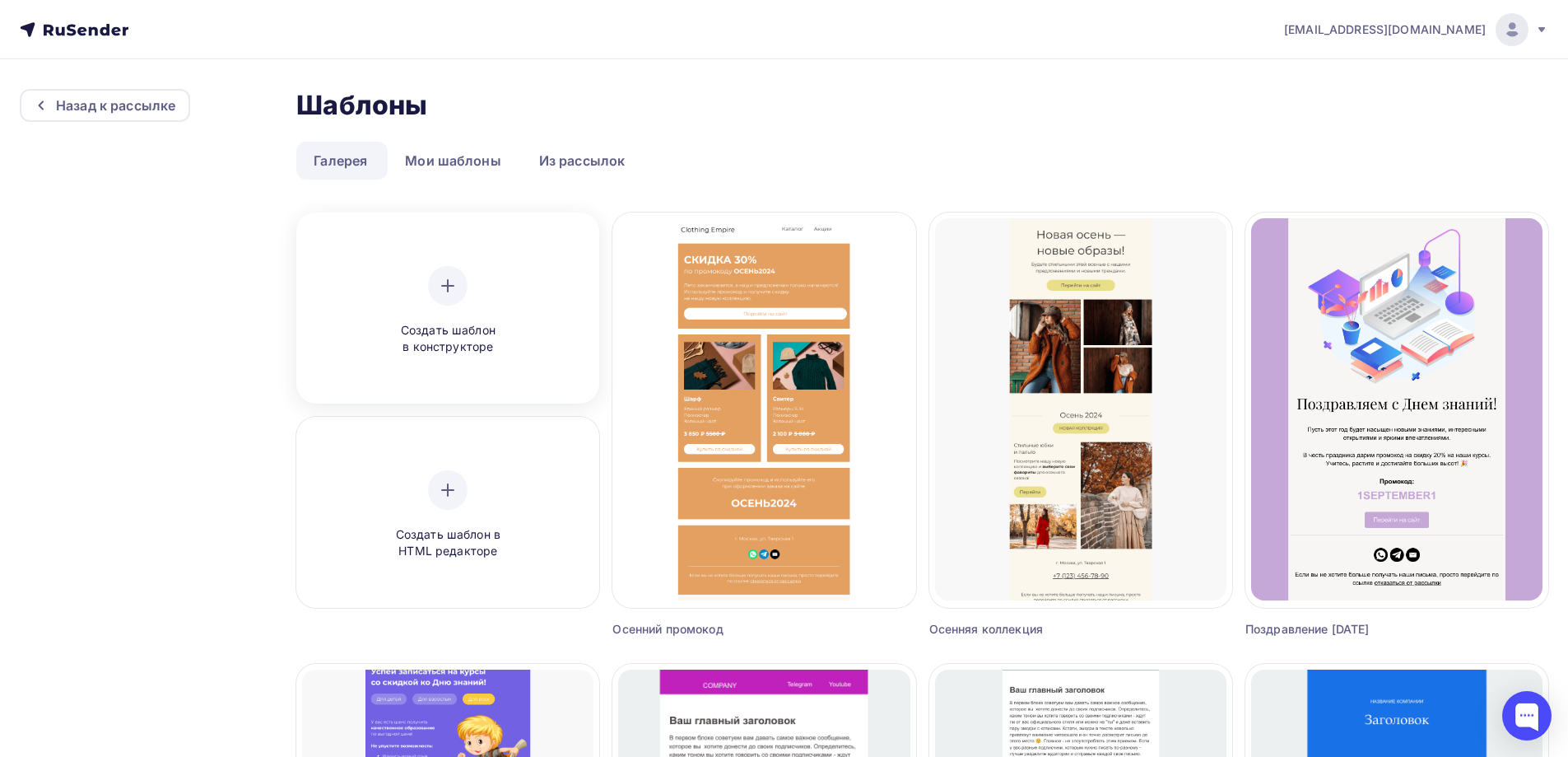
click at [548, 321] on div "Создать шаблон в конструкторе" at bounding box center [447, 311] width 292 height 184
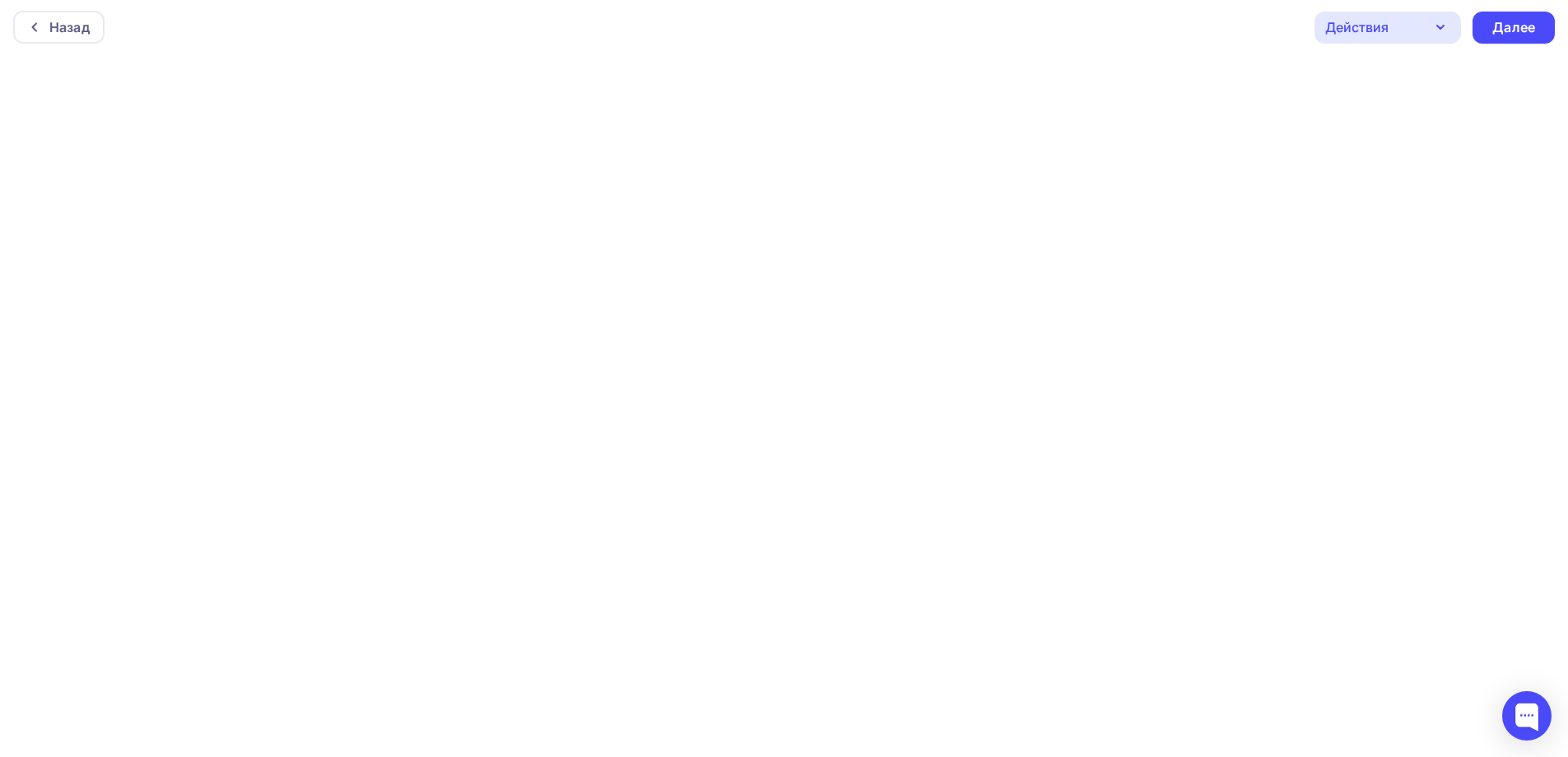
scroll to position [4, 0]
click at [1489, 28] on div "Далее" at bounding box center [1514, 26] width 83 height 32
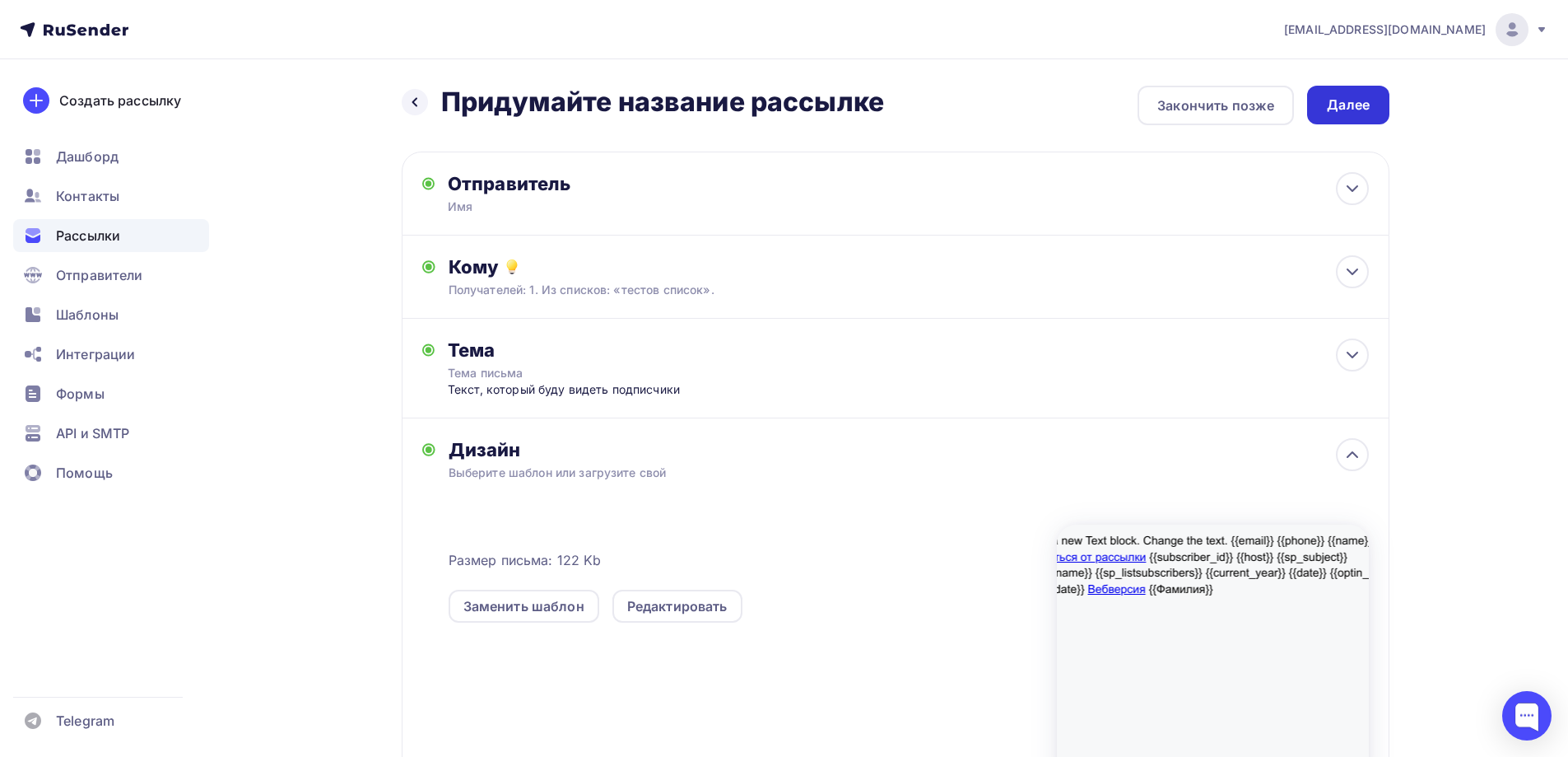
click at [1332, 111] on div "Далее" at bounding box center [1348, 105] width 43 height 19
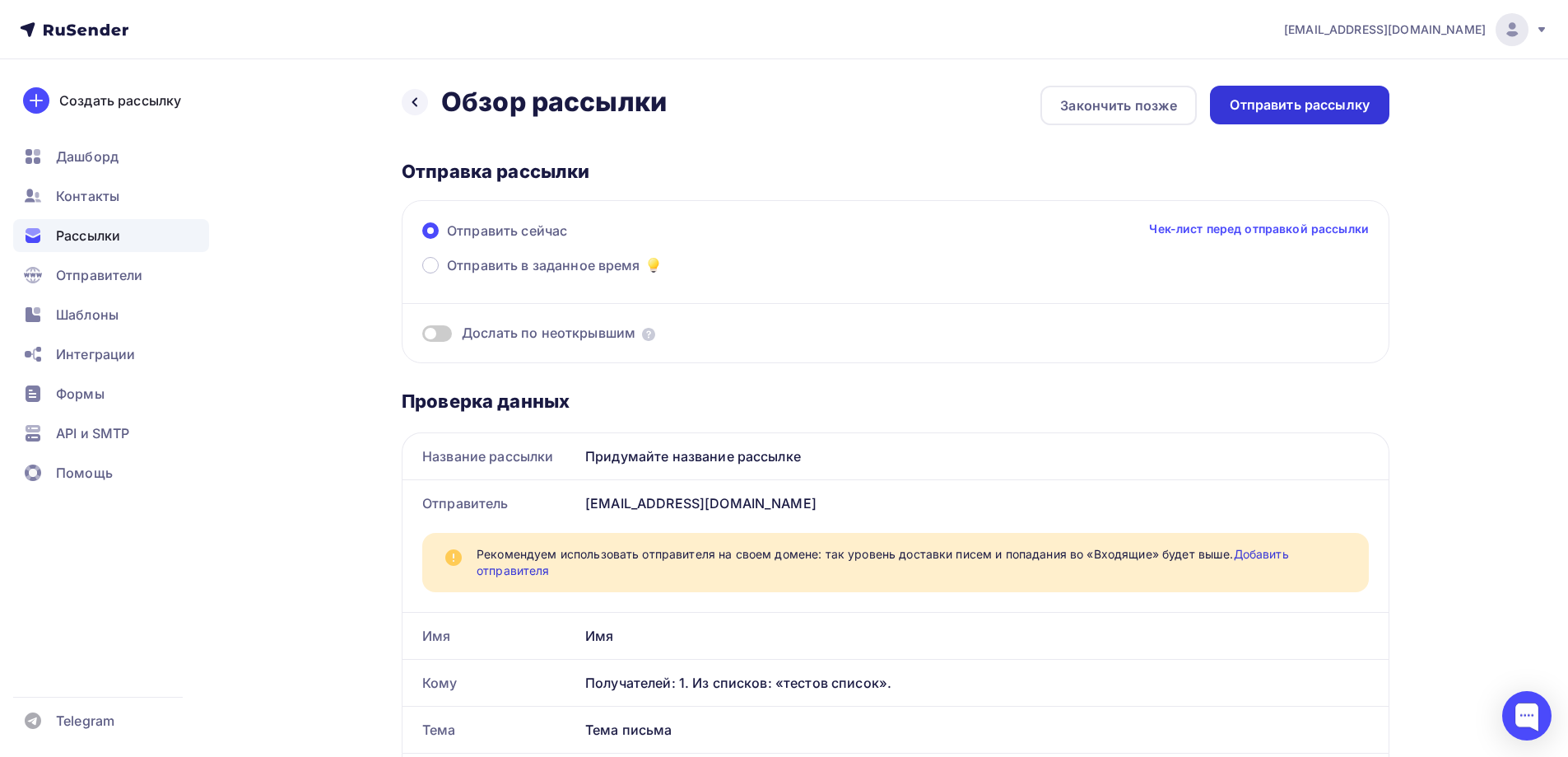
click at [1256, 120] on div "Отправить рассылку" at bounding box center [1299, 104] width 179 height 39
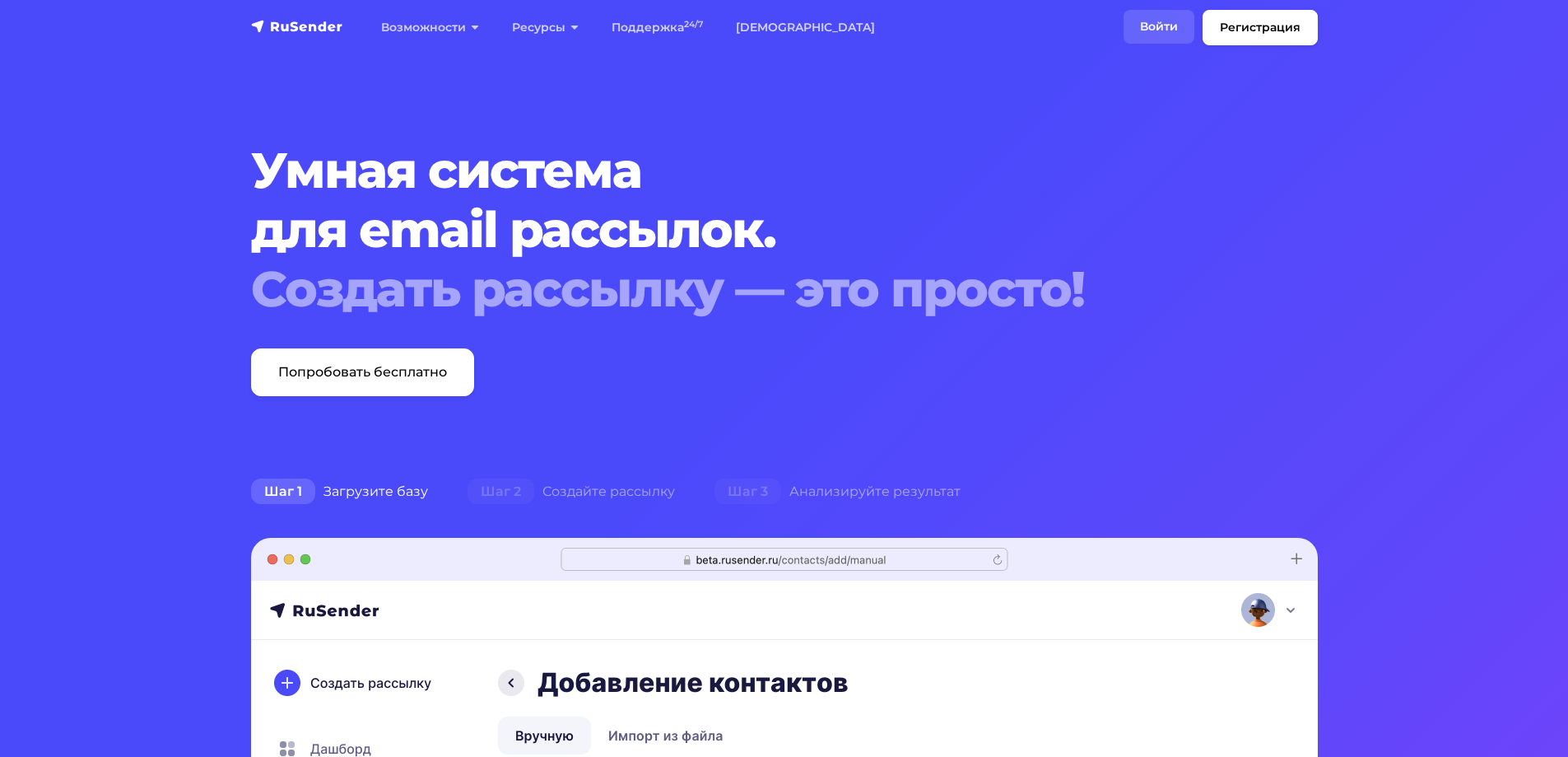
click at [1155, 31] on link "Войти" at bounding box center [1159, 27] width 71 height 34
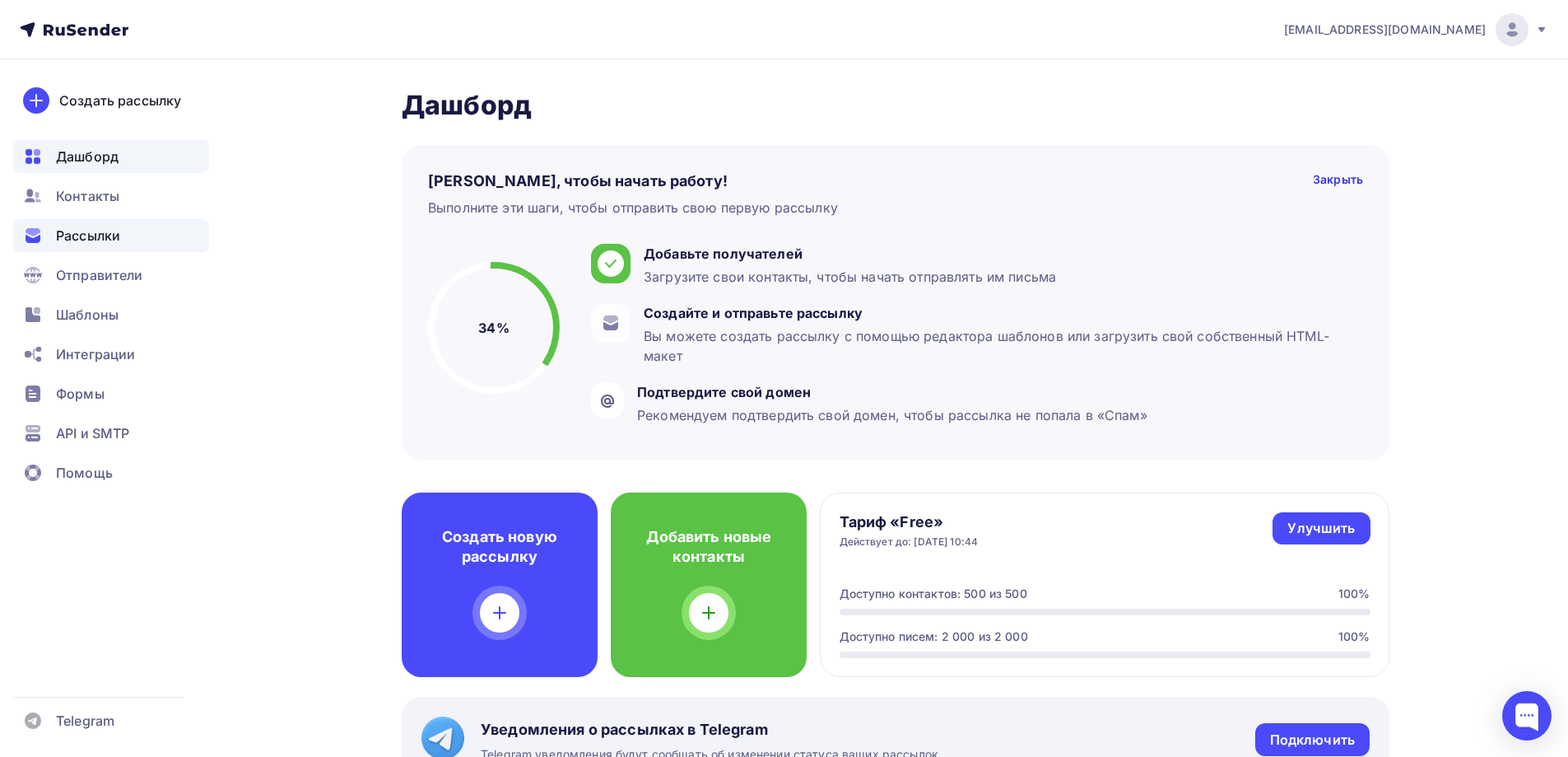
click at [113, 239] on span "Рассылки" at bounding box center [88, 236] width 65 height 20
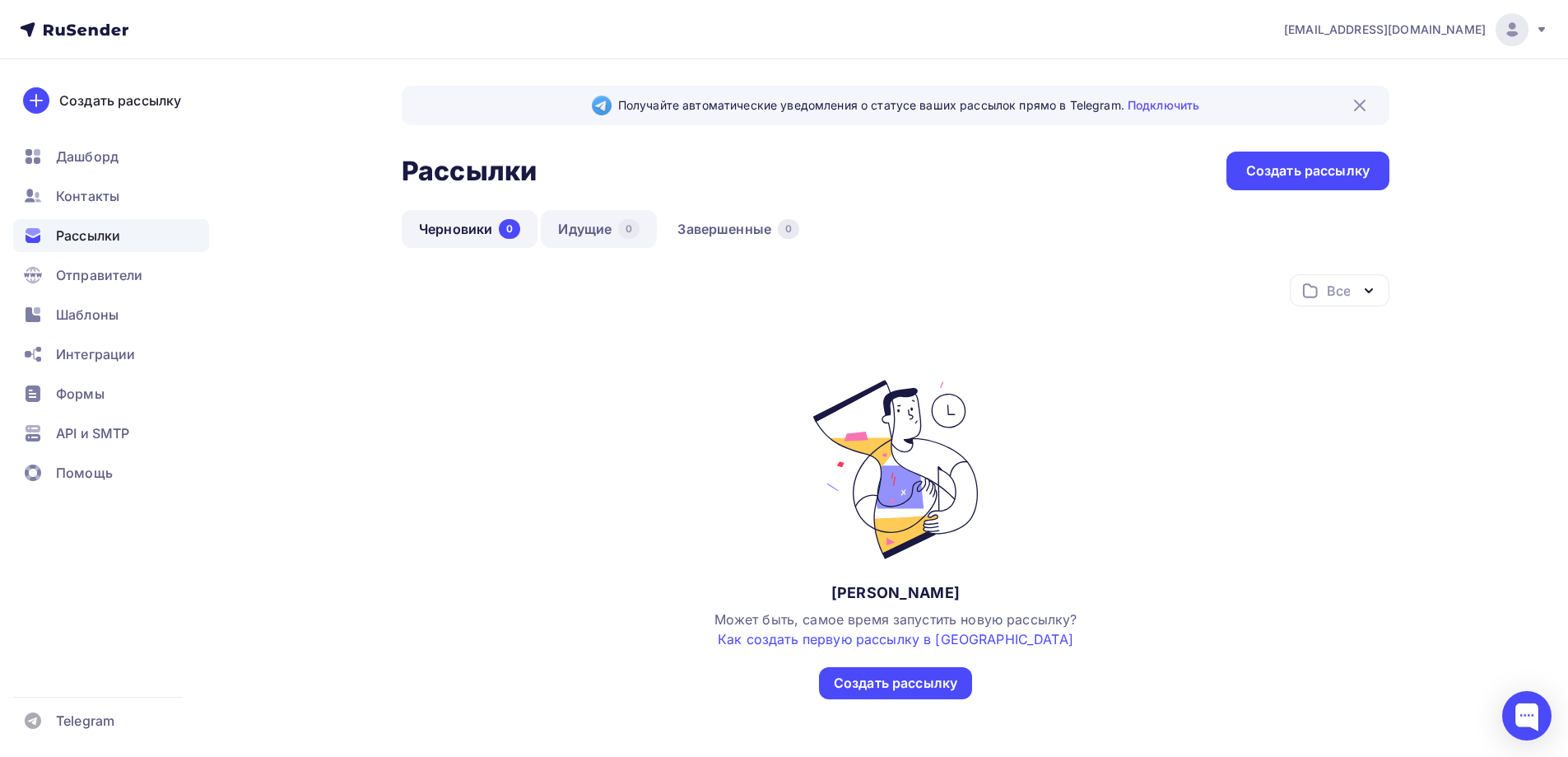
click at [603, 227] on link "Идущие 0" at bounding box center [599, 229] width 116 height 38
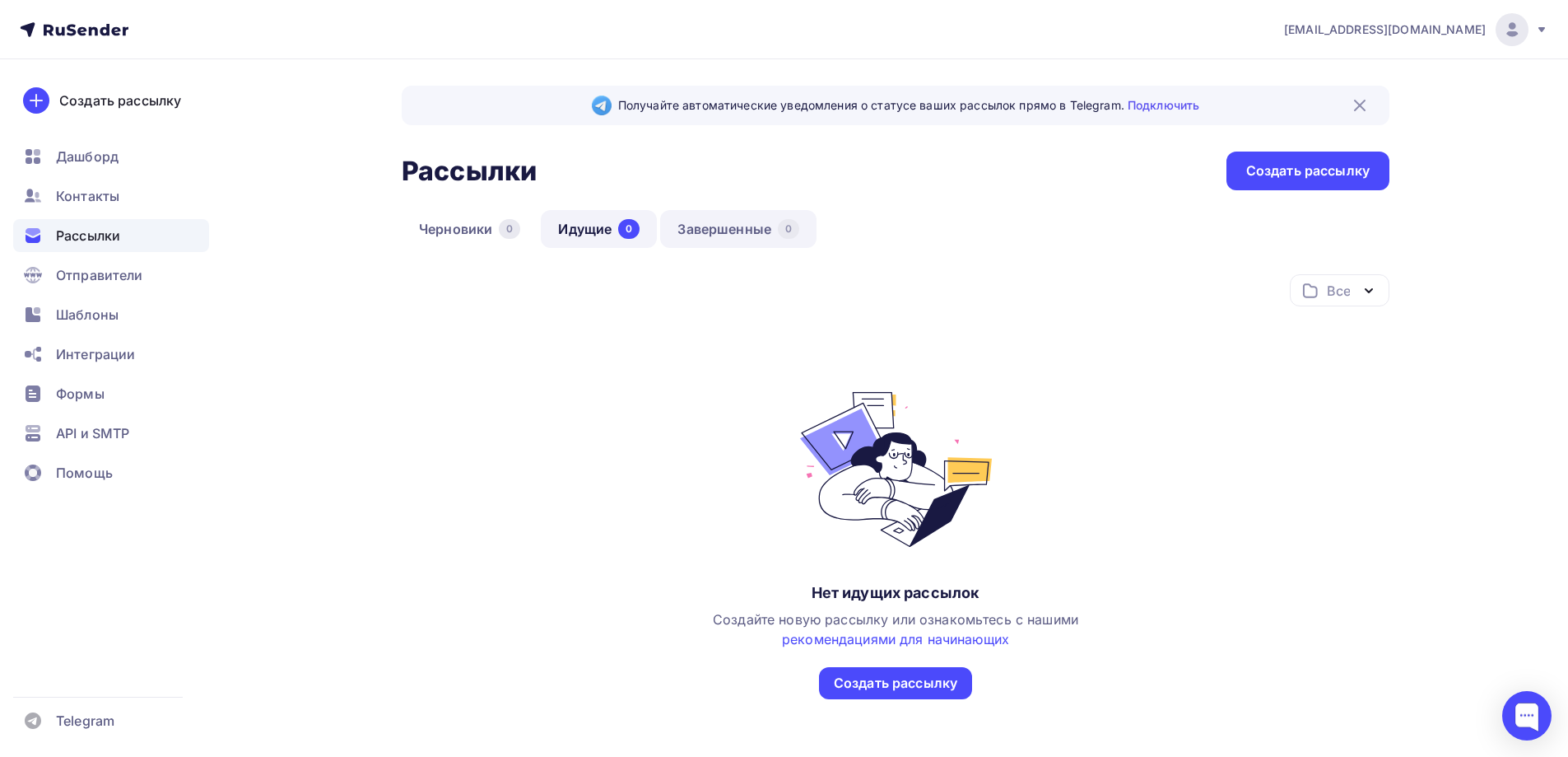
click at [678, 226] on link "Завершенные 0" at bounding box center [738, 229] width 157 height 38
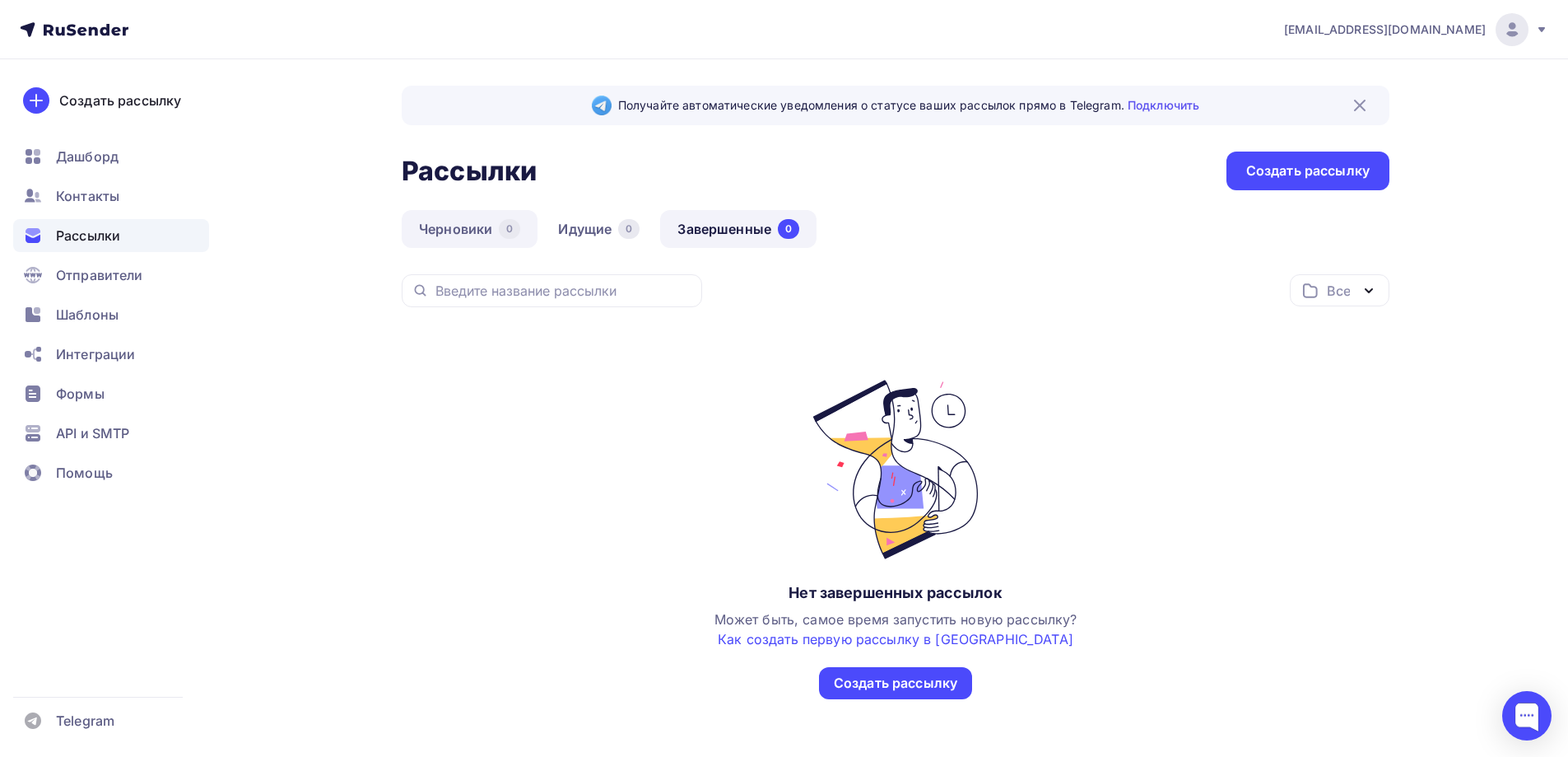
click at [530, 228] on link "Черновики 0" at bounding box center [469, 229] width 136 height 38
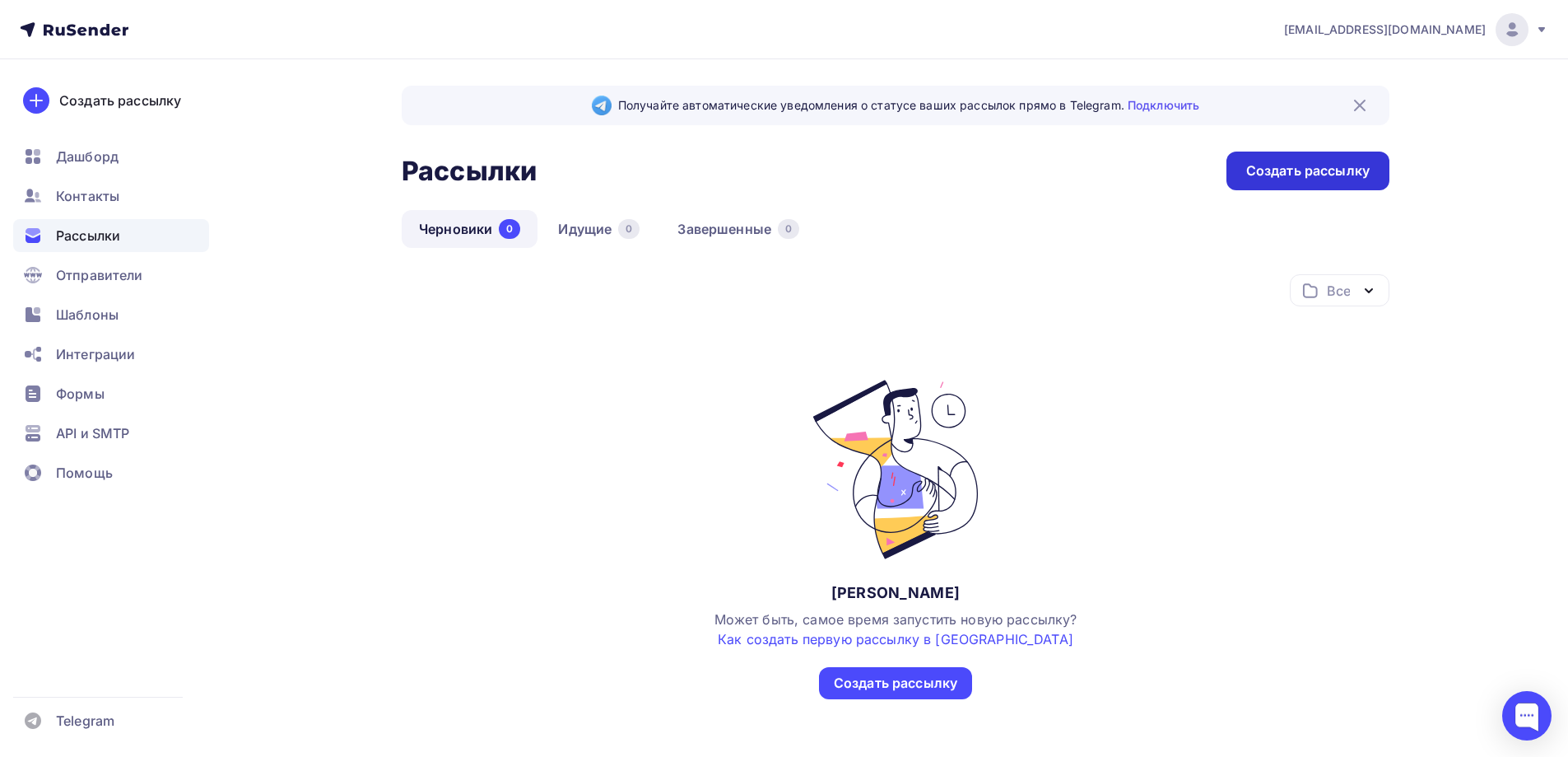
click at [1312, 160] on div "Создать рассылку" at bounding box center [1309, 170] width 163 height 39
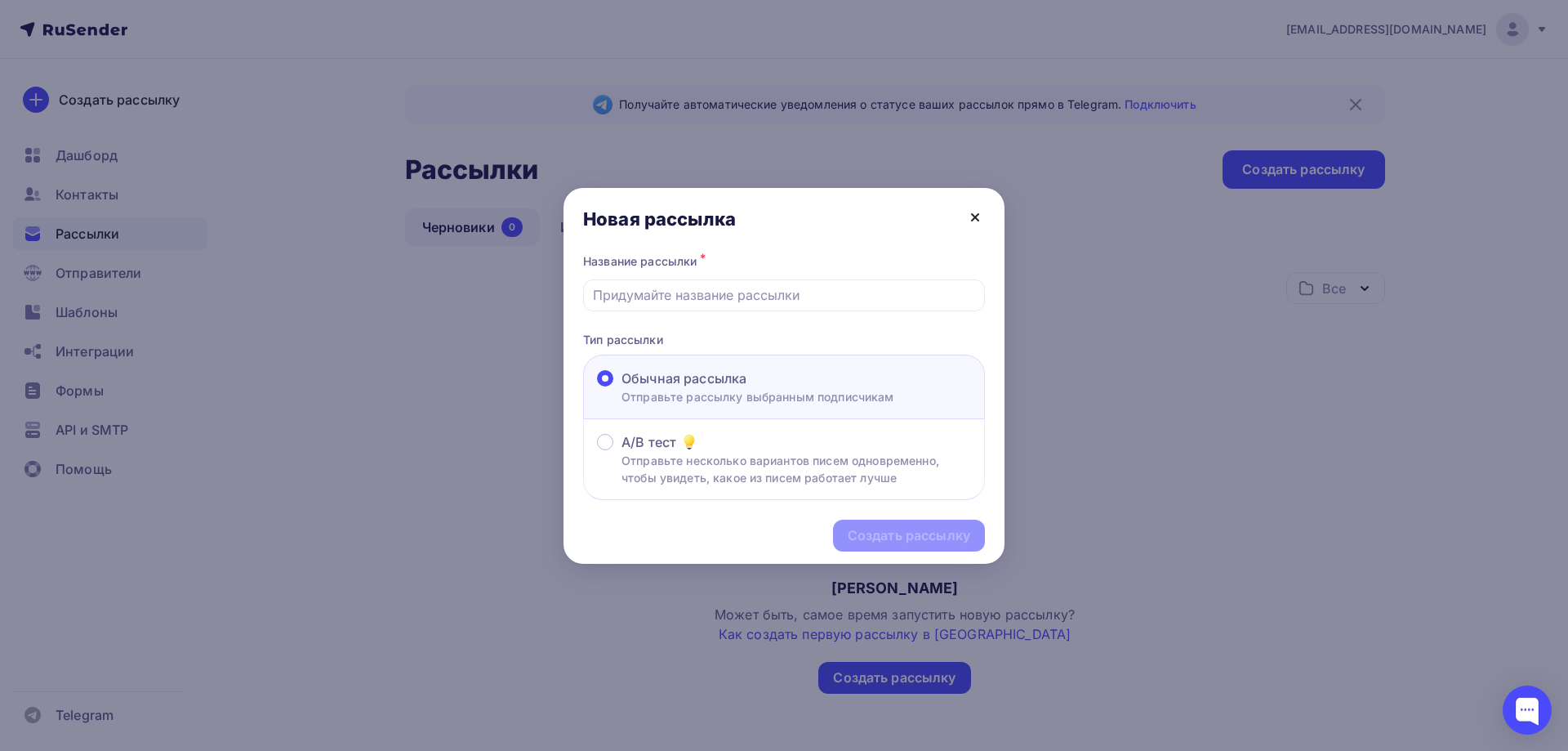
click at [969, 226] on icon at bounding box center [975, 217] width 20 height 20
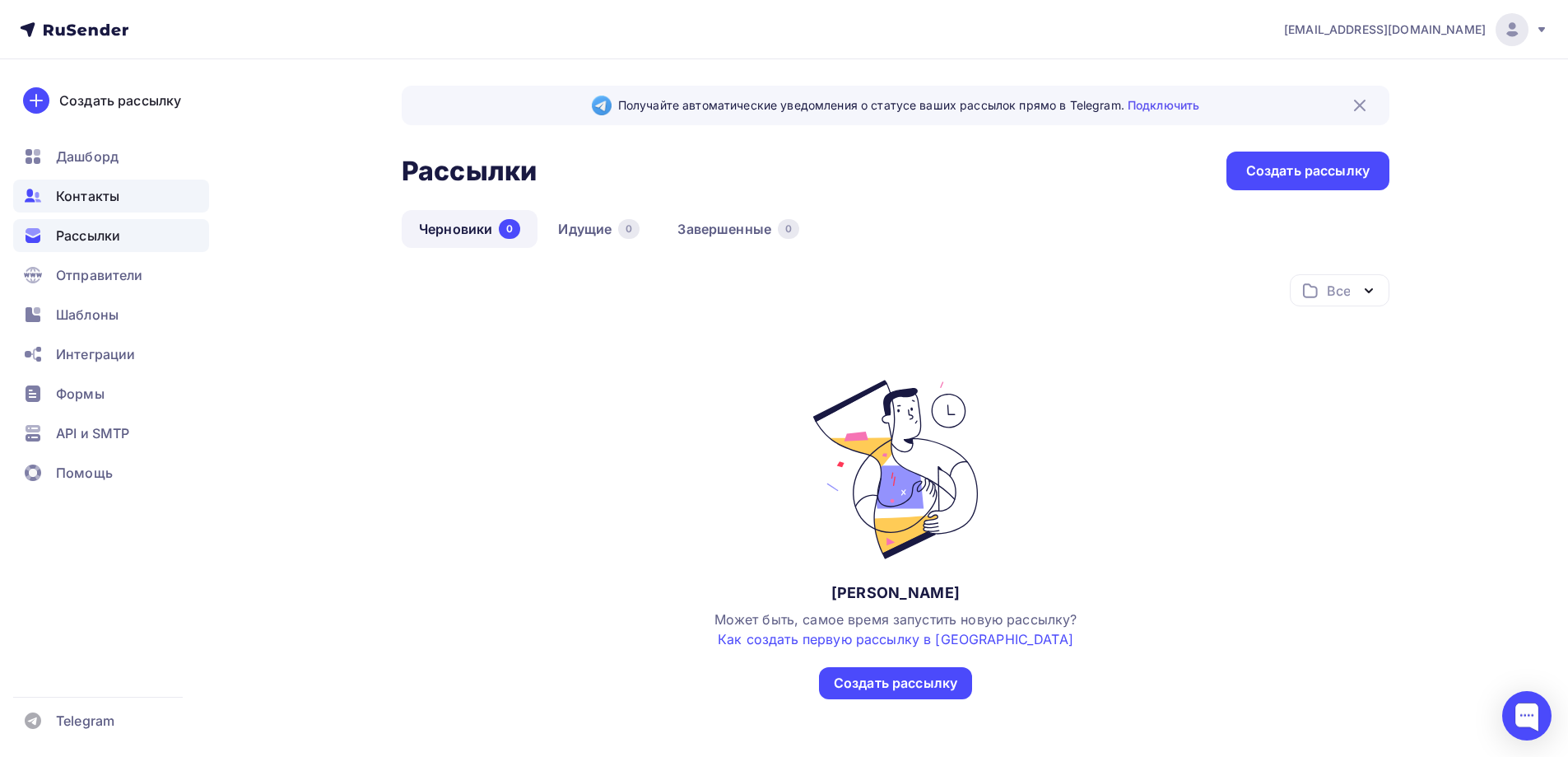
click at [103, 190] on span "Контакты" at bounding box center [87, 196] width 64 height 20
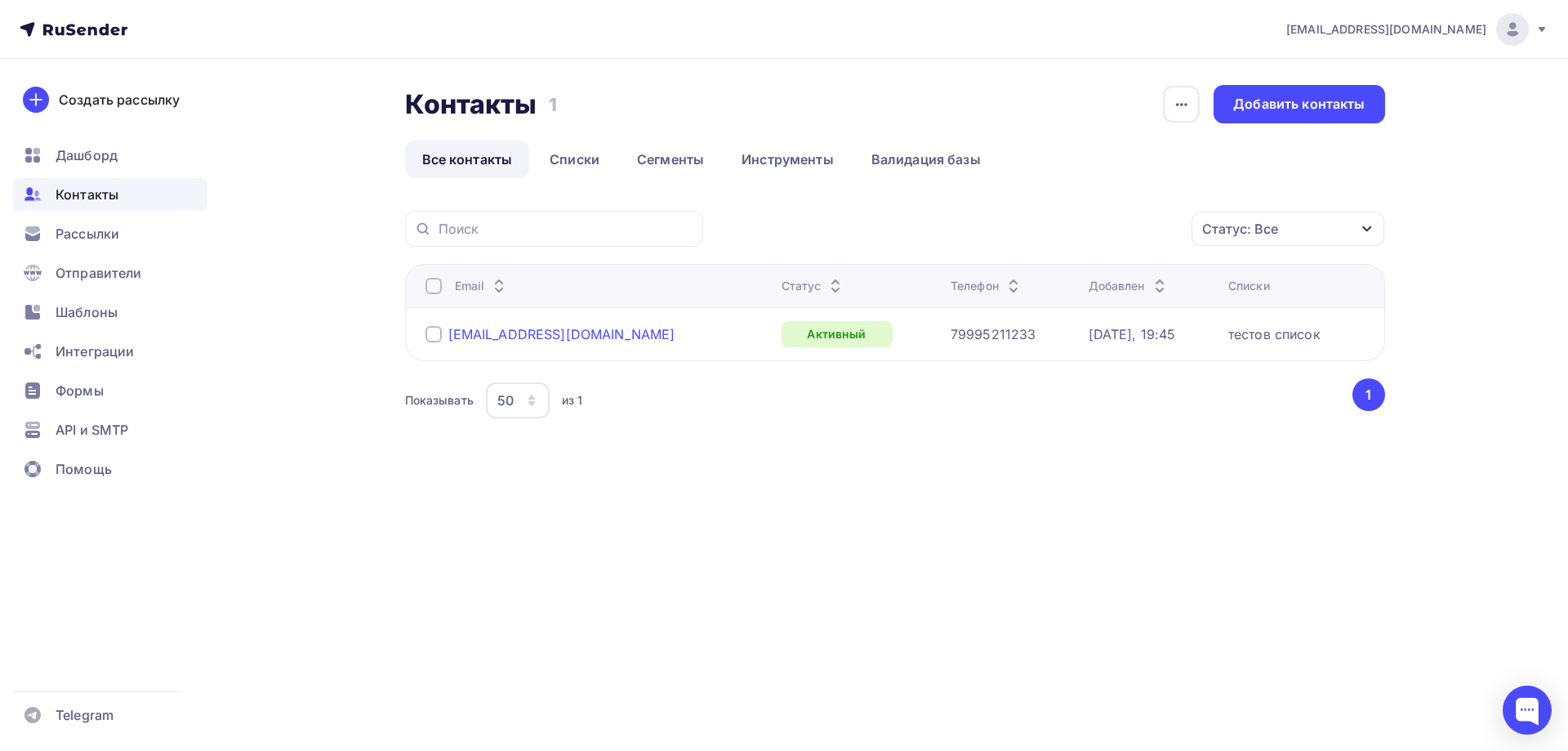
click at [536, 334] on div "[EMAIL_ADDRESS][DOMAIN_NAME]" at bounding box center [562, 334] width 227 height 16
click at [480, 340] on div "[EMAIL_ADDRESS][DOMAIN_NAME]" at bounding box center [562, 334] width 227 height 16
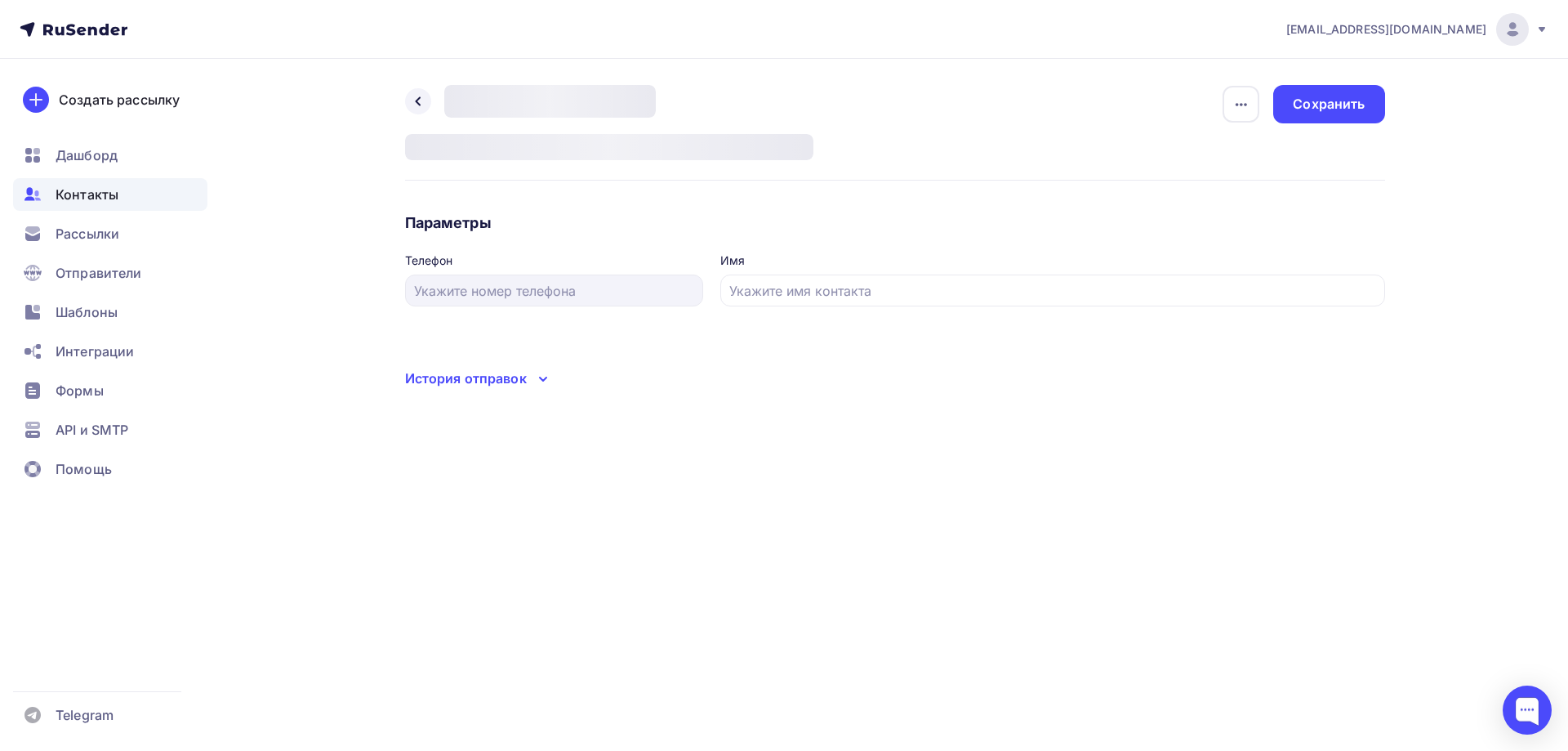
type input "79995211233"
type input "Михаил"
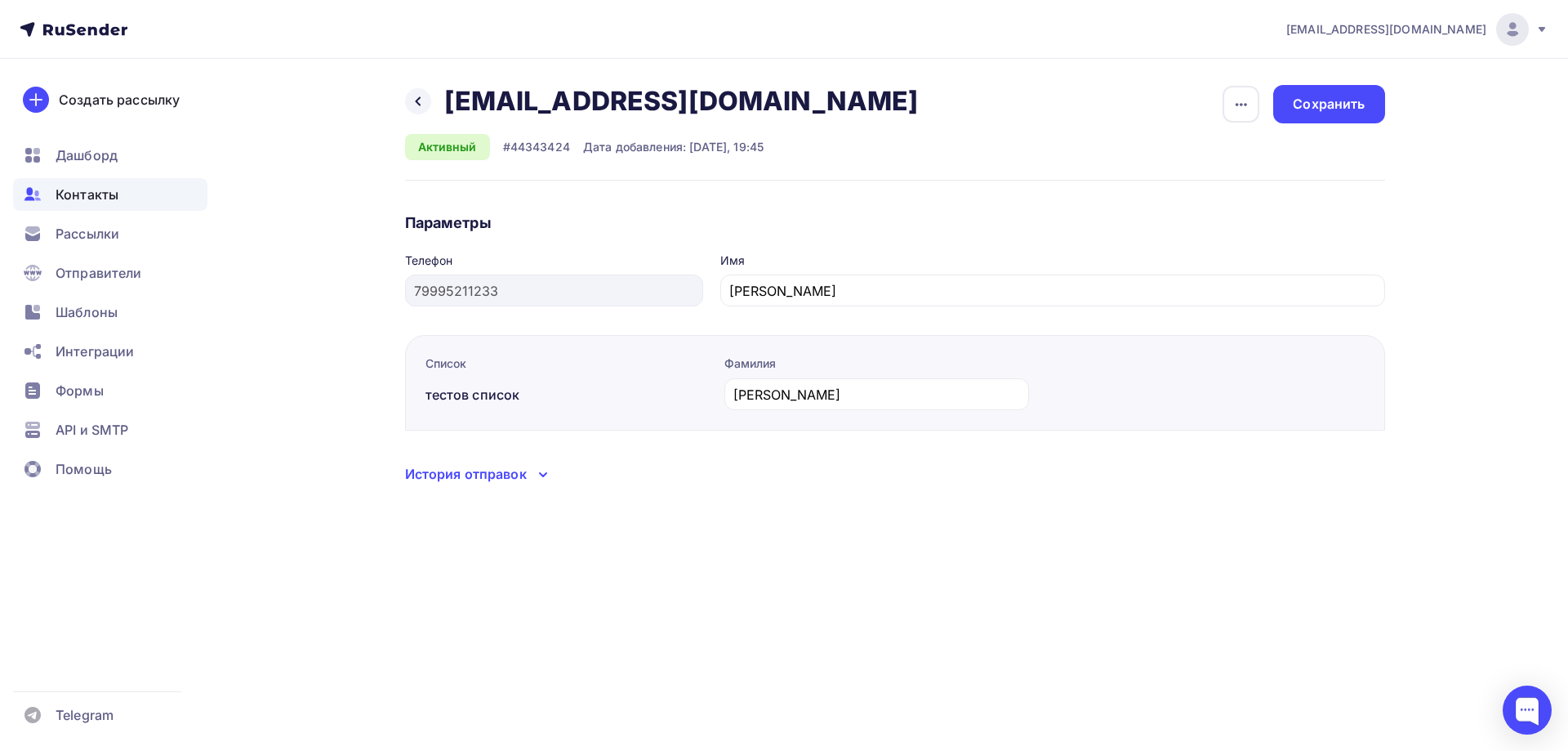
click at [129, 196] on div "Контакты" at bounding box center [110, 194] width 194 height 33
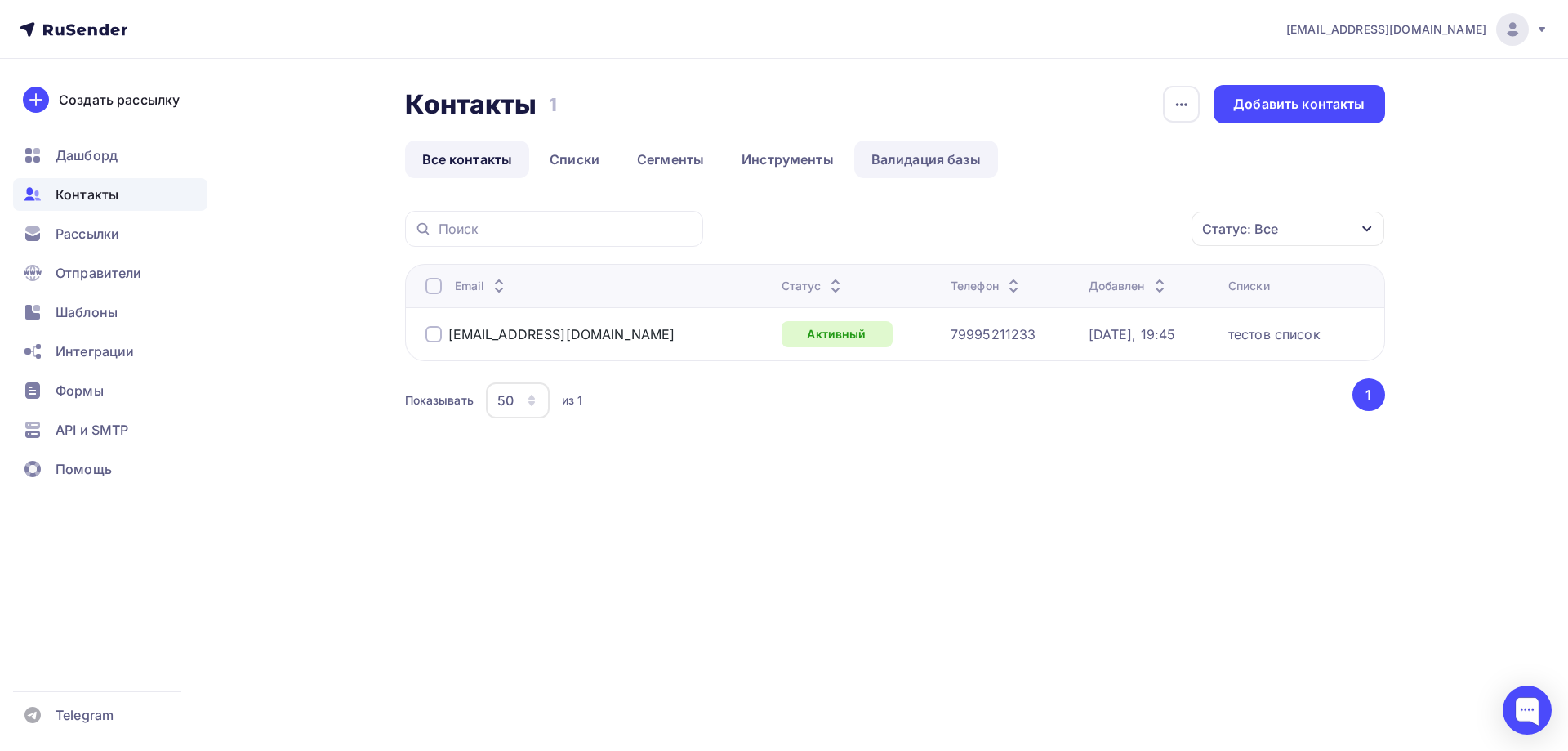
click at [875, 145] on link "Валидация базы" at bounding box center [926, 159] width 144 height 38
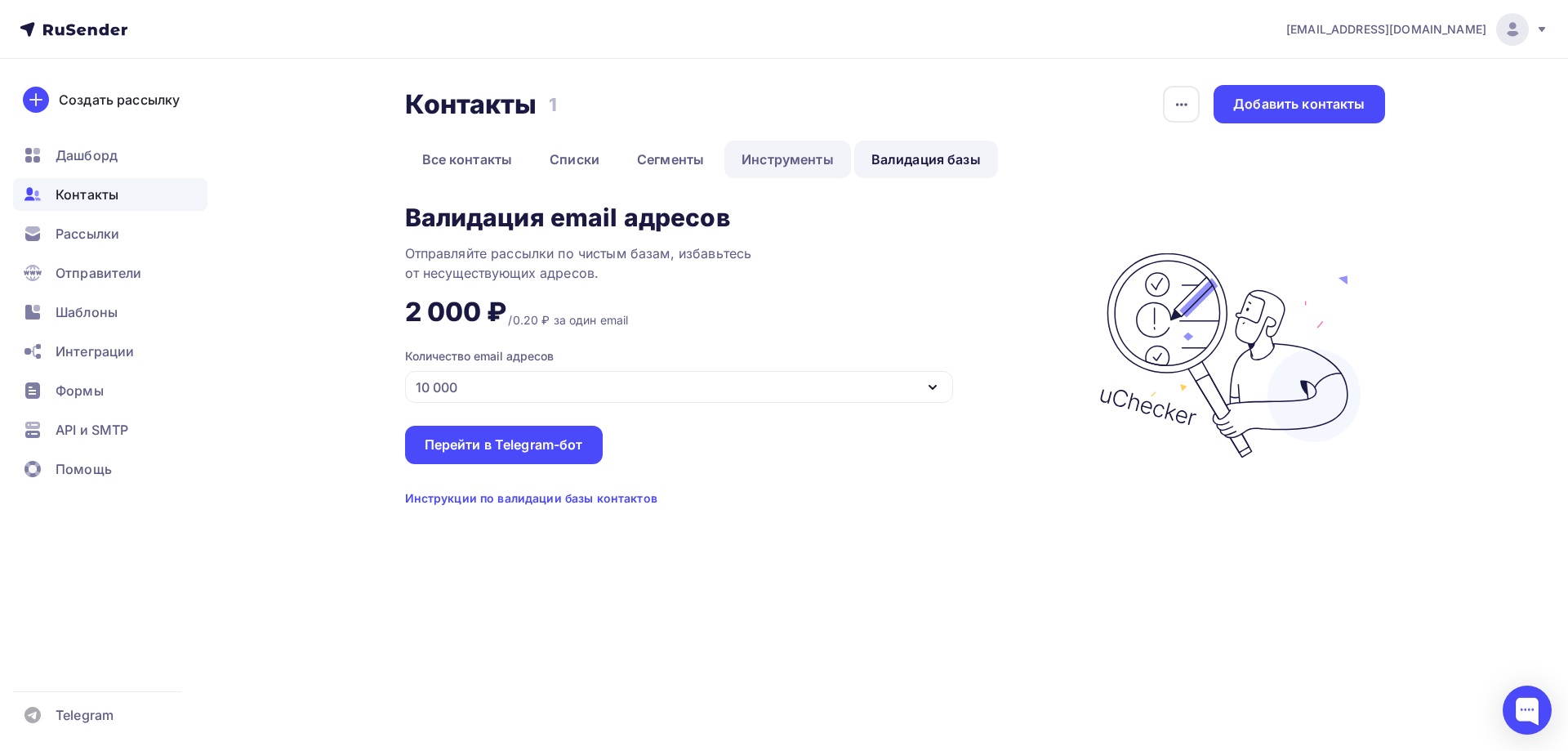
click at [743, 171] on link "Инструменты" at bounding box center [788, 159] width 126 height 38
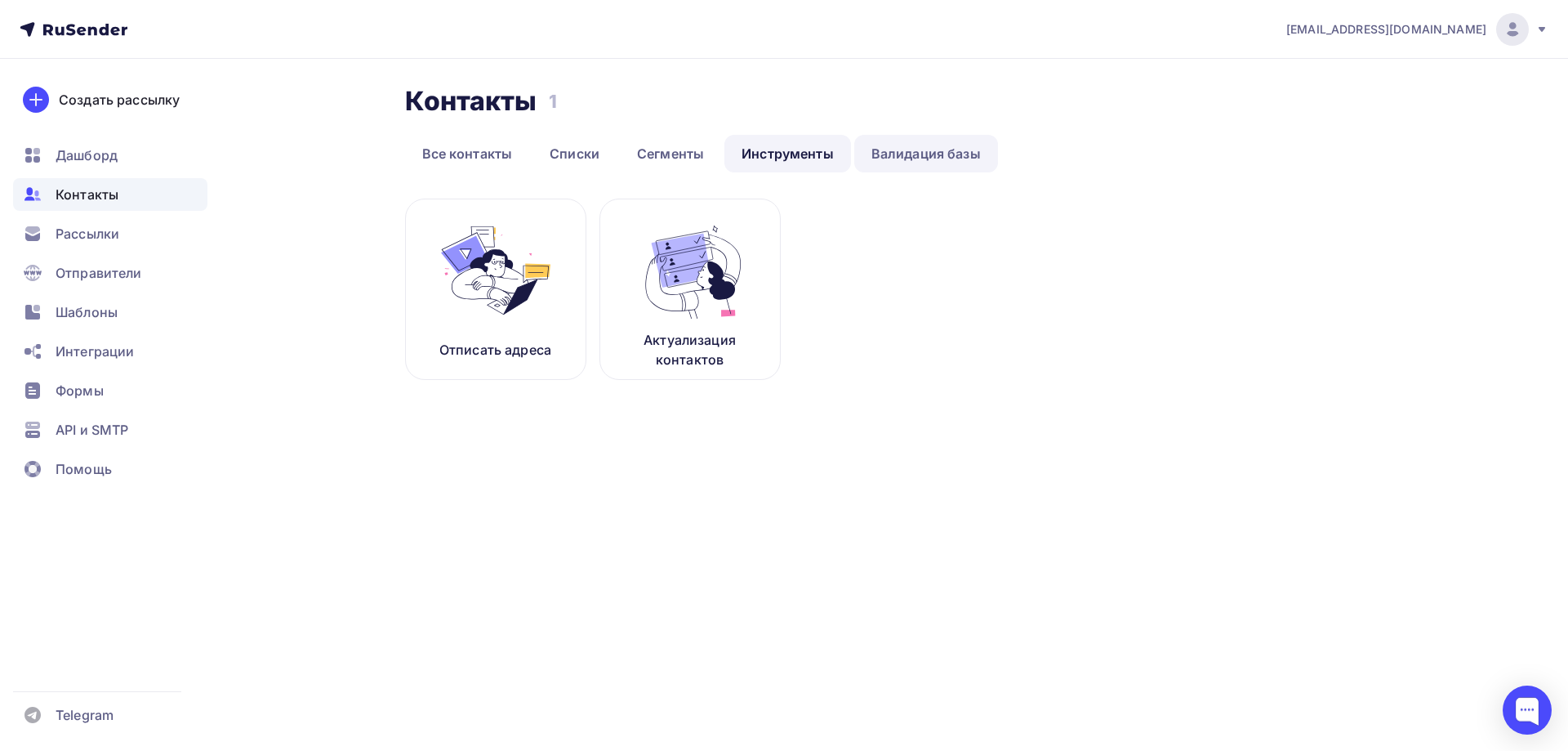
click at [909, 161] on link "Валидация базы" at bounding box center [926, 154] width 144 height 38
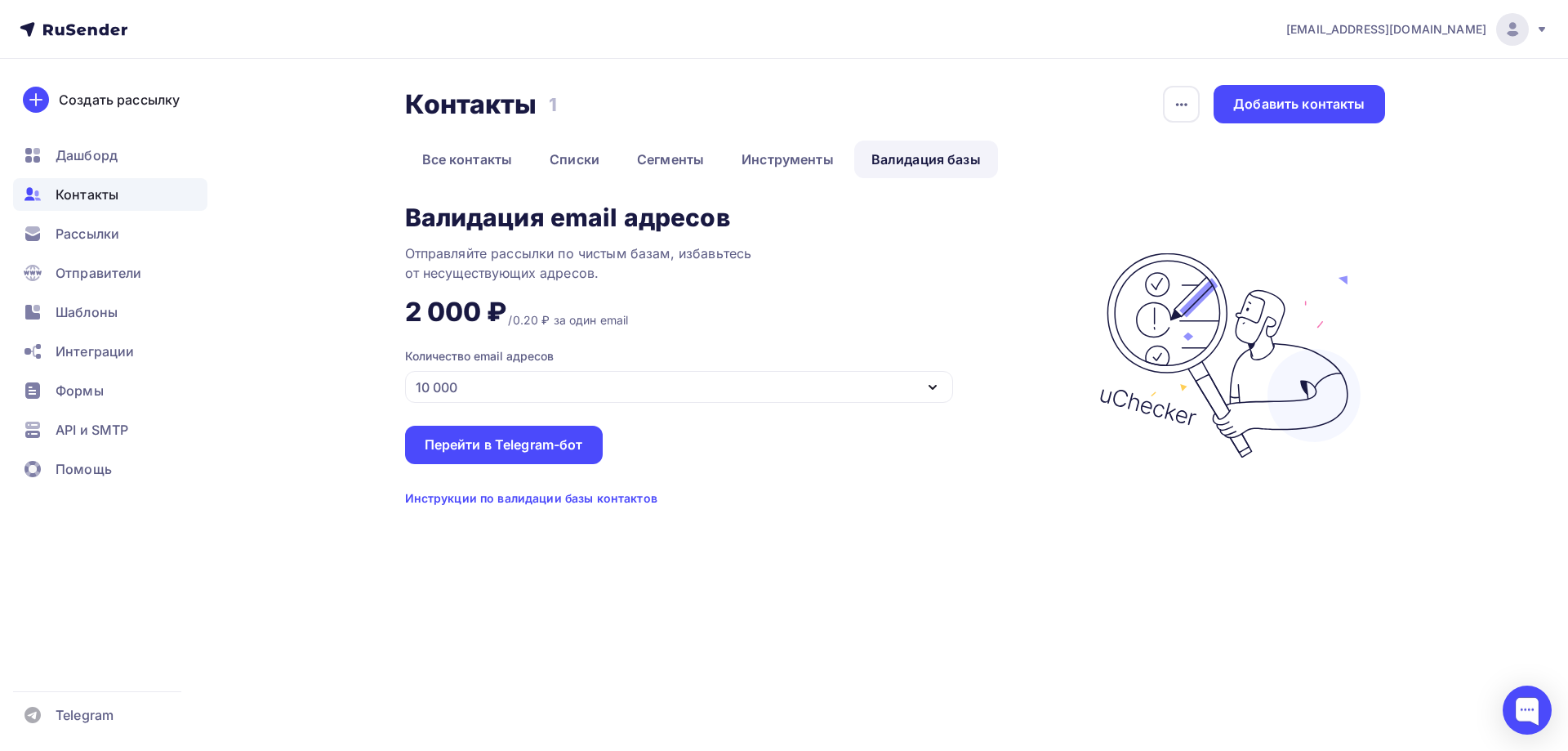
click at [837, 392] on div "10 000" at bounding box center [679, 387] width 548 height 32
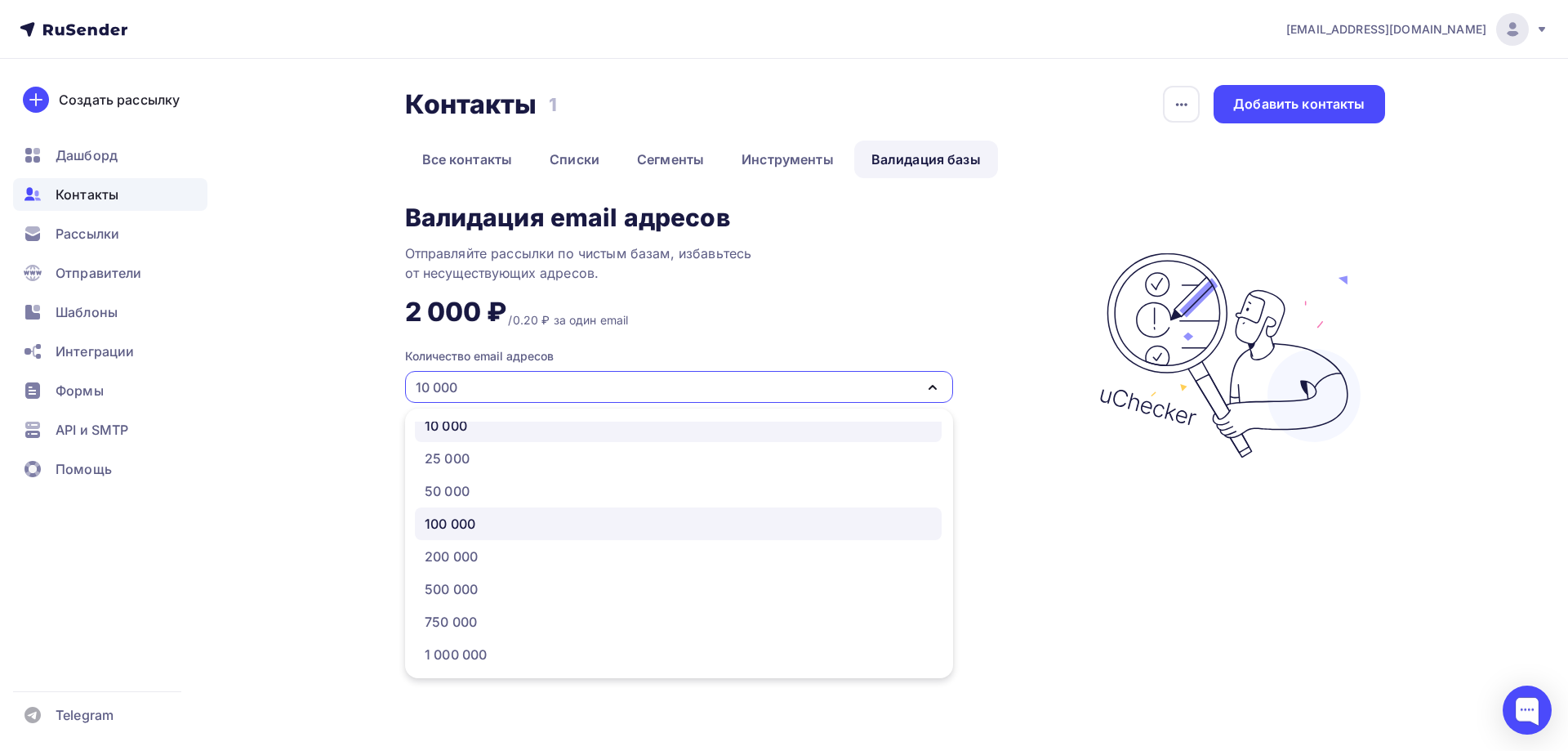
scroll to position [83, 0]
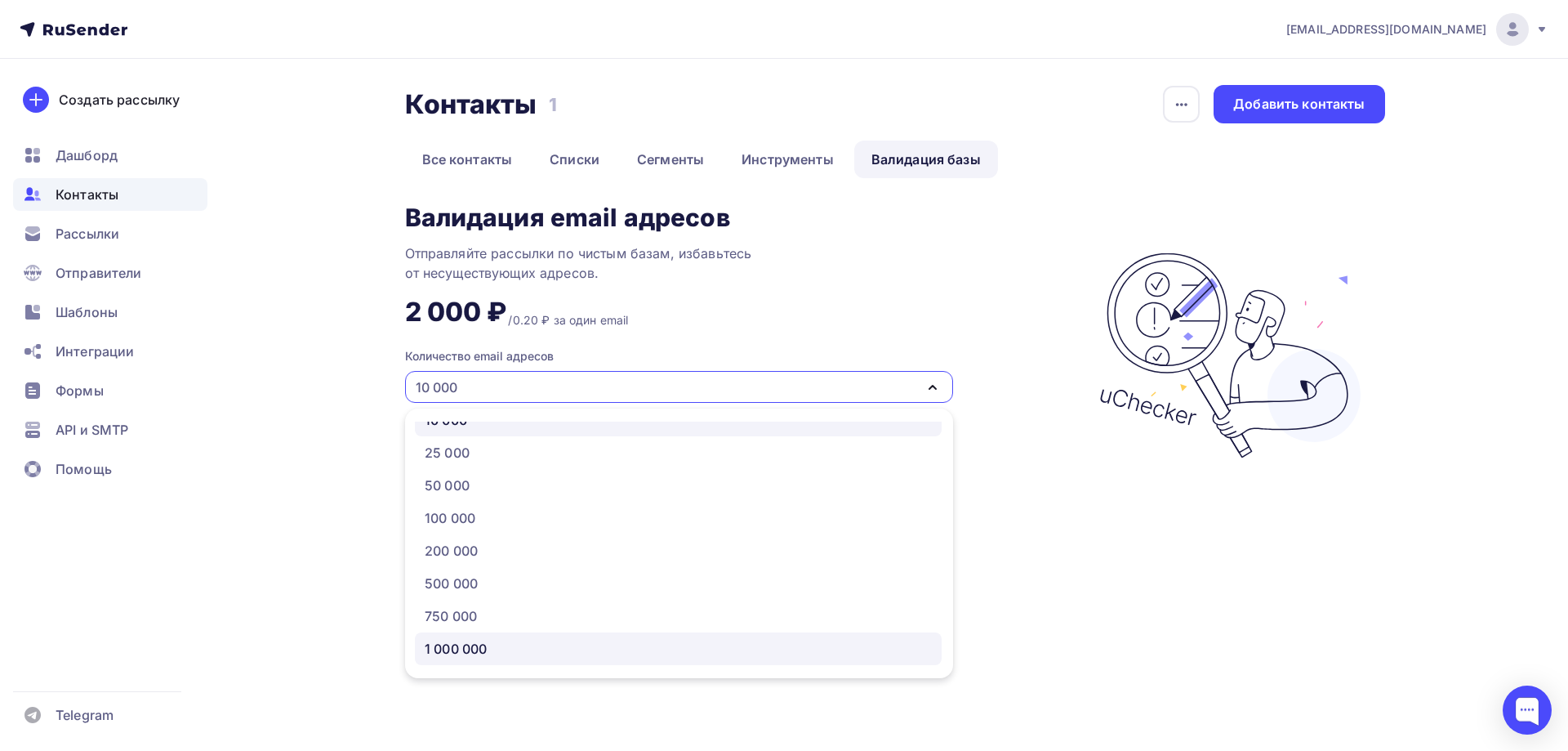
click at [787, 656] on div "1 000 000" at bounding box center [678, 648] width 507 height 20
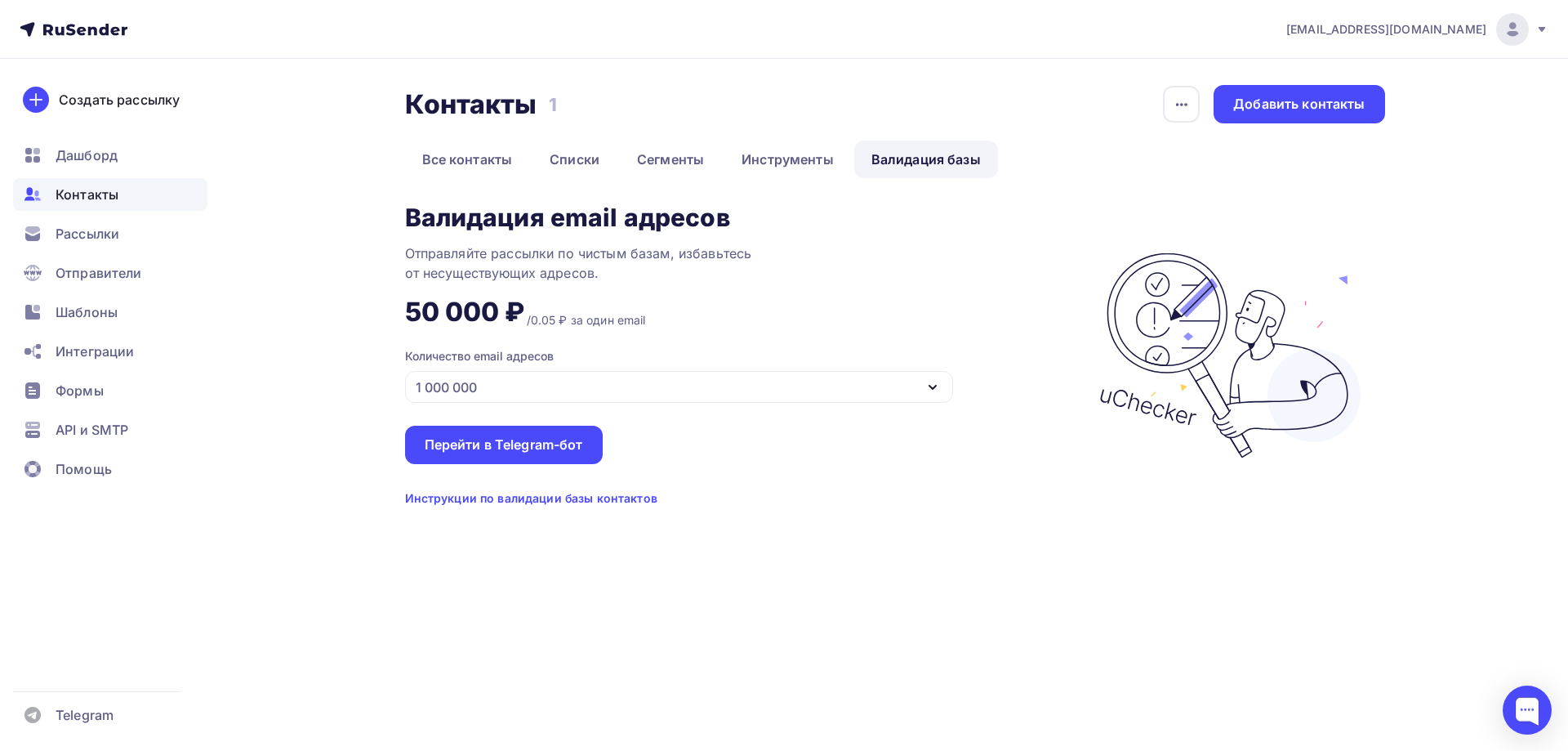
click at [795, 390] on div "1 000 000" at bounding box center [679, 387] width 548 height 32
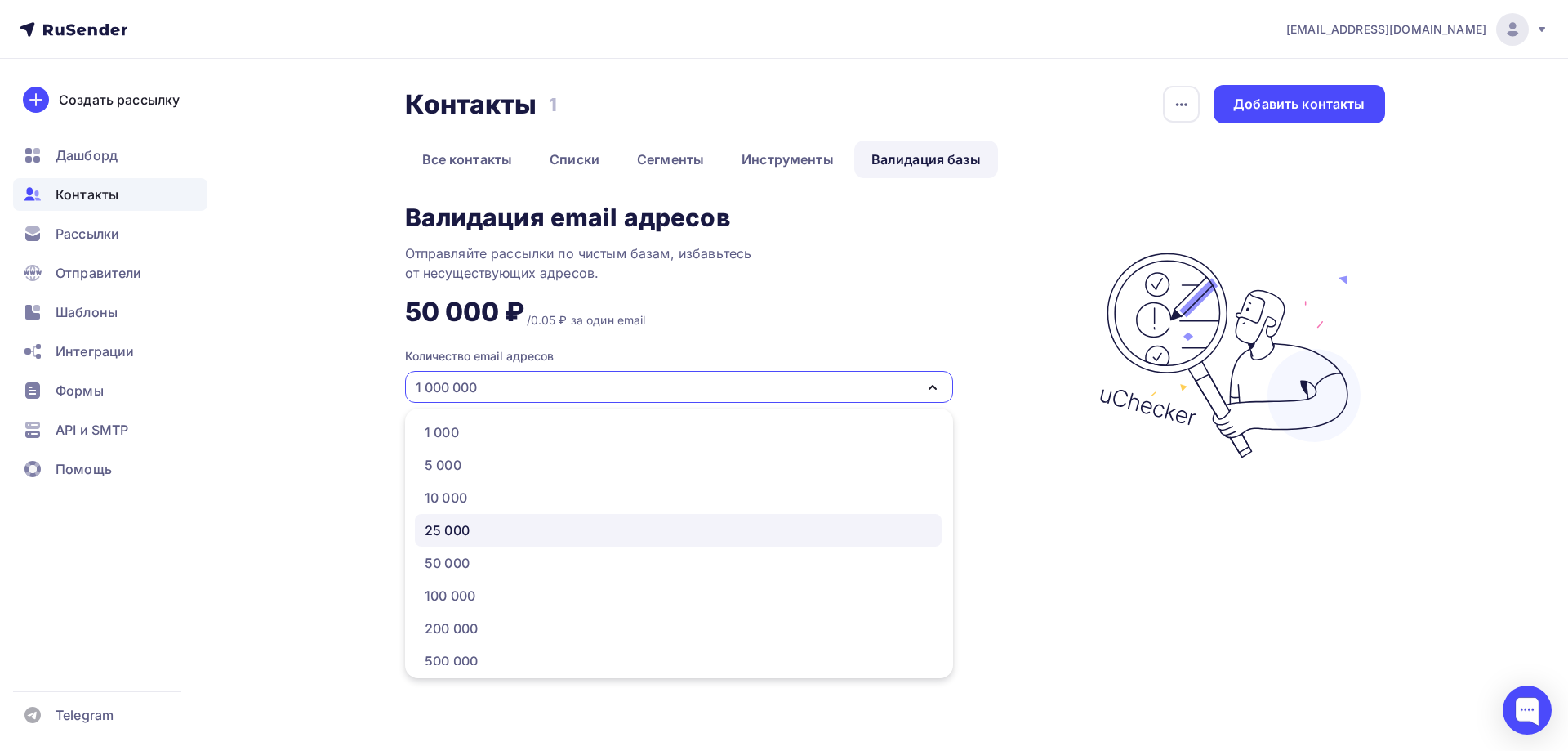
scroll to position [0, 0]
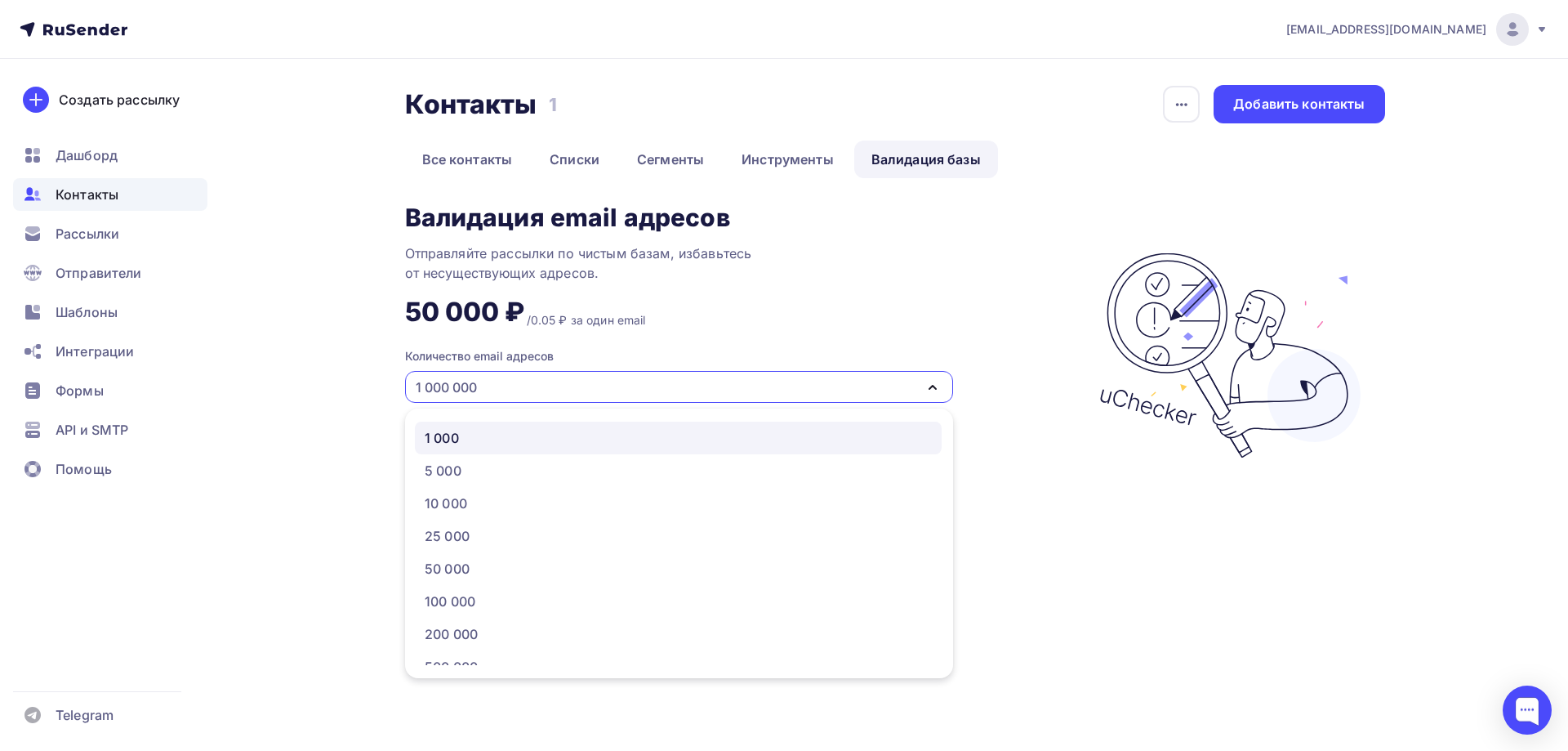
click at [751, 451] on link "1 000" at bounding box center [678, 437] width 527 height 33
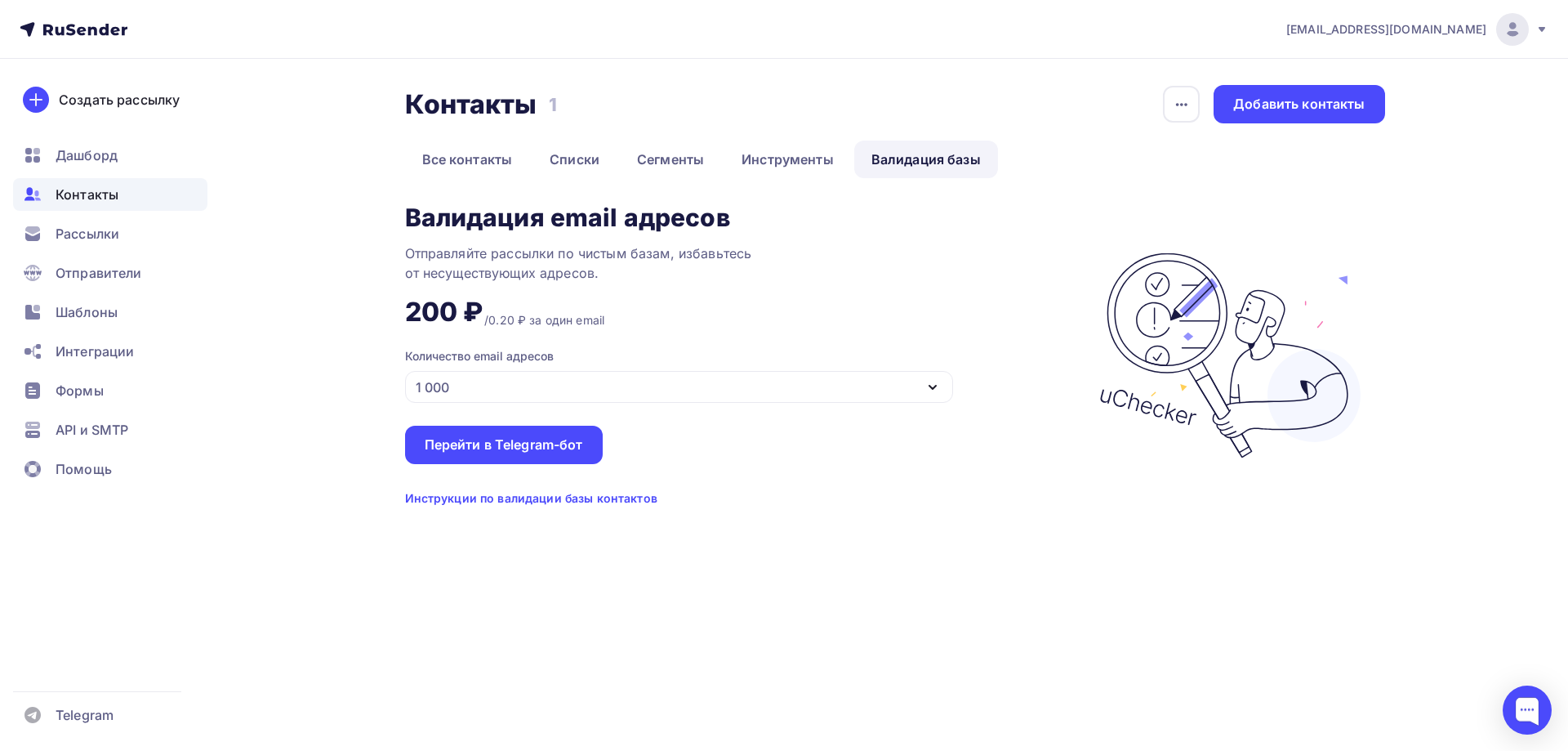
click at [721, 398] on div "1 000" at bounding box center [679, 387] width 548 height 32
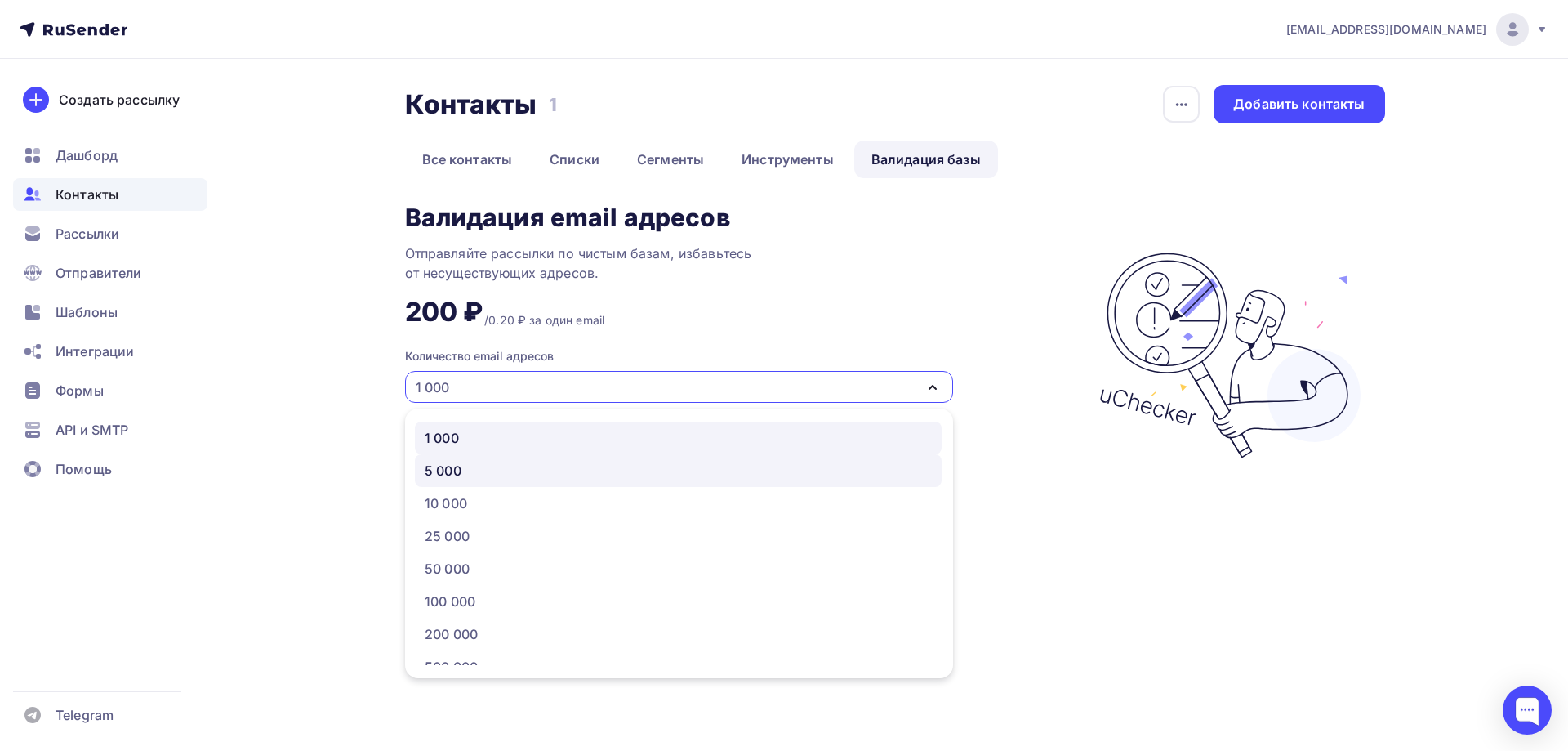
click at [722, 477] on div "5 000" at bounding box center [678, 470] width 507 height 20
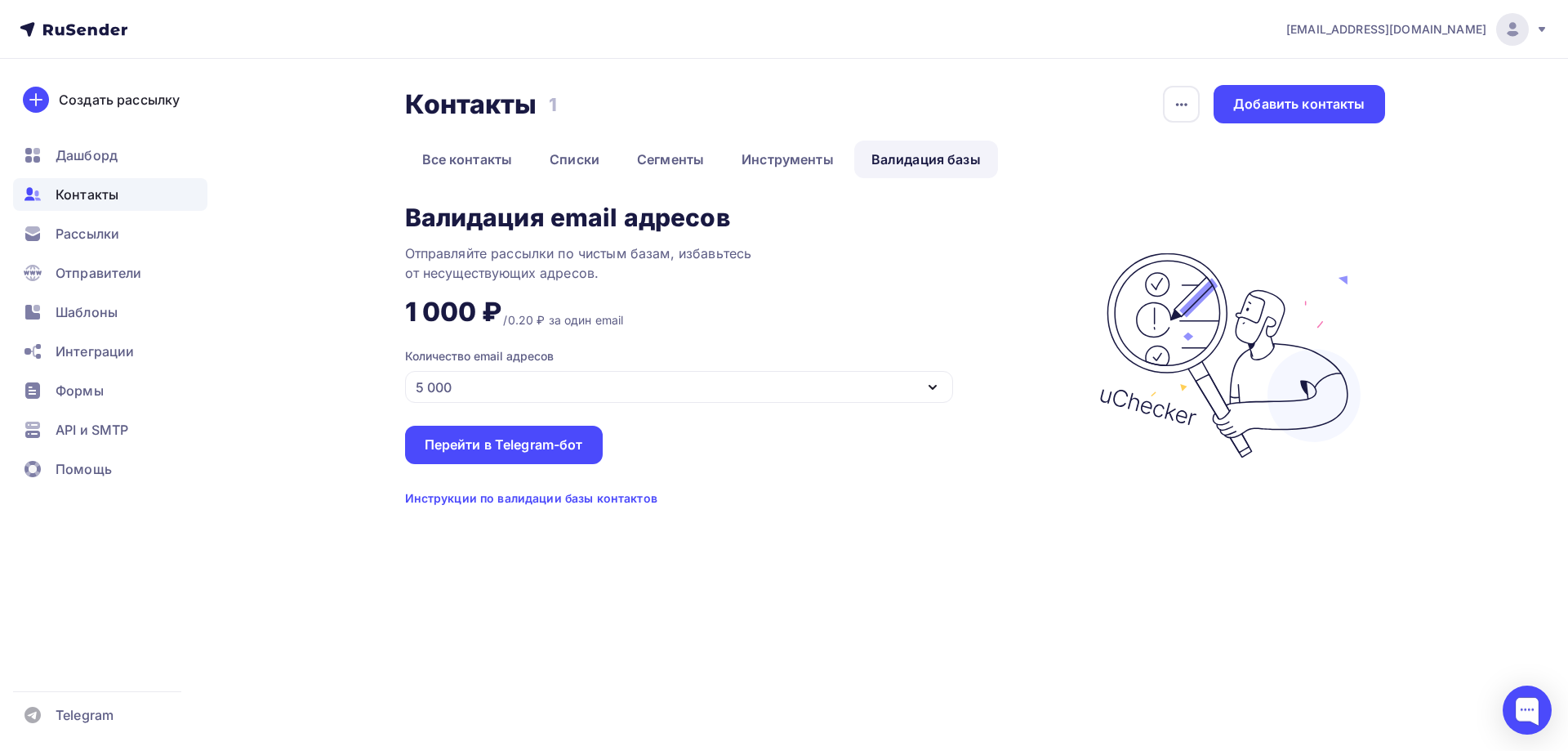
click at [688, 394] on div "5 000" at bounding box center [679, 387] width 548 height 32
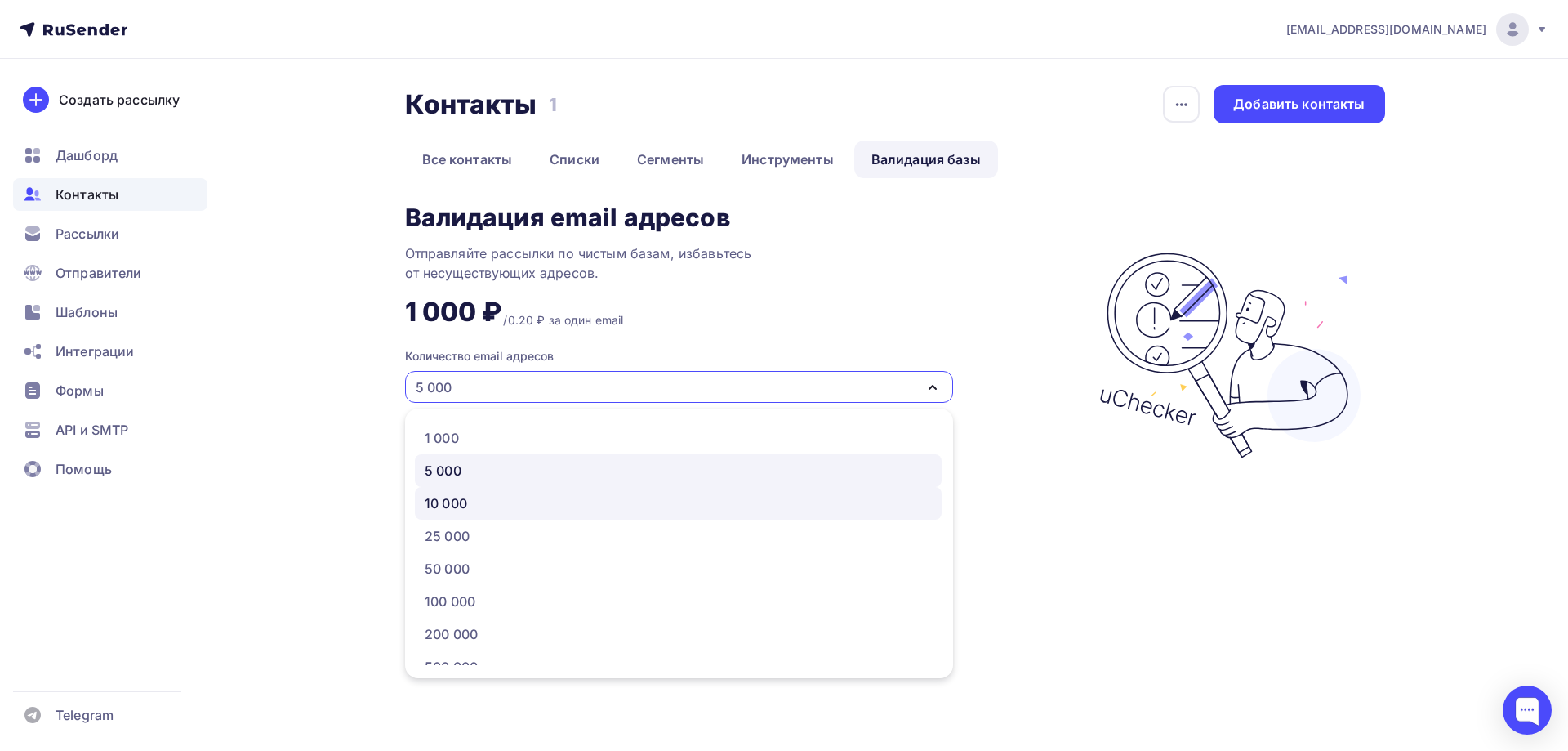
click at [534, 517] on link "10 000" at bounding box center [678, 503] width 527 height 33
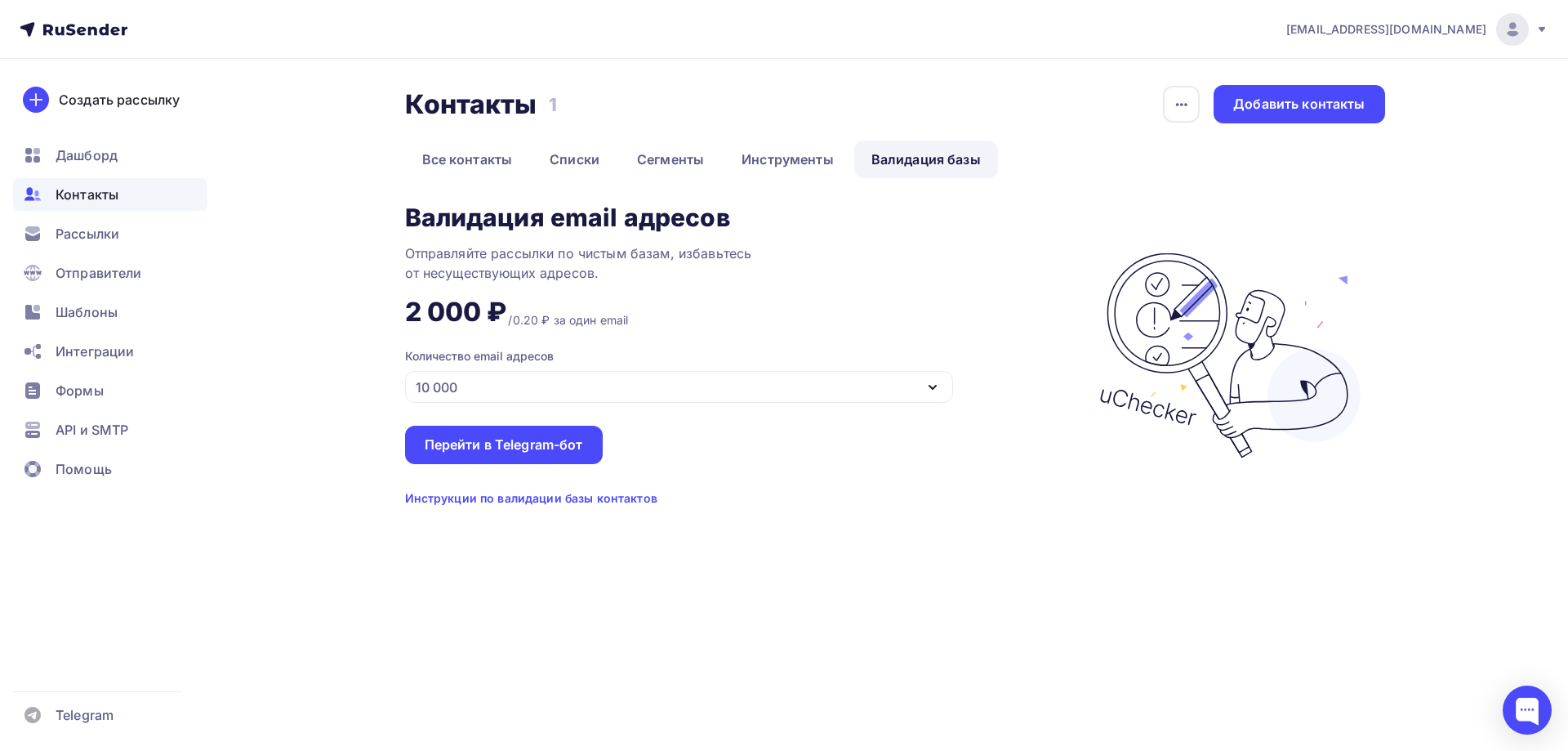
click at [538, 363] on div "Количество email адресов" at bounding box center [480, 355] width 149 height 16
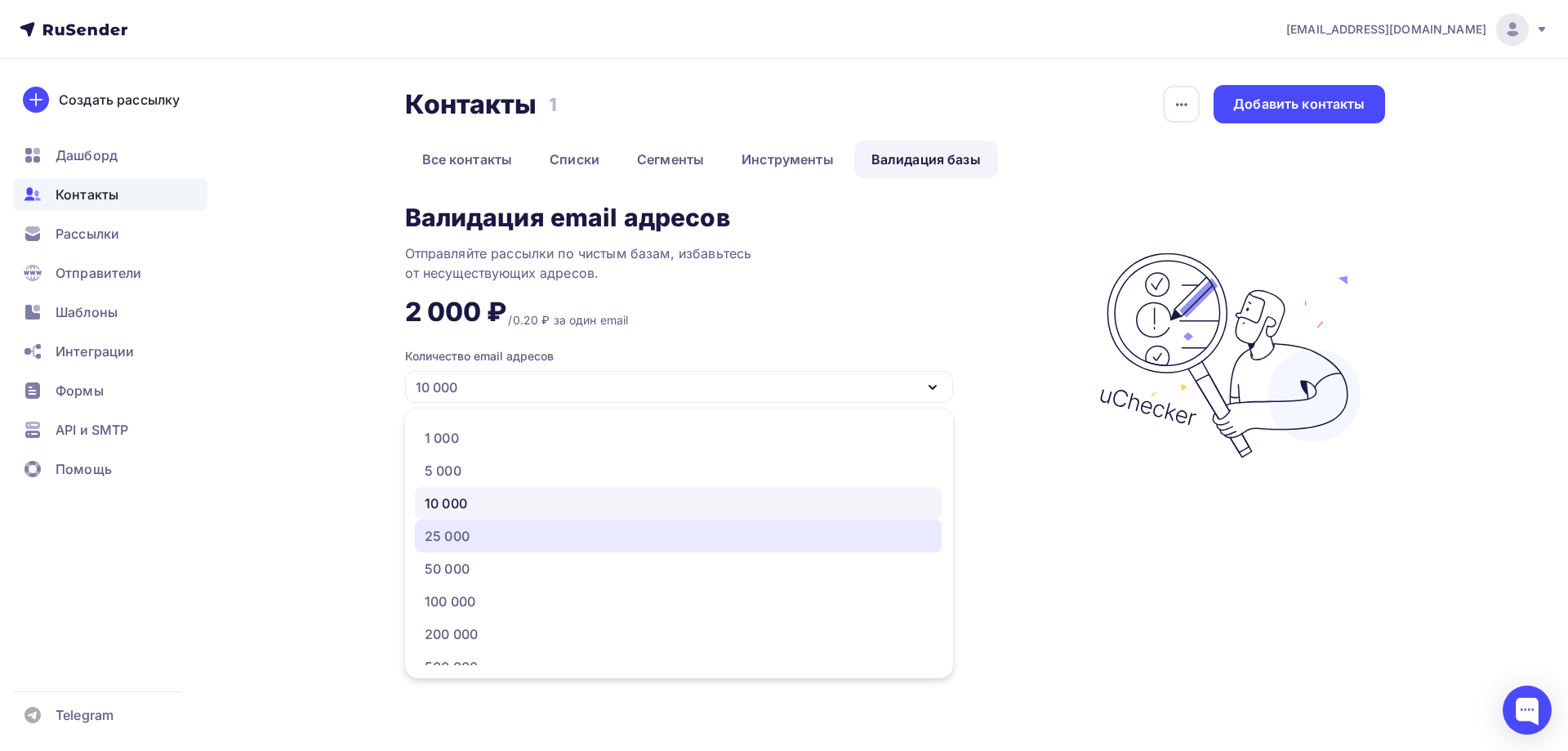
drag, startPoint x: 515, startPoint y: 526, endPoint x: 516, endPoint y: 516, distance: 10.0
click at [517, 526] on div "25 000" at bounding box center [678, 535] width 507 height 20
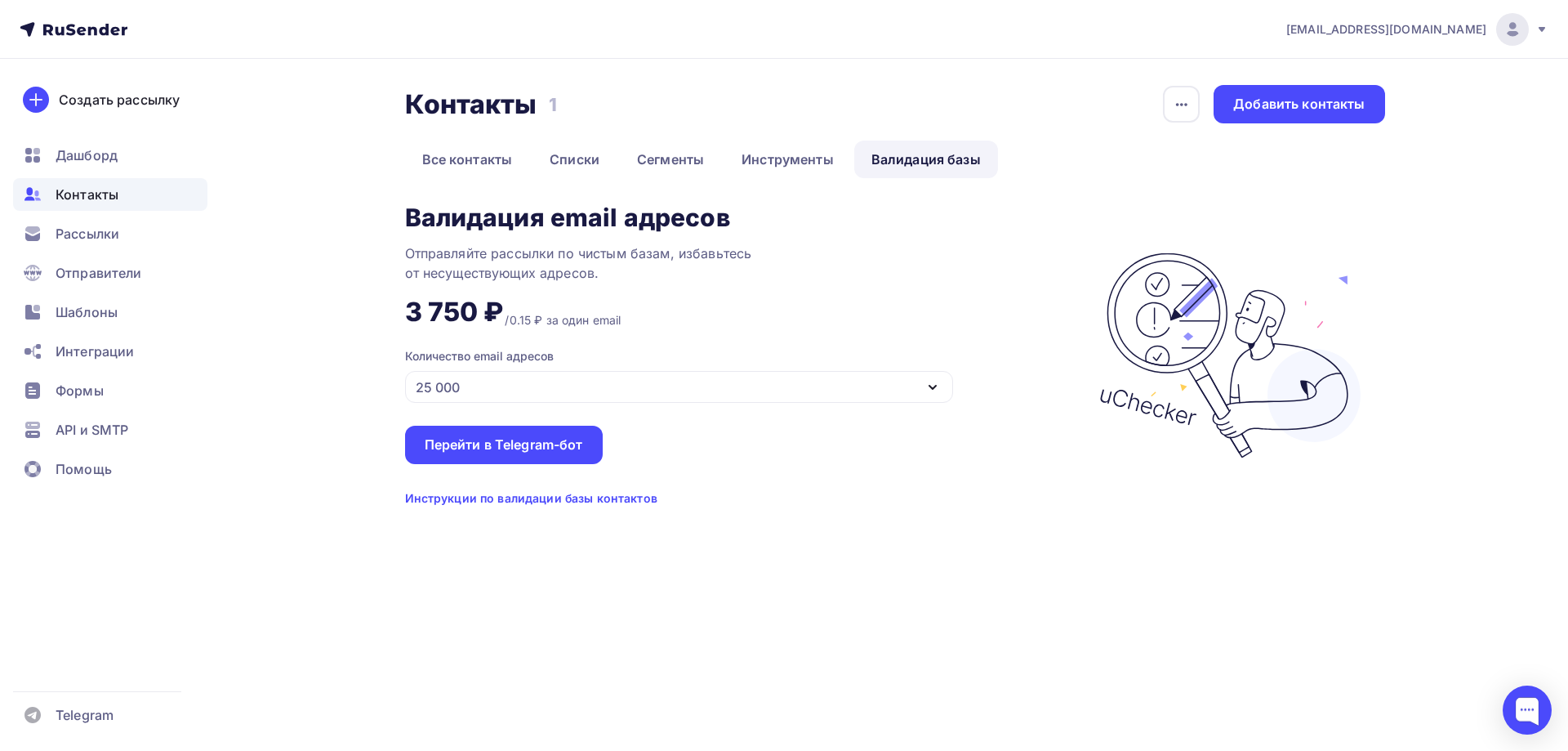
click at [526, 391] on div "25 000" at bounding box center [679, 387] width 548 height 32
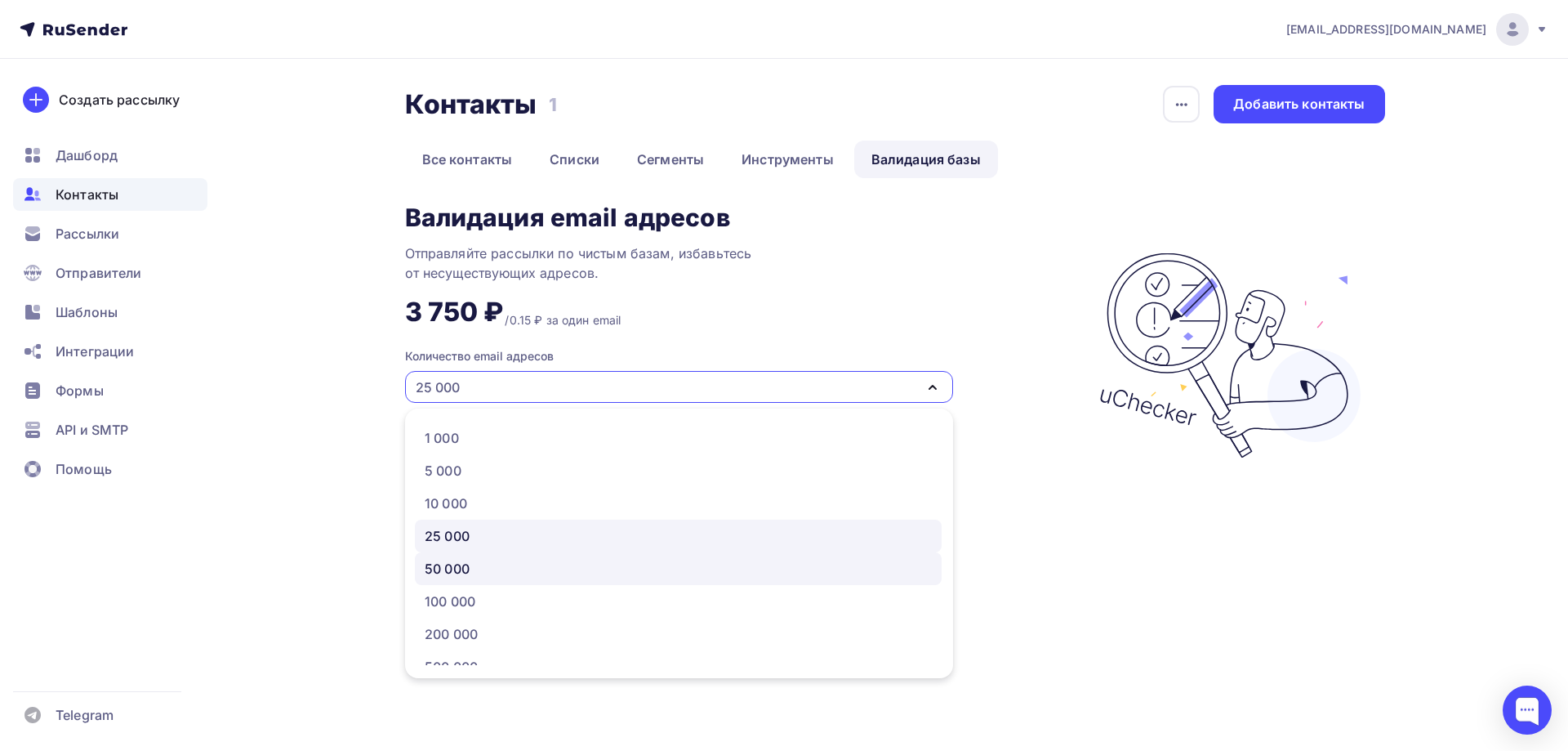
click at [454, 574] on div "50 000" at bounding box center [448, 568] width 45 height 20
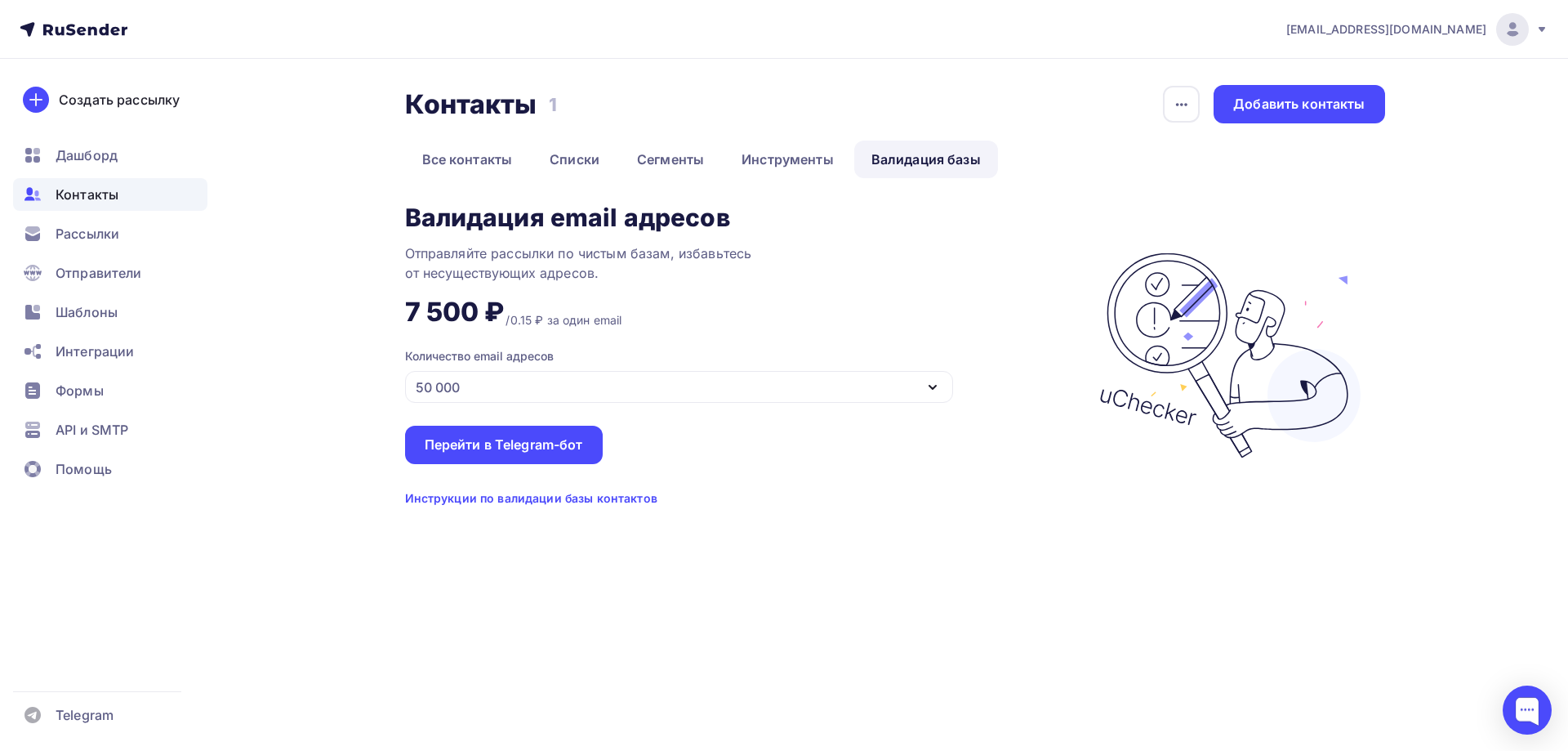
click at [463, 391] on div "50 000" at bounding box center [679, 387] width 548 height 32
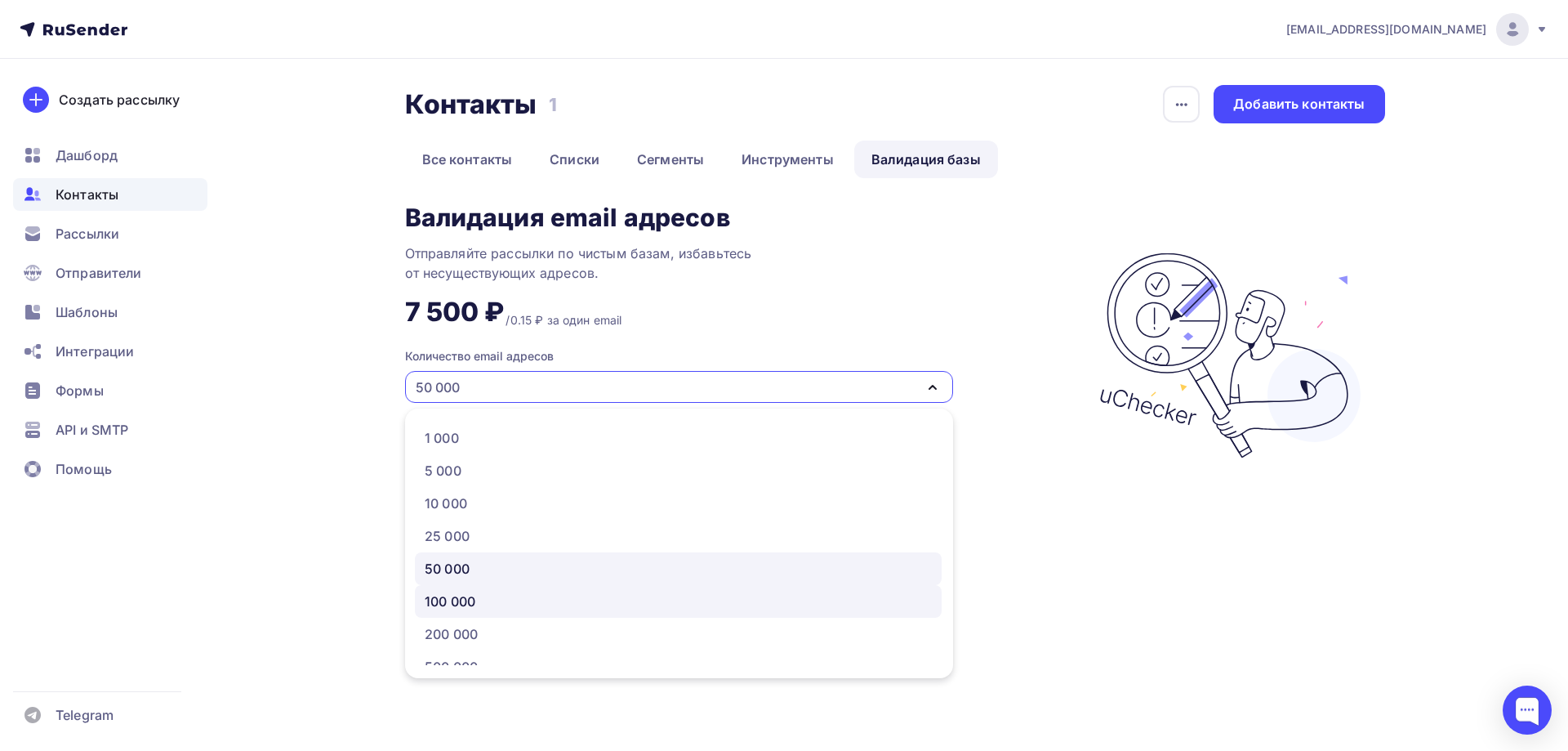
click at [488, 601] on div "100 000" at bounding box center [678, 601] width 507 height 20
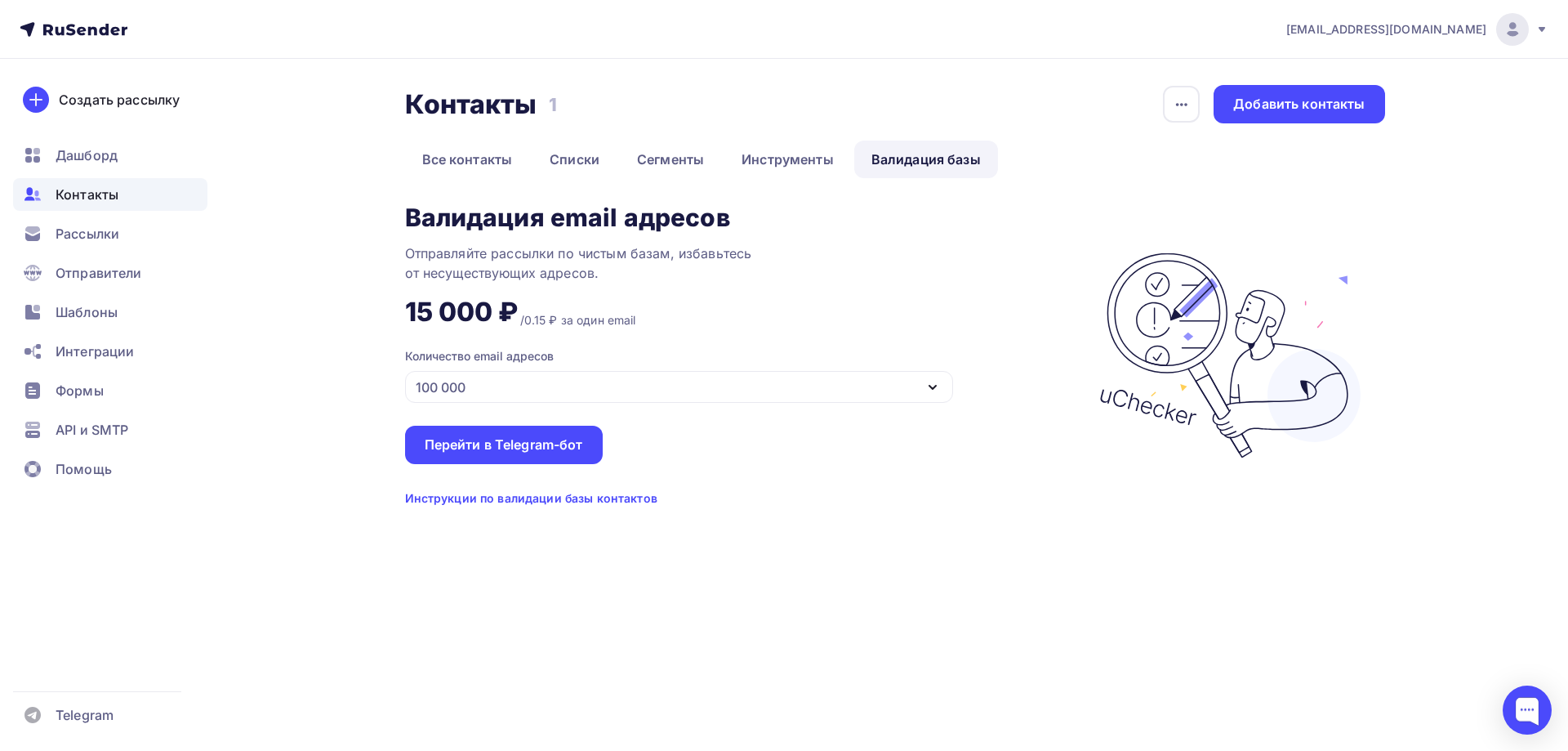
click at [515, 392] on div "100 000" at bounding box center [679, 387] width 548 height 32
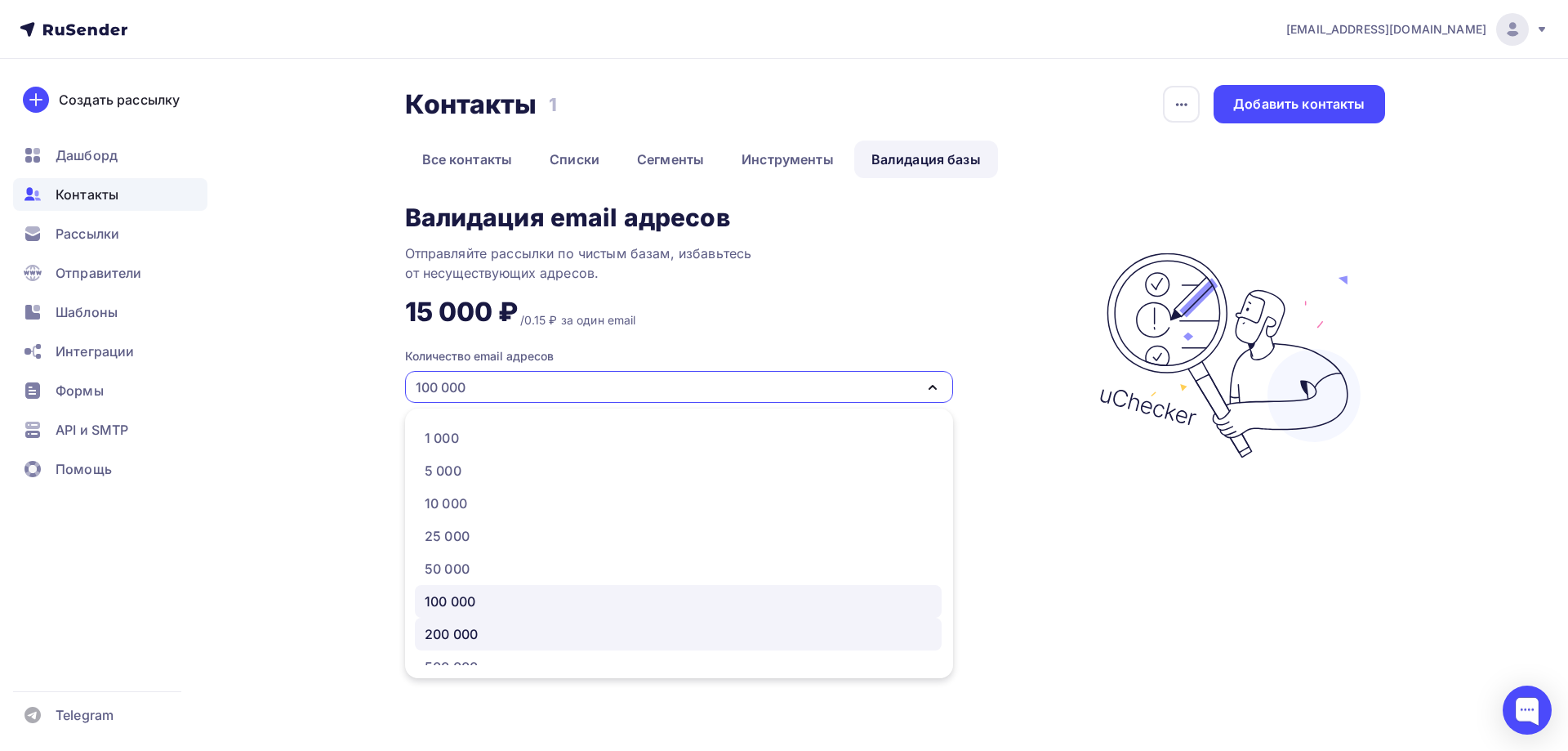
click at [527, 644] on link "200 000" at bounding box center [678, 633] width 527 height 33
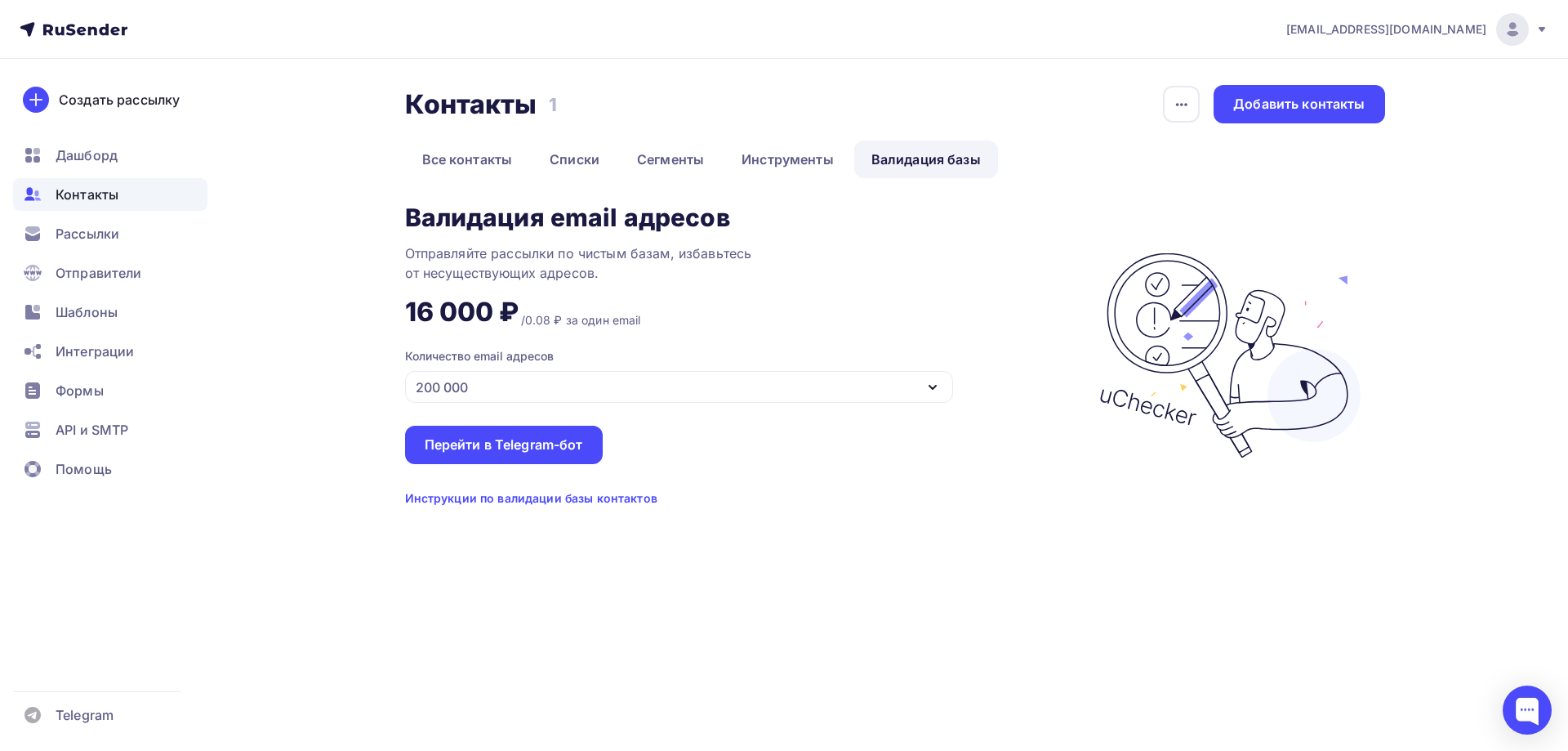
click at [558, 397] on div "200 000" at bounding box center [679, 387] width 548 height 32
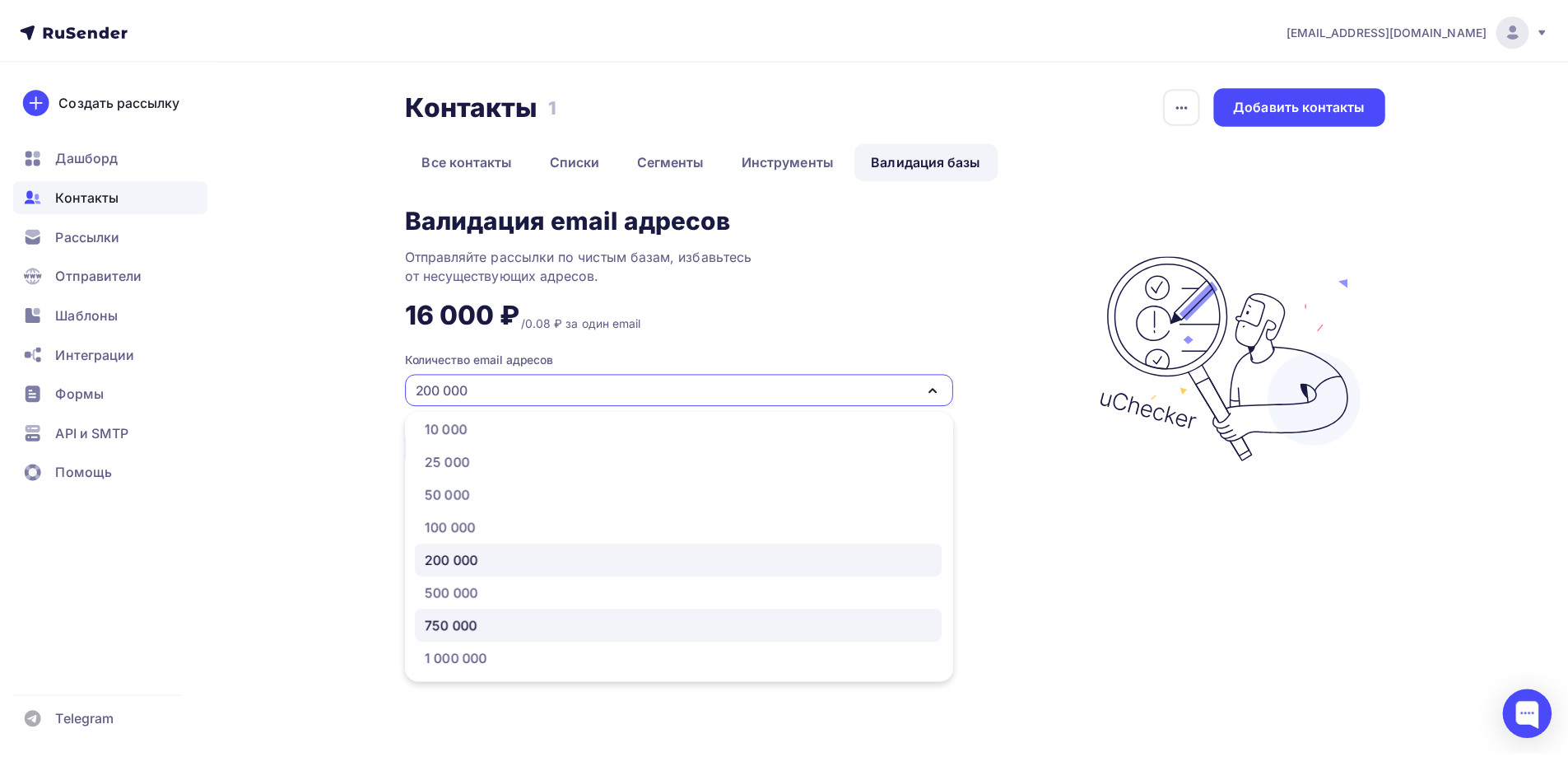
scroll to position [84, 0]
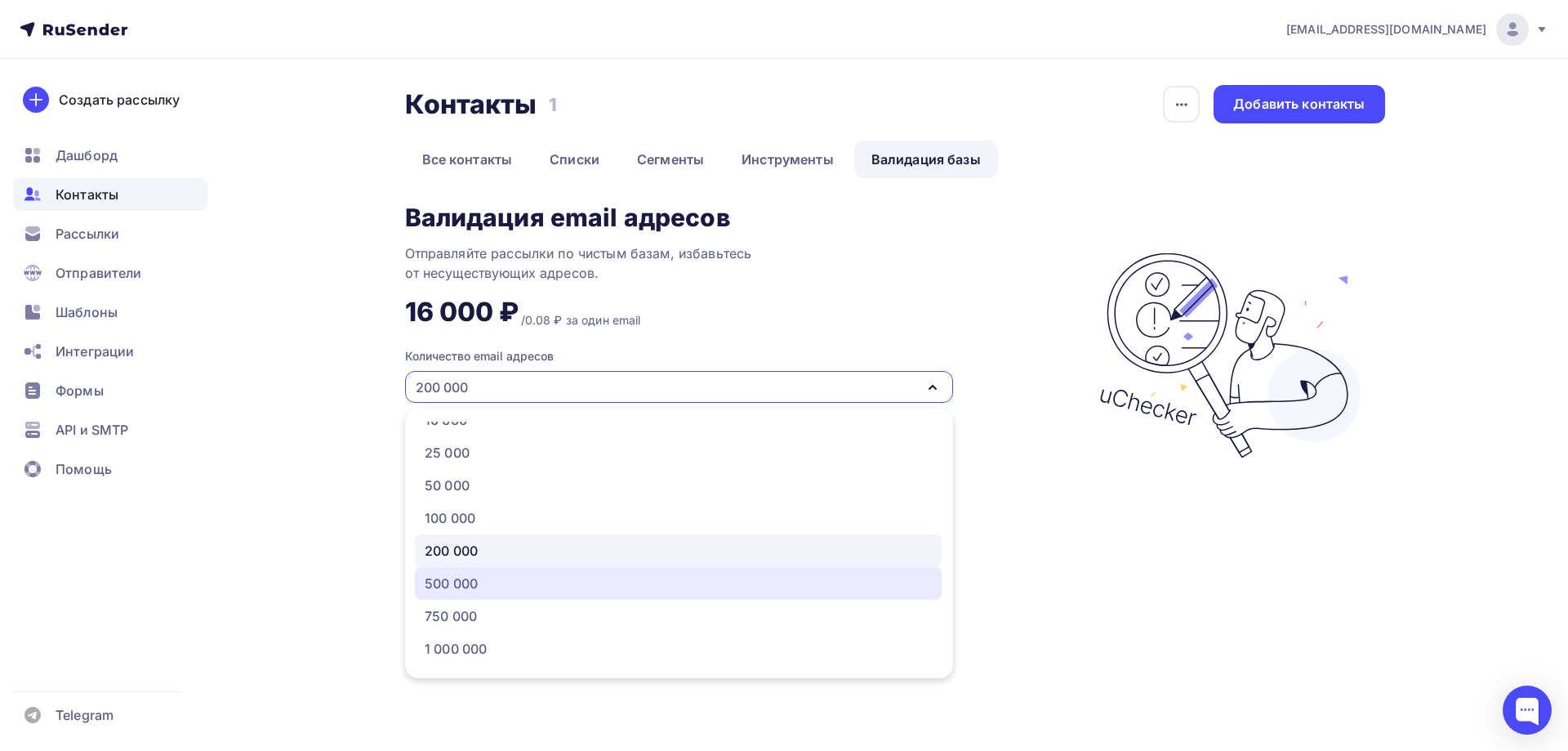
click at [562, 590] on div "500 000" at bounding box center [678, 583] width 507 height 20
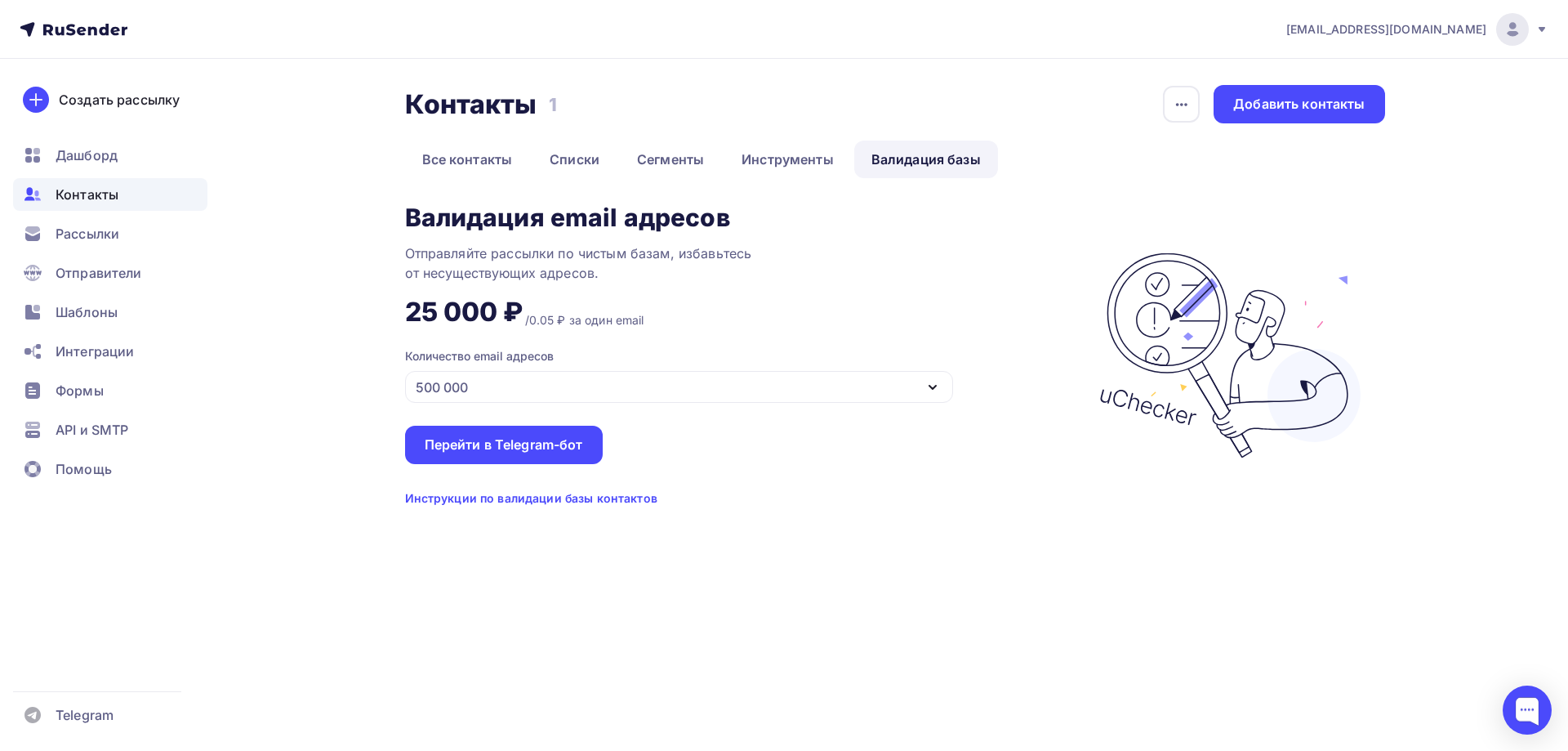
click at [604, 384] on div "500 000" at bounding box center [679, 387] width 548 height 32
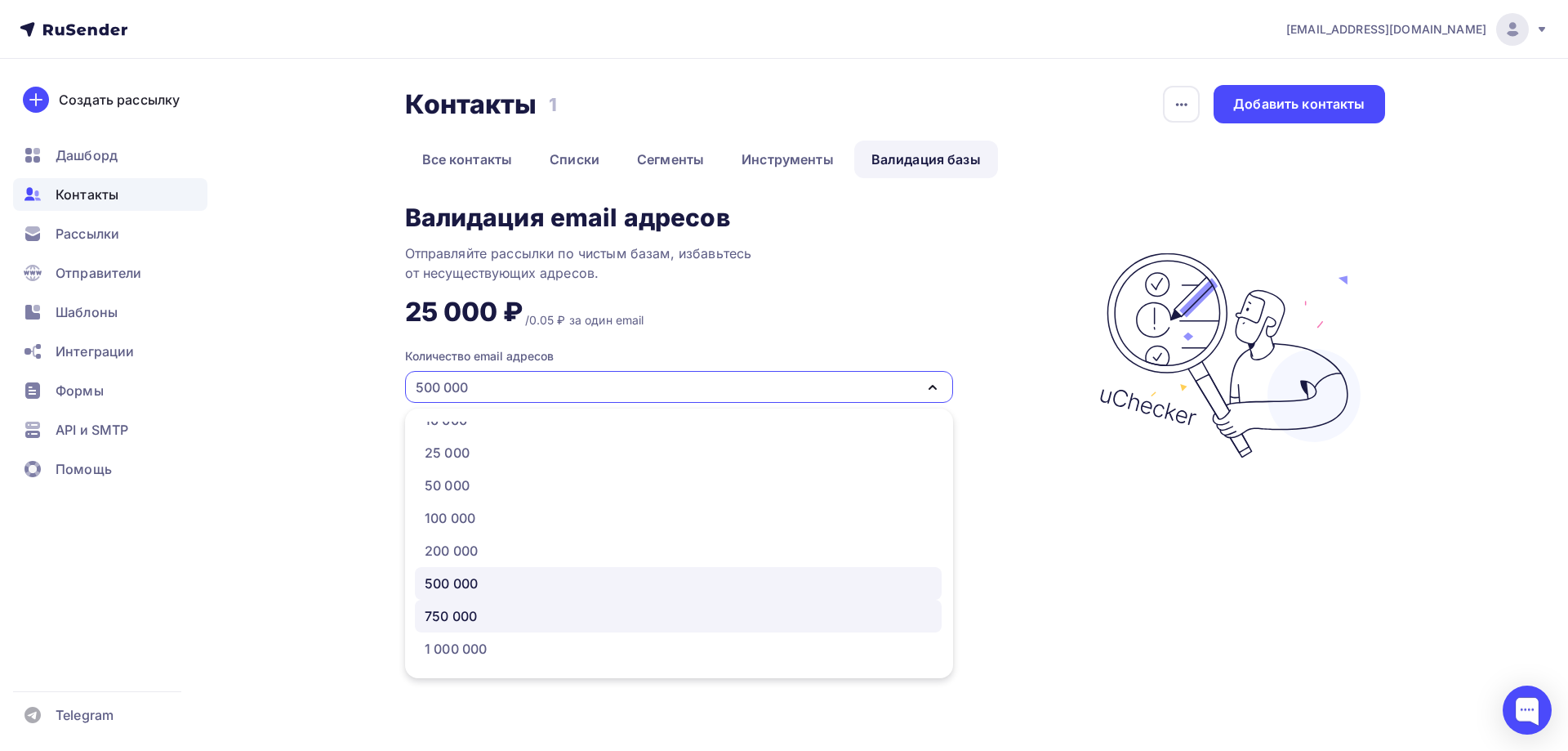
click at [559, 629] on link "750 000" at bounding box center [678, 615] width 527 height 33
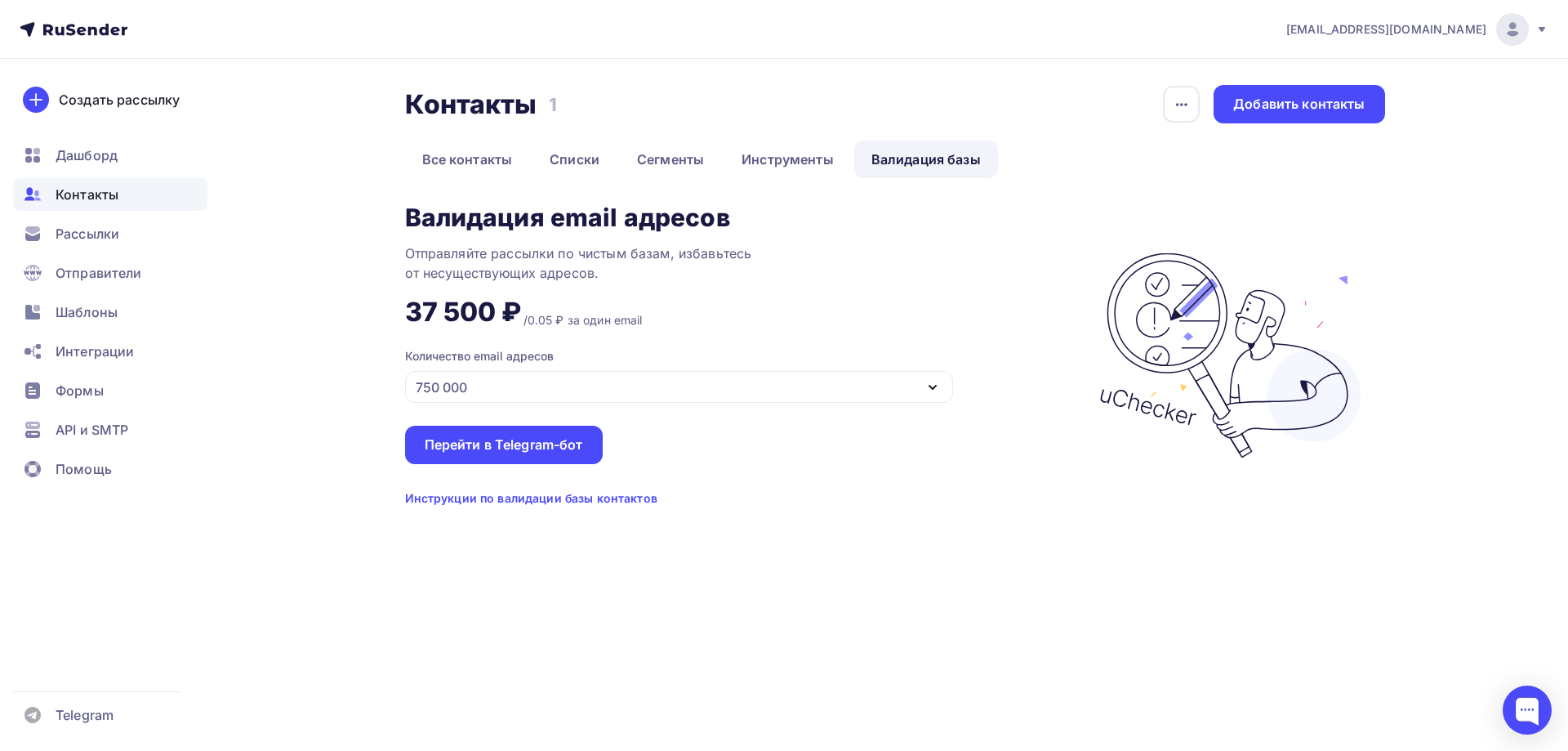
click at [552, 384] on div "750 000" at bounding box center [679, 387] width 548 height 32
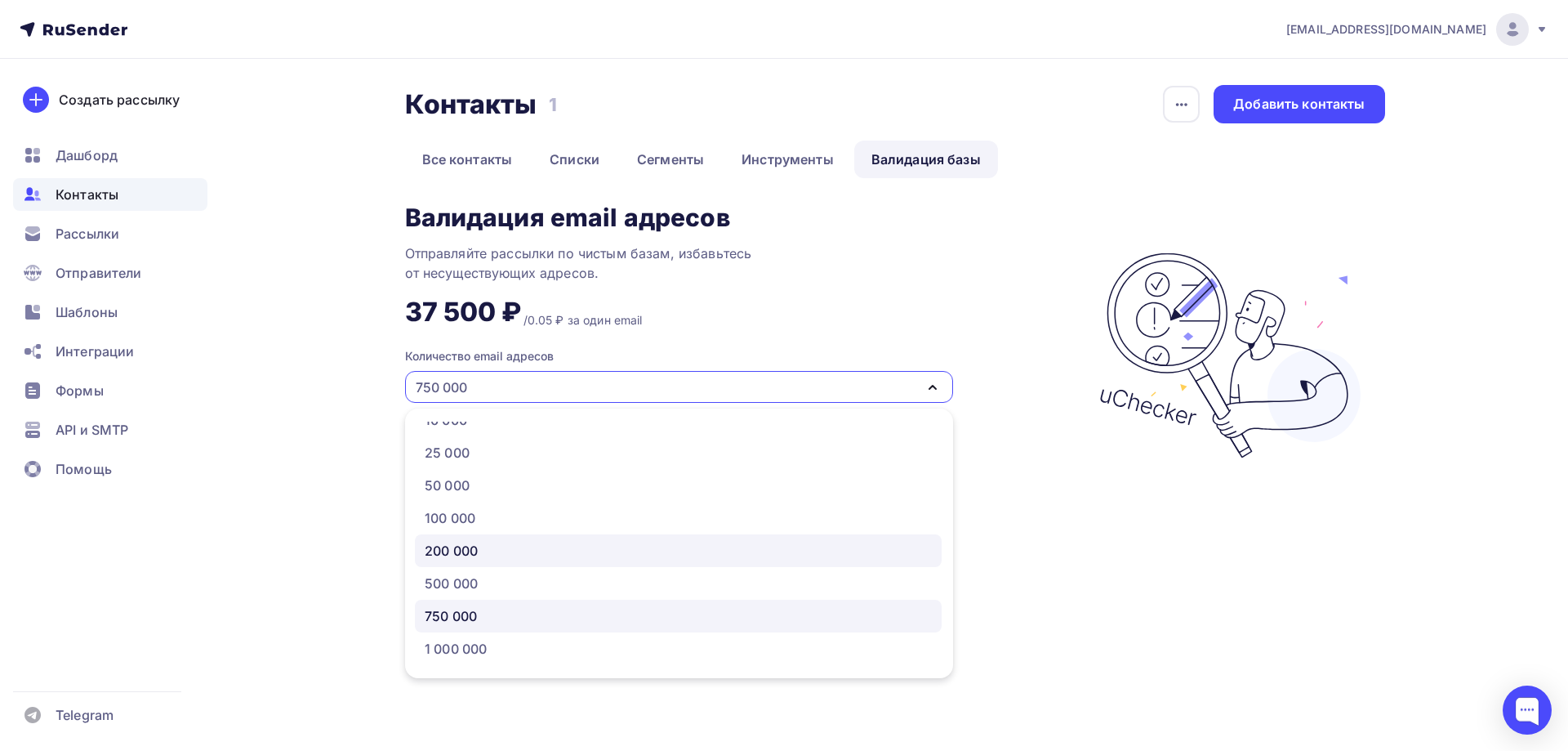
click at [531, 563] on link "200 000" at bounding box center [678, 550] width 527 height 33
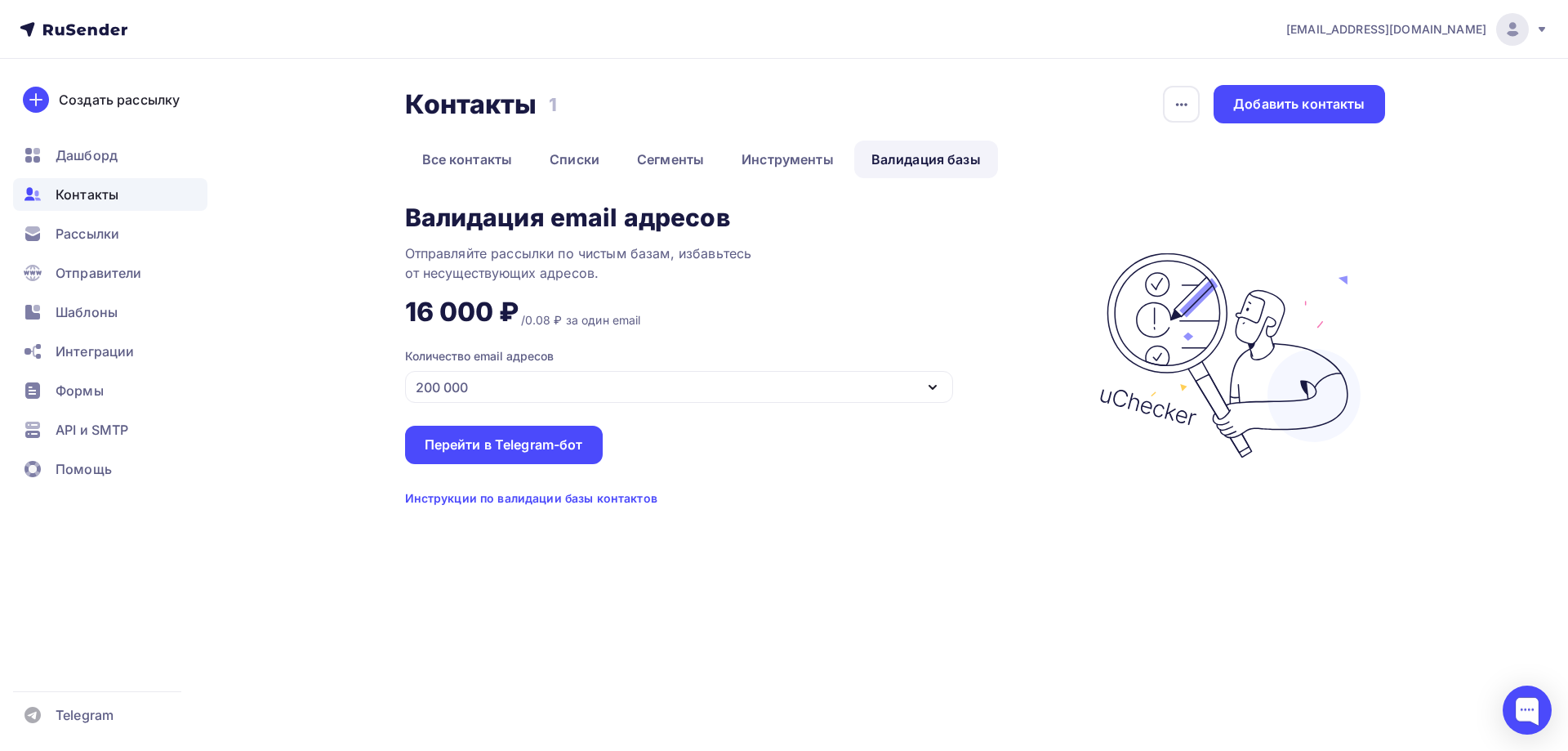
click at [514, 384] on div "200 000" at bounding box center [679, 387] width 548 height 32
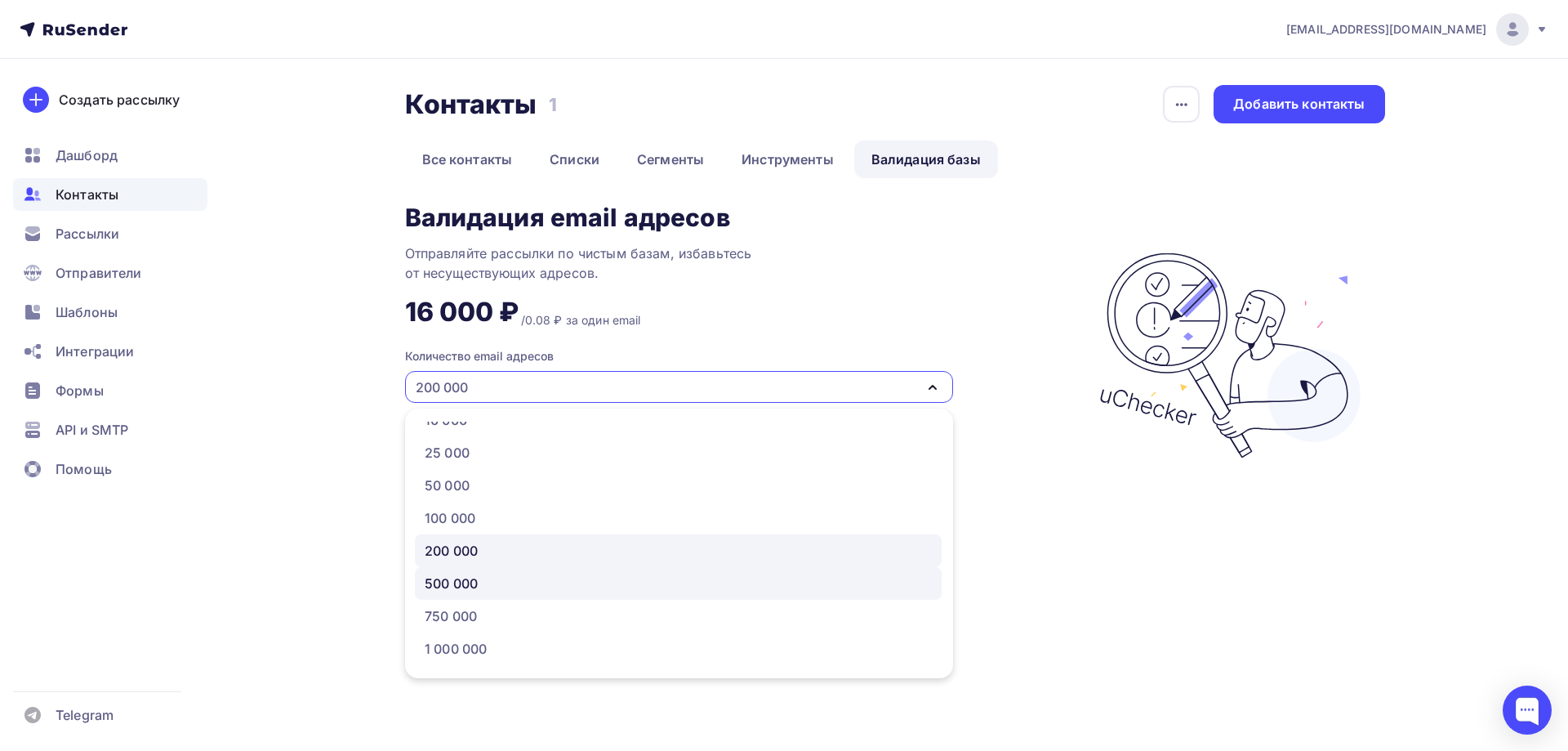
click at [491, 589] on div "500 000" at bounding box center [678, 583] width 507 height 20
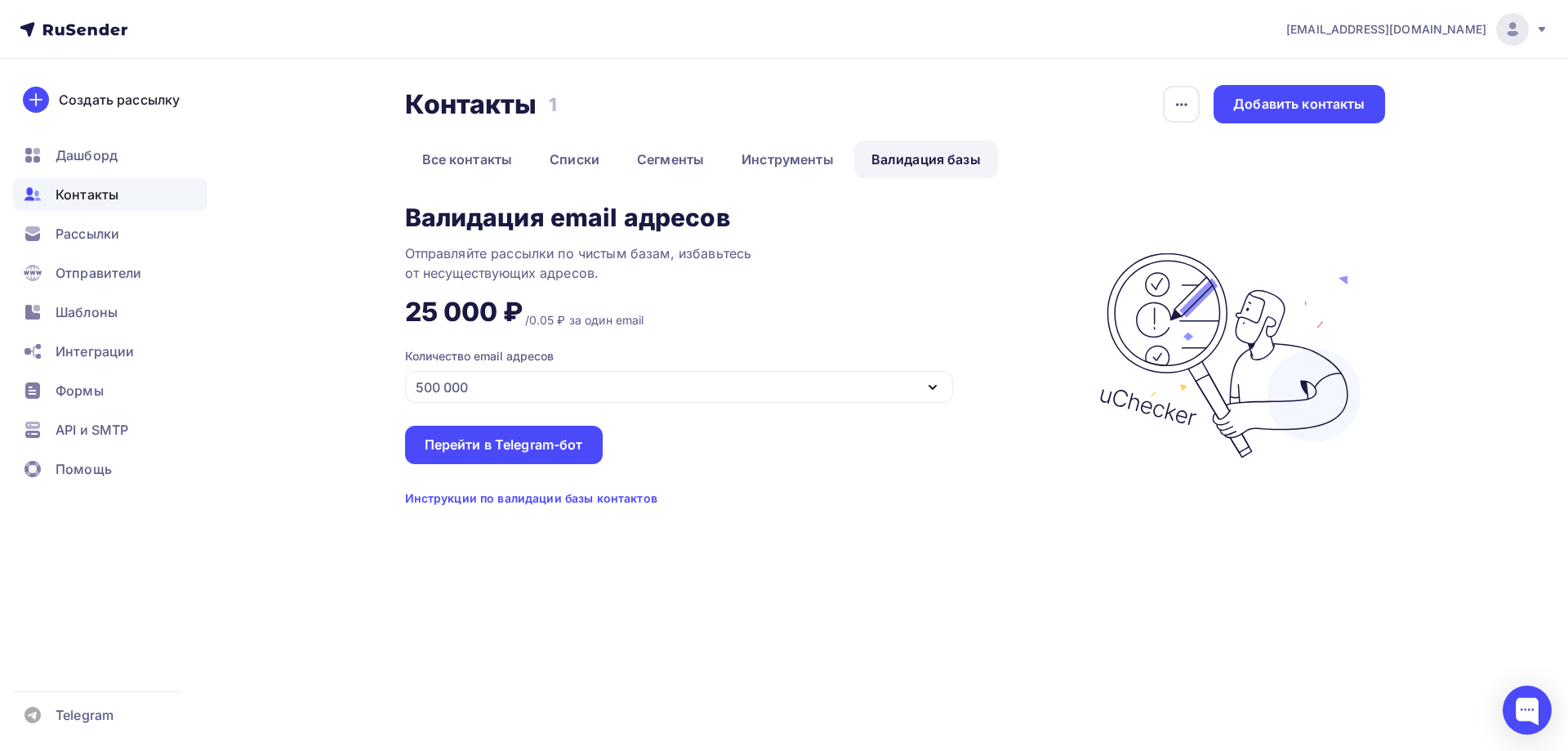
click at [485, 385] on div "500 000" at bounding box center [679, 387] width 548 height 32
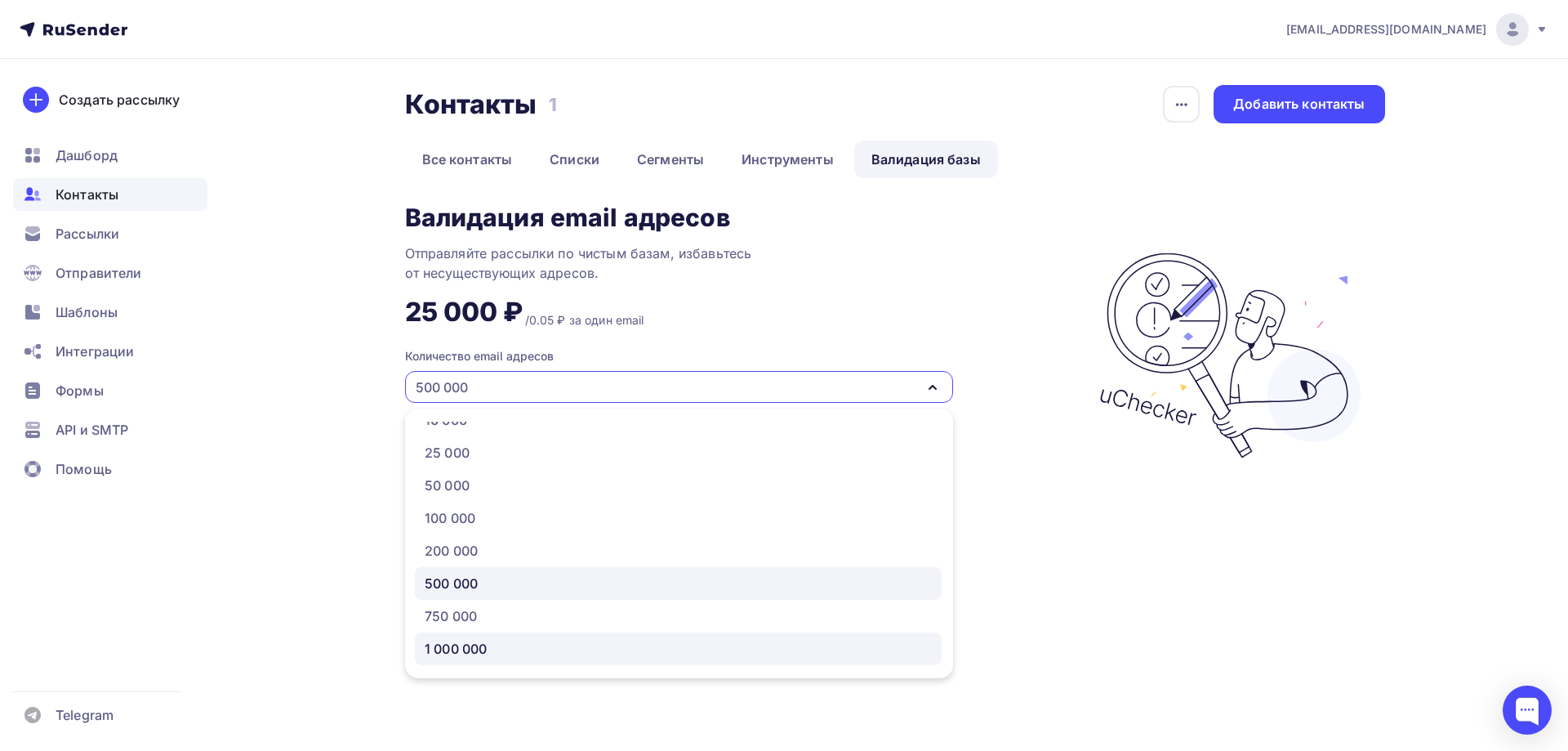
click at [483, 653] on div "1 000 000" at bounding box center [456, 648] width 62 height 20
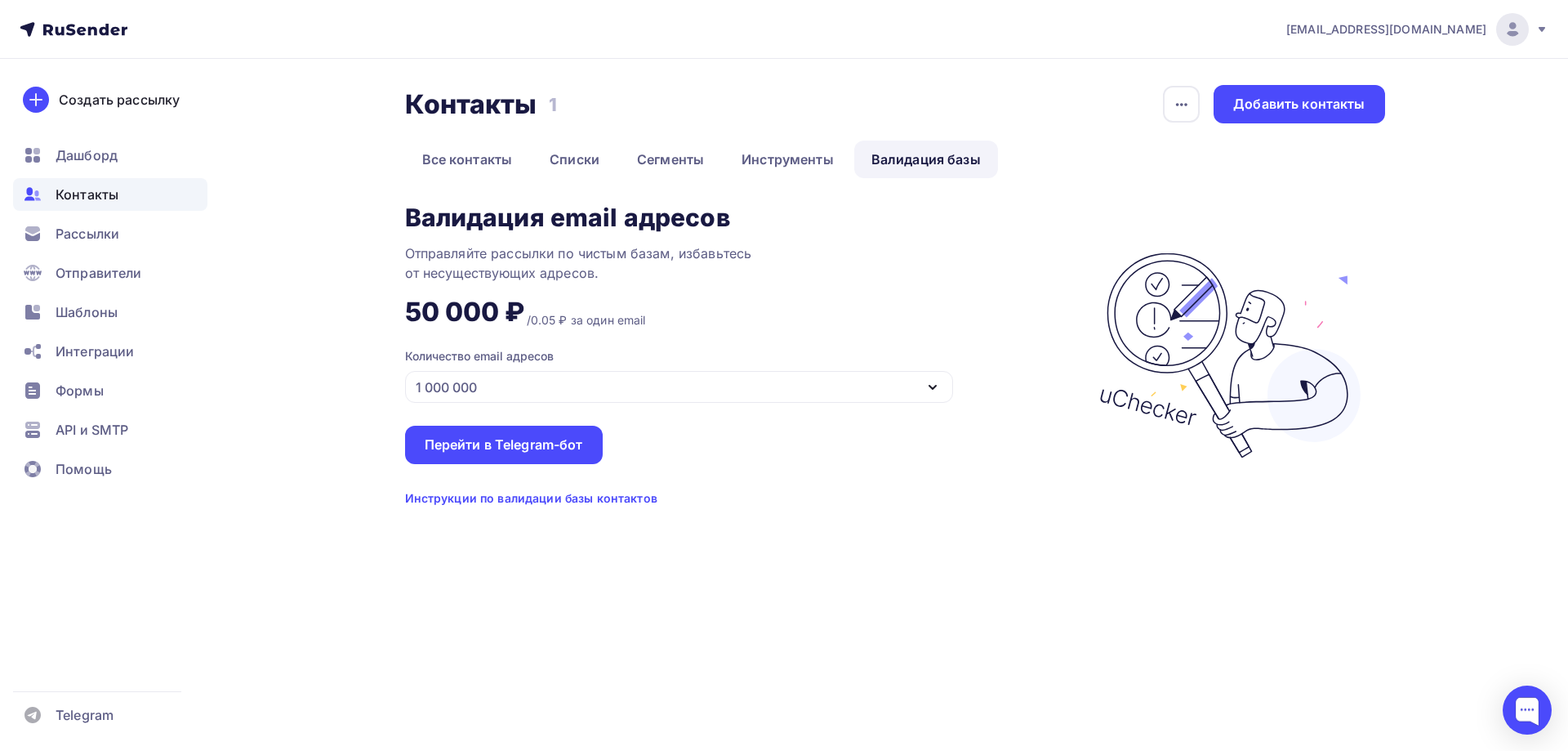
click at [441, 391] on div "1 000 000" at bounding box center [446, 386] width 61 height 20
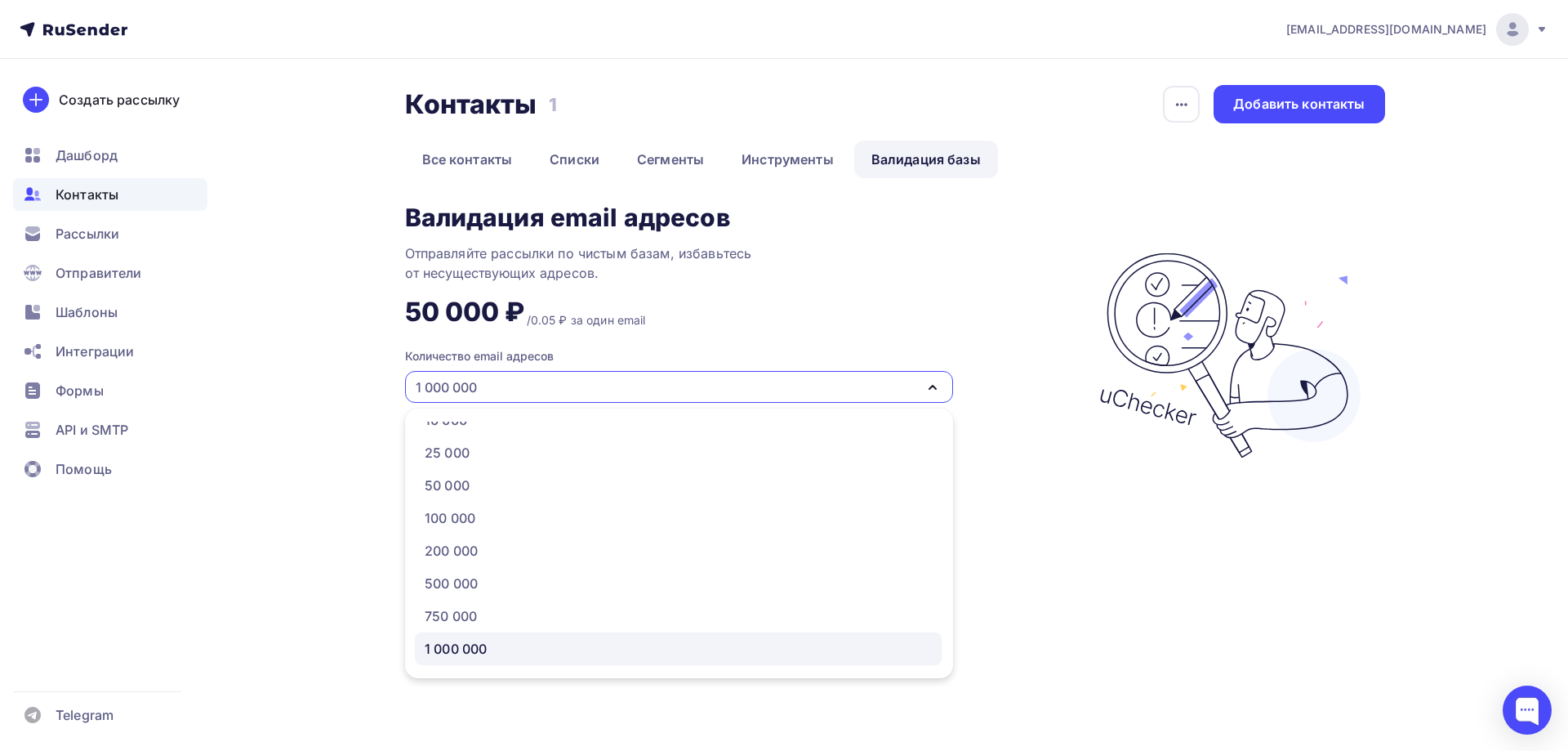
click at [660, 258] on div "Отправляйте рассылки по чистым базам, избавьтесь от несуществующих адресов." at bounding box center [609, 263] width 408 height 40
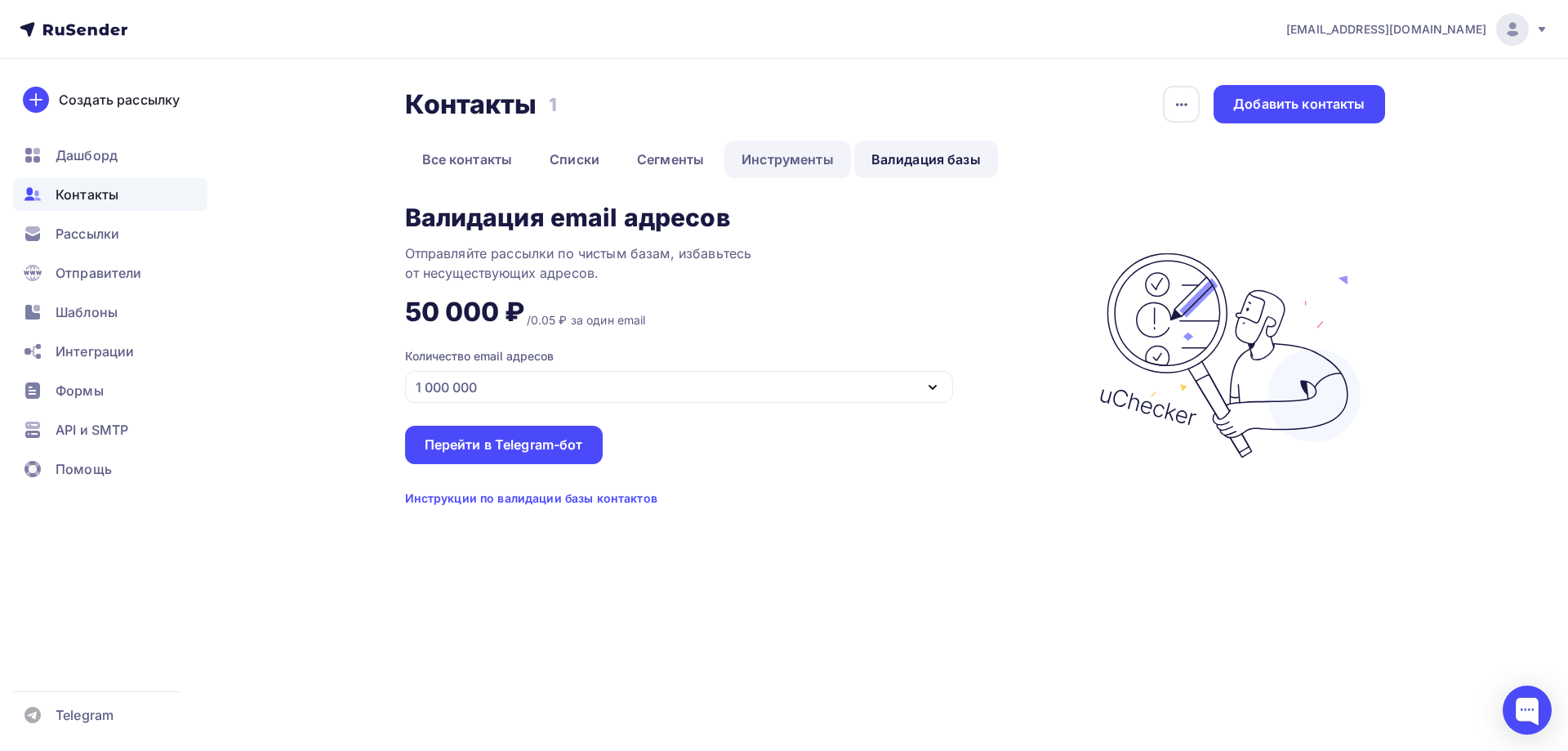
click at [781, 148] on link "Инструменты" at bounding box center [788, 159] width 126 height 38
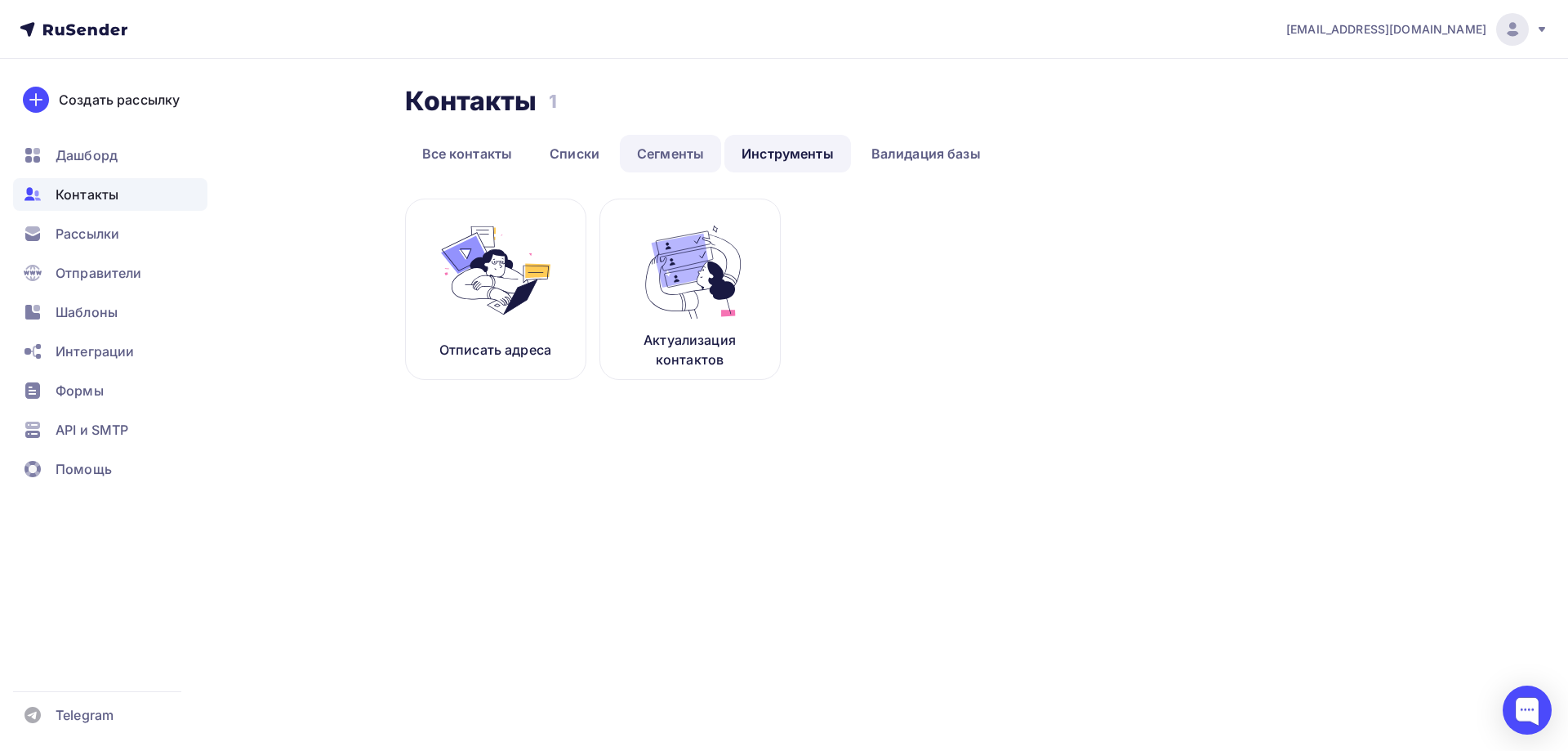
click at [699, 162] on link "Сегменты" at bounding box center [670, 154] width 101 height 38
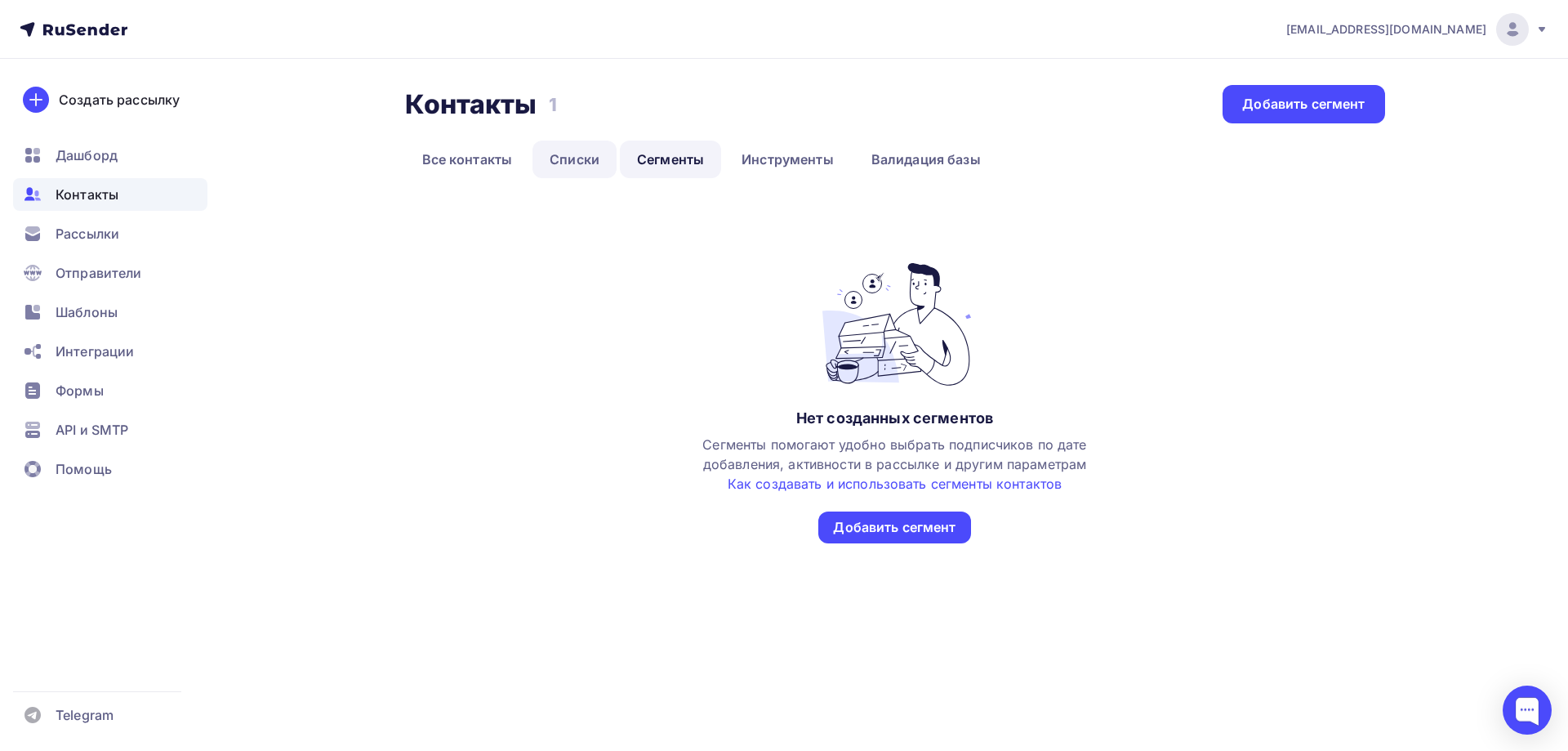
click at [559, 168] on link "Списки" at bounding box center [574, 159] width 84 height 38
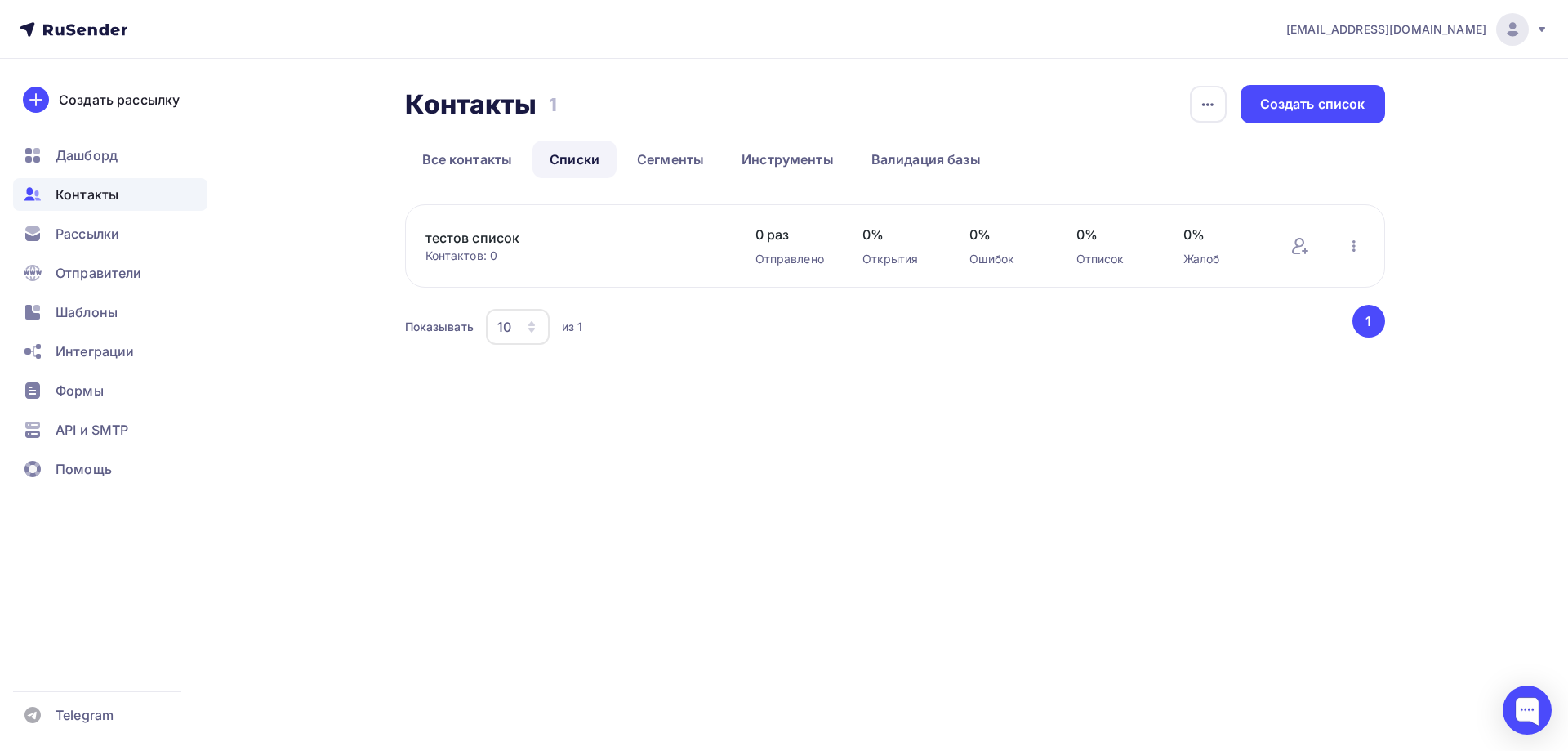
click at [472, 234] on link "тестов список" at bounding box center [564, 237] width 278 height 20
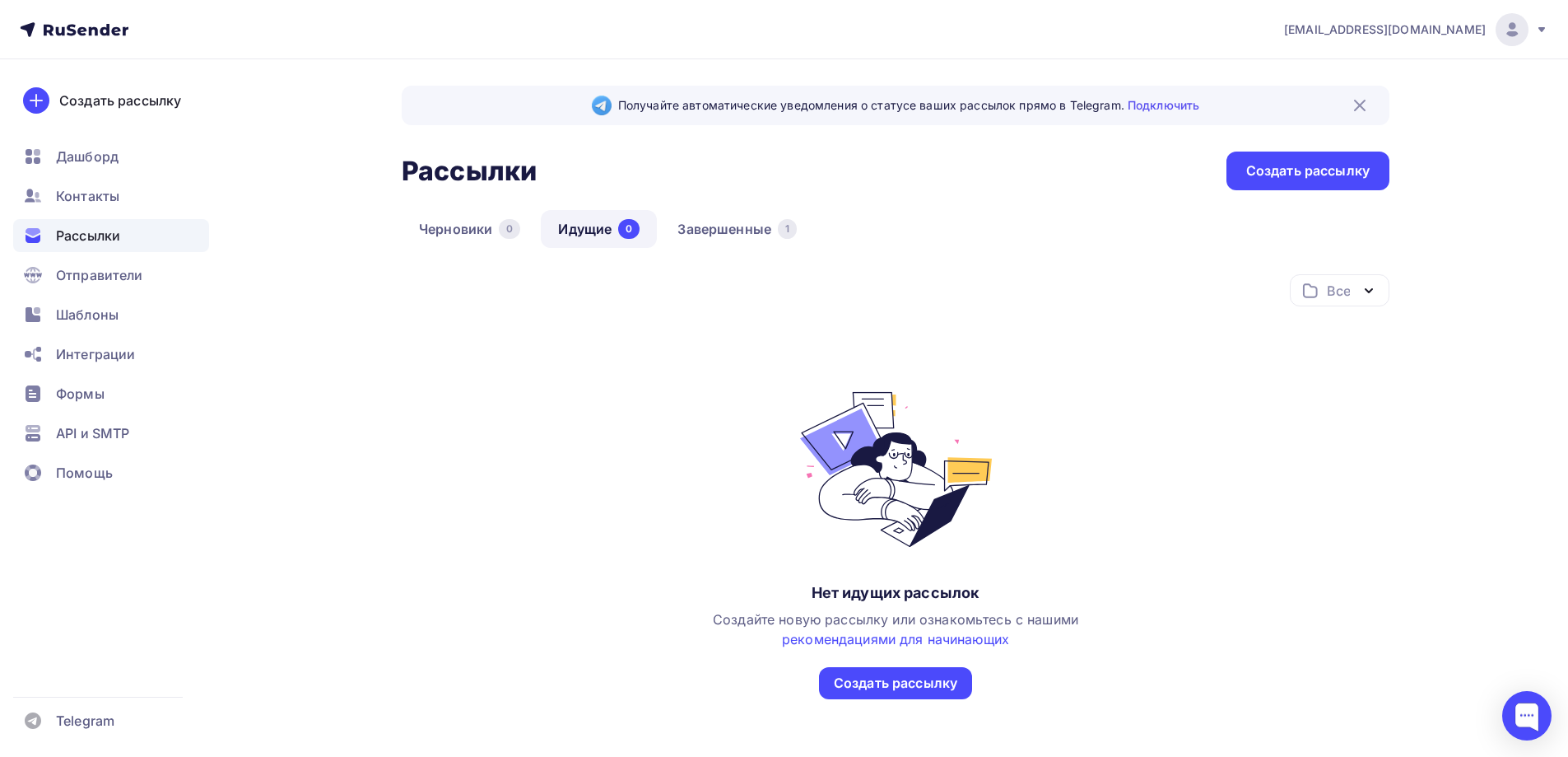
click at [621, 231] on div "0" at bounding box center [629, 229] width 22 height 20
click at [763, 225] on link "Завершенные 1" at bounding box center [737, 229] width 154 height 38
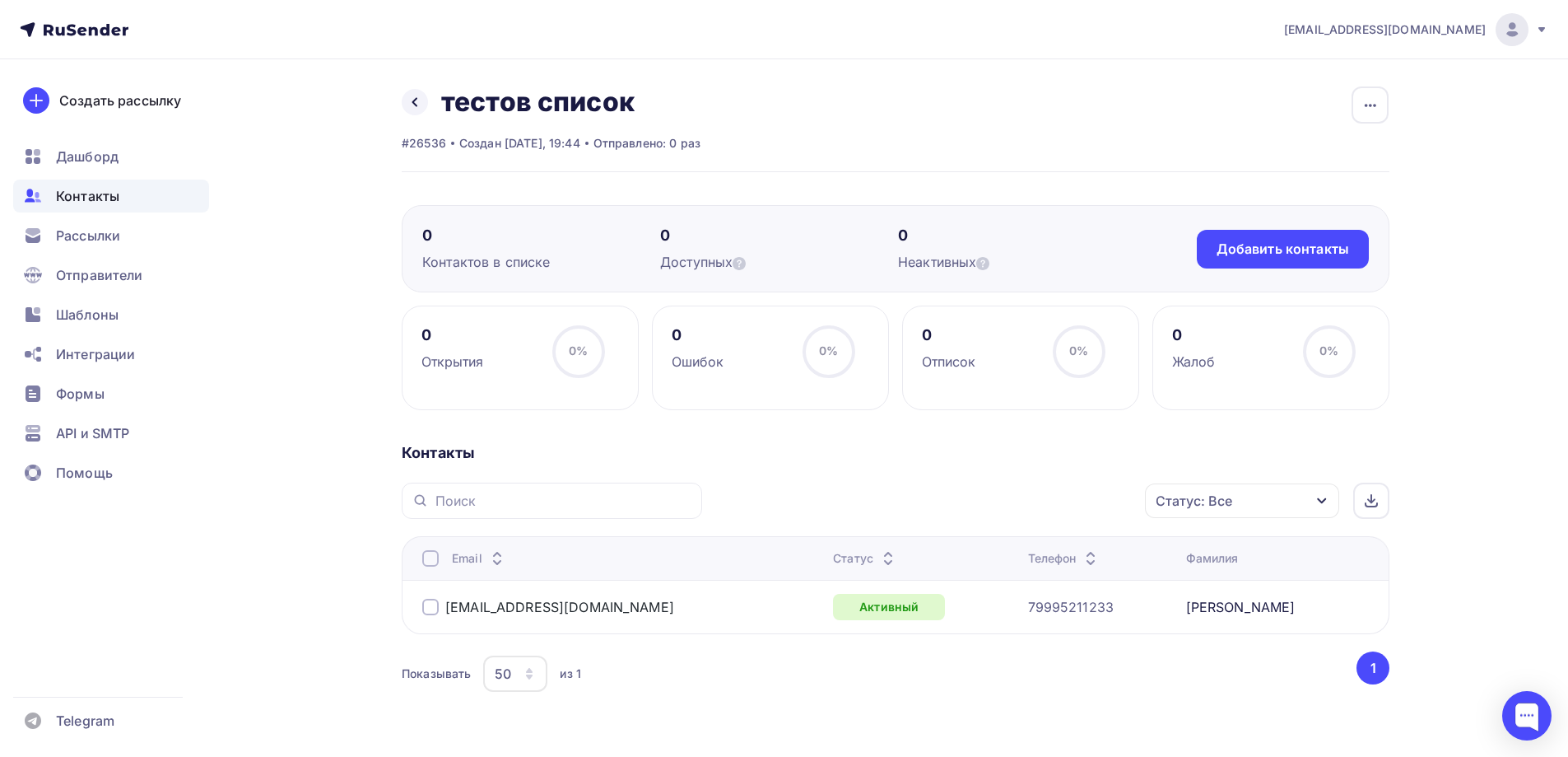
click at [96, 195] on span "Контакты" at bounding box center [87, 196] width 64 height 20
